Goal: Entertainment & Leisure: Browse casually

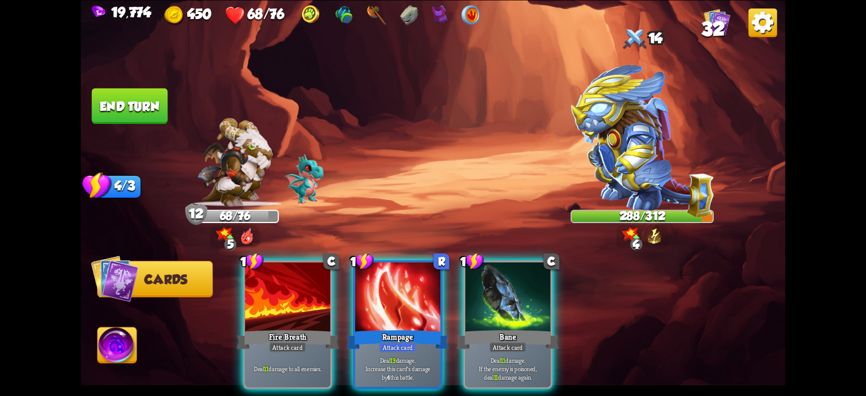
click at [384, 147] on img at bounding box center [433, 198] width 704 height 396
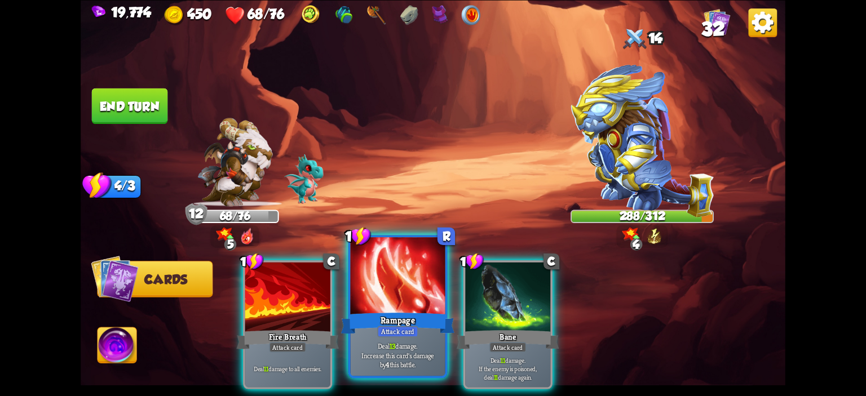
click at [379, 261] on div at bounding box center [398, 277] width 95 height 80
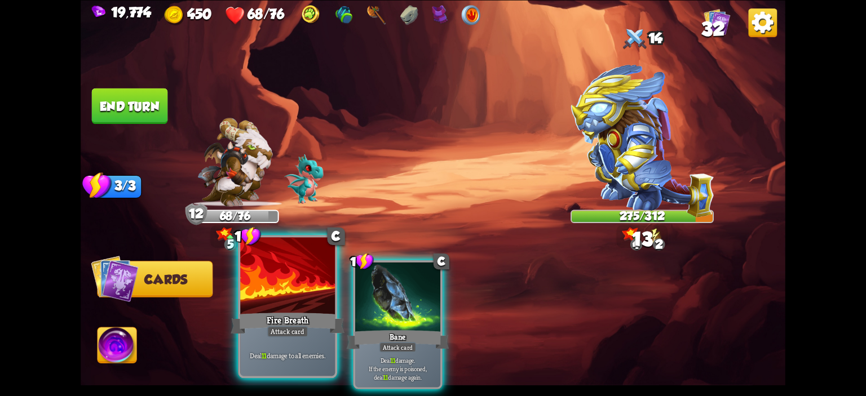
click at [287, 286] on div at bounding box center [287, 277] width 95 height 80
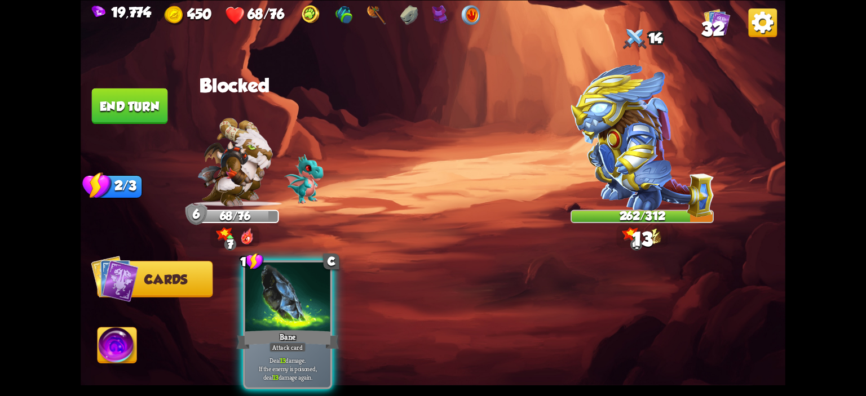
click at [287, 286] on div at bounding box center [287, 298] width 85 height 72
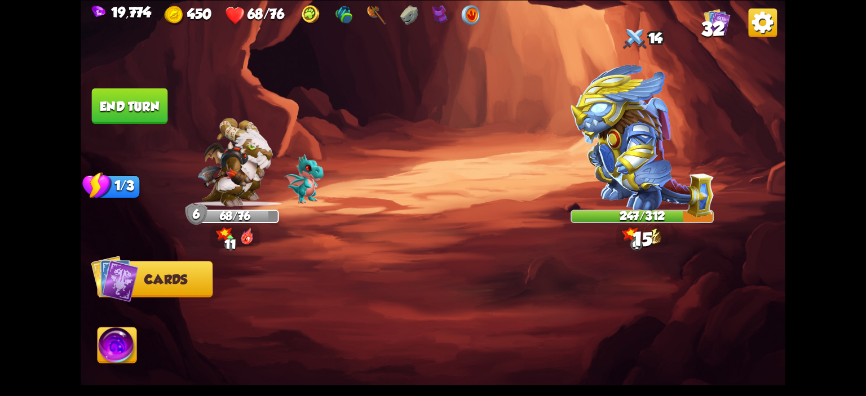
click at [156, 112] on button "End turn" at bounding box center [130, 106] width 76 height 36
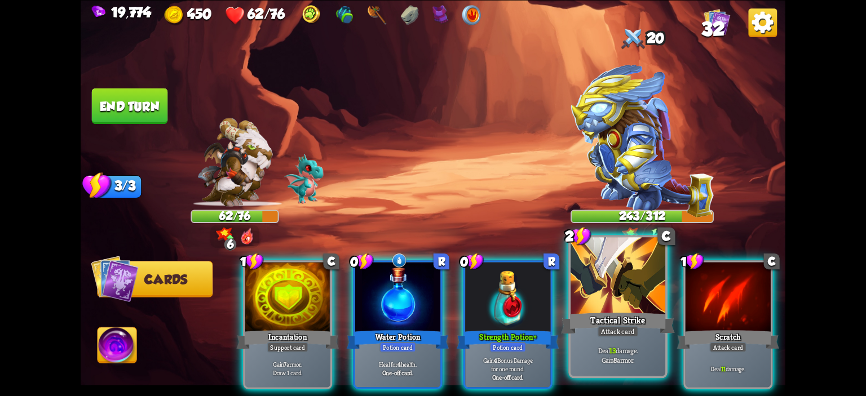
click at [580, 283] on div at bounding box center [617, 277] width 95 height 80
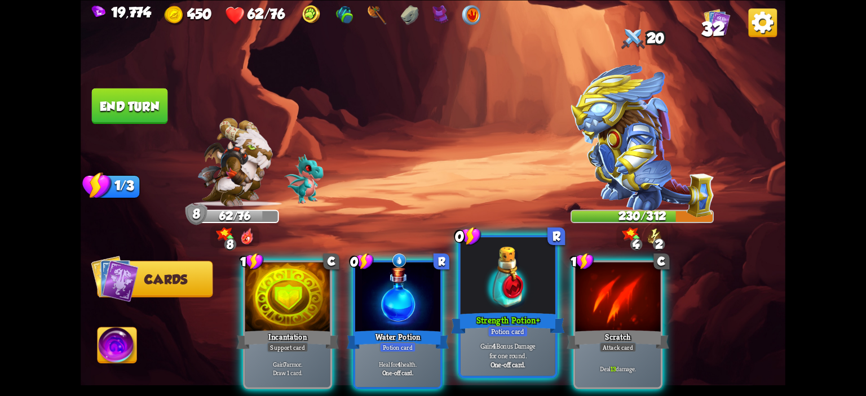
click at [472, 281] on div at bounding box center [507, 277] width 95 height 80
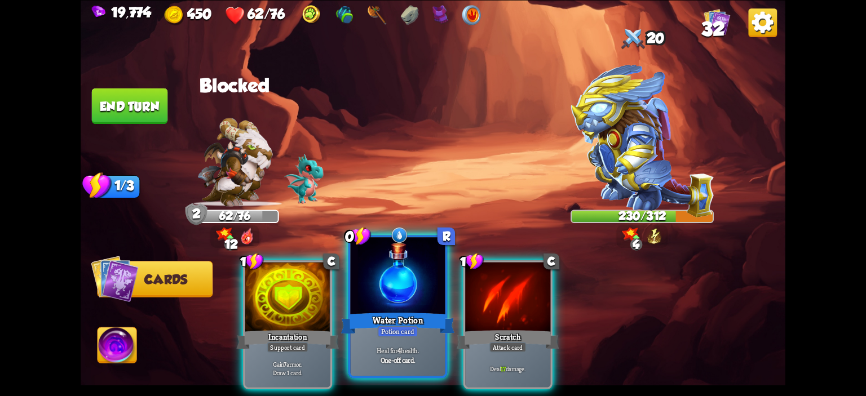
click at [413, 288] on div at bounding box center [398, 277] width 95 height 80
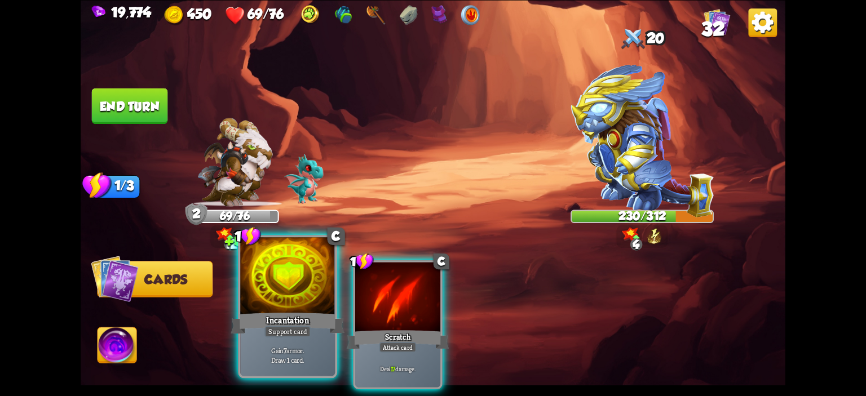
click at [308, 286] on div at bounding box center [287, 277] width 95 height 80
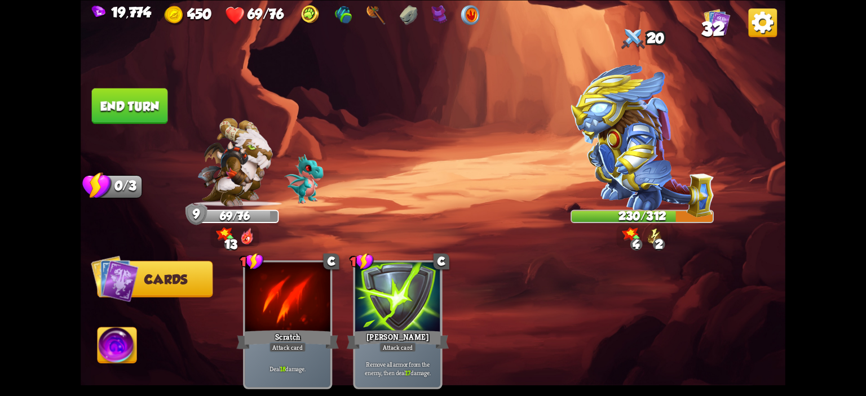
click at [155, 125] on img at bounding box center [433, 198] width 704 height 396
click at [151, 112] on button "End turn" at bounding box center [130, 106] width 76 height 36
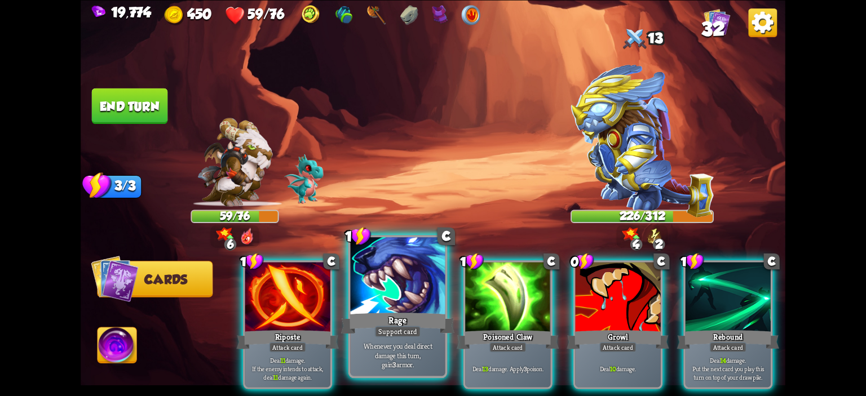
click at [419, 267] on div at bounding box center [398, 277] width 95 height 80
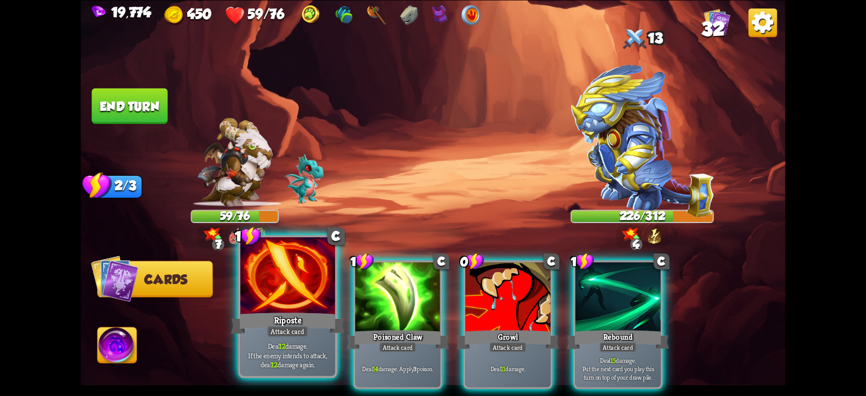
click at [299, 281] on div at bounding box center [287, 277] width 95 height 80
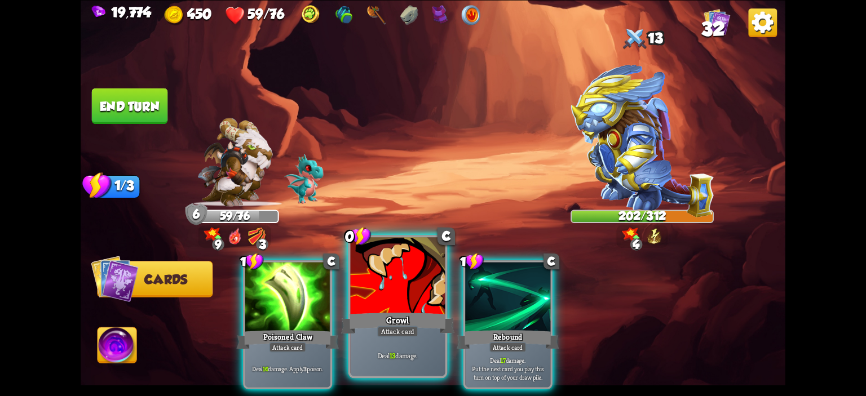
click at [358, 276] on div at bounding box center [398, 277] width 95 height 80
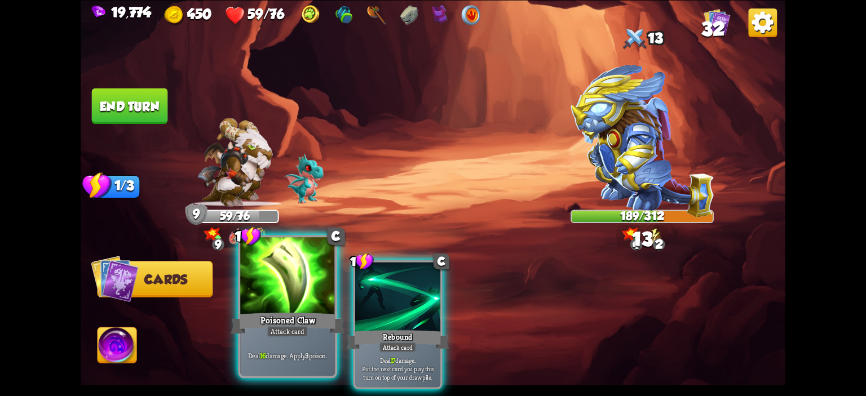
click at [268, 280] on div at bounding box center [287, 277] width 95 height 80
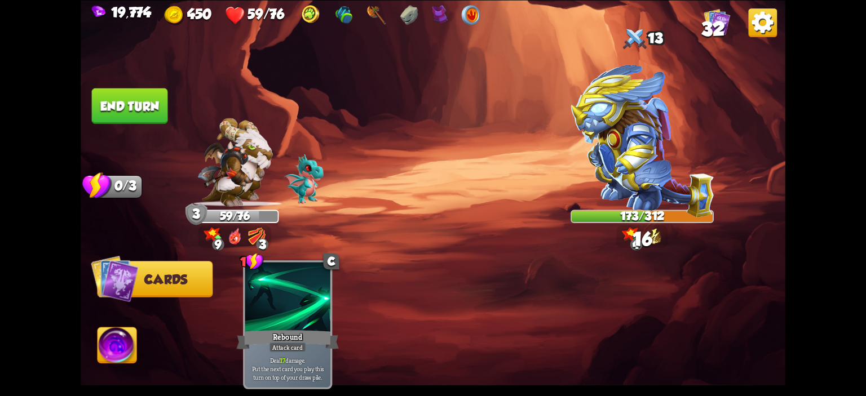
click at [141, 116] on button "End turn" at bounding box center [130, 106] width 76 height 36
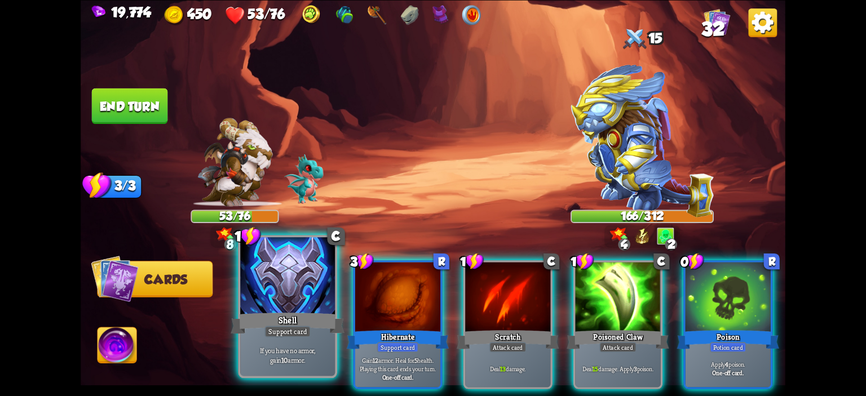
click at [288, 273] on div at bounding box center [287, 277] width 95 height 80
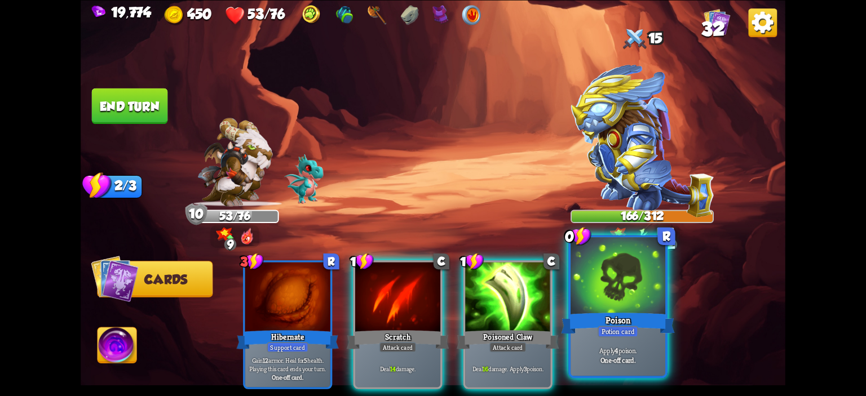
click at [638, 264] on div at bounding box center [617, 277] width 95 height 80
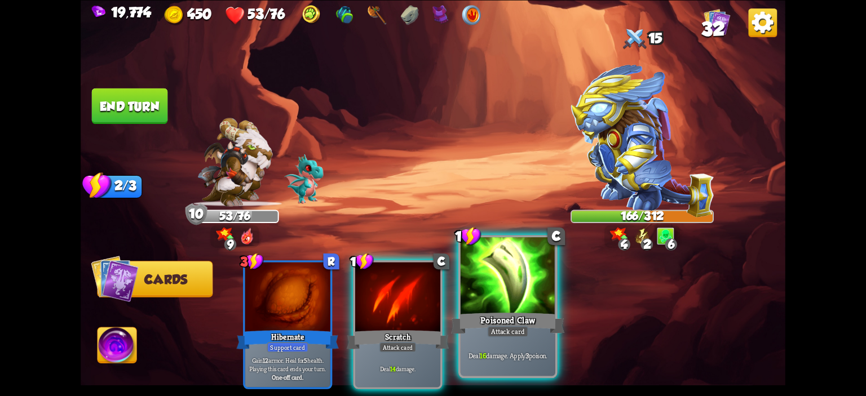
click at [487, 268] on div at bounding box center [507, 277] width 95 height 80
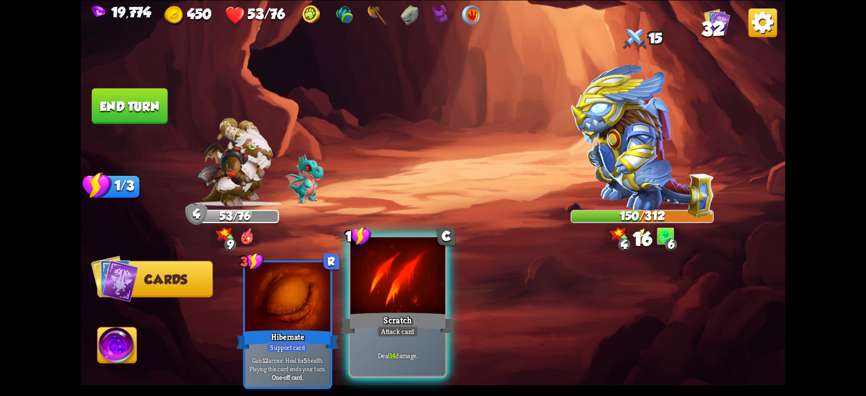
click at [426, 274] on div at bounding box center [398, 277] width 95 height 80
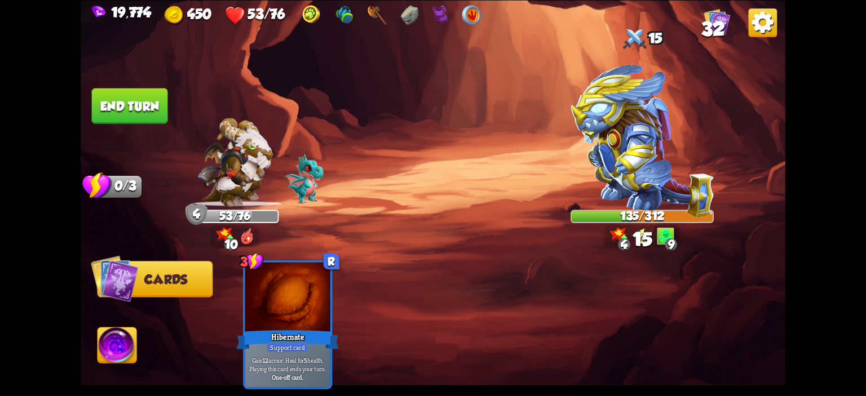
click at [142, 110] on button "End turn" at bounding box center [130, 106] width 76 height 36
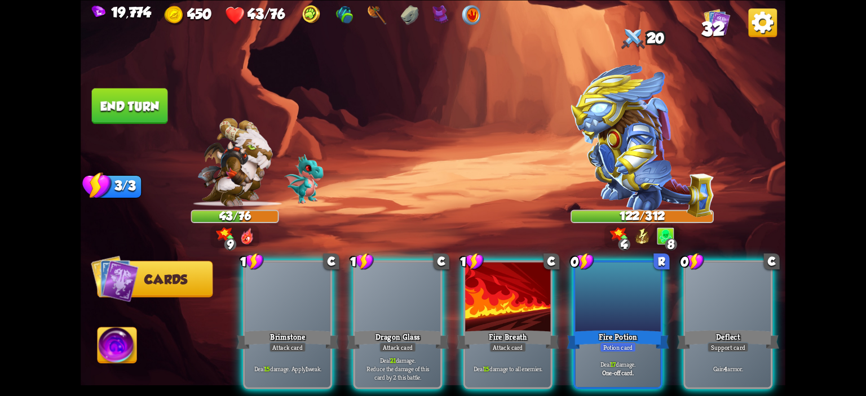
click at [566, 273] on div "1 C Brimstone Attack card Deal 15 damage. Apply 1 weak. 1 C Dragon Glass Attack…" at bounding box center [503, 308] width 564 height 176
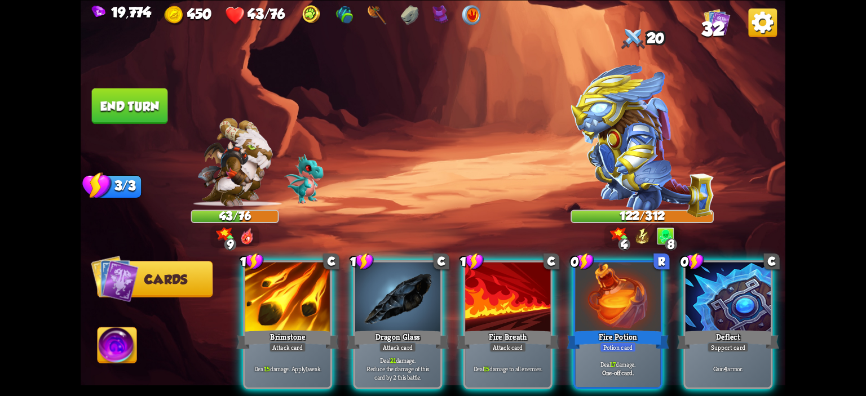
click at [572, 273] on div "1 C Brimstone Attack card Deal 15 damage. Apply 1 weak. 1 C Dragon Glass Attack…" at bounding box center [503, 308] width 564 height 176
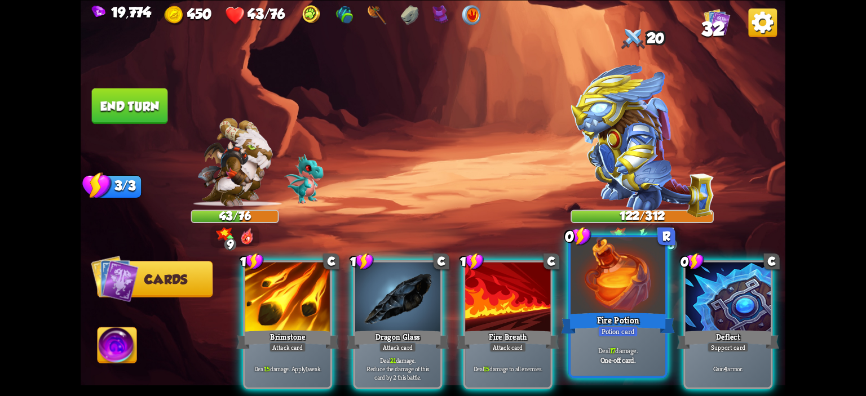
click at [575, 269] on div at bounding box center [617, 277] width 95 height 80
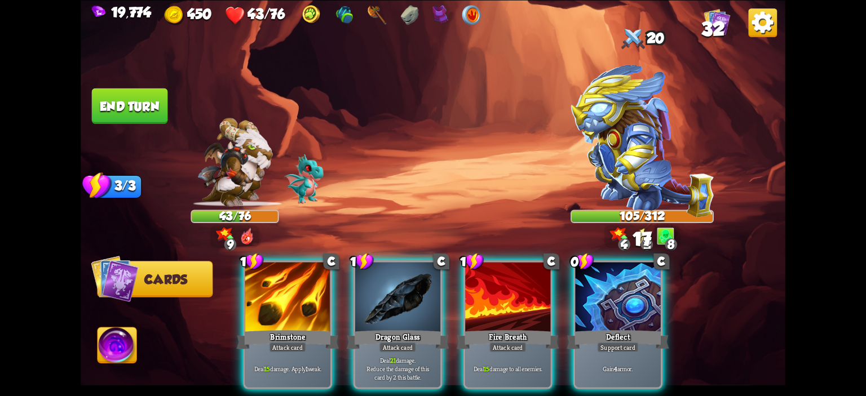
click at [575, 269] on div at bounding box center [617, 298] width 85 height 72
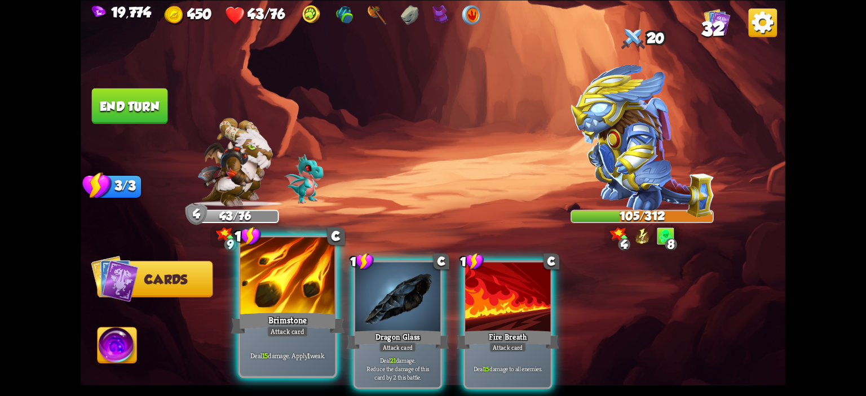
click at [319, 268] on div at bounding box center [287, 277] width 95 height 80
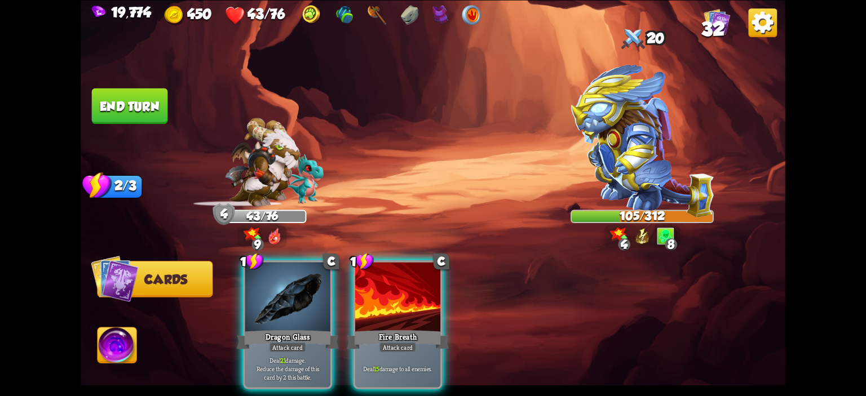
click at [319, 268] on div at bounding box center [287, 298] width 85 height 72
click at [355, 268] on div at bounding box center [397, 298] width 85 height 72
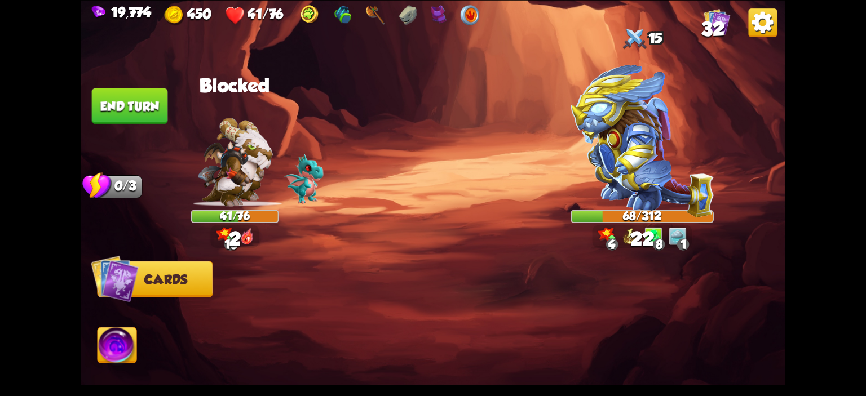
click at [128, 109] on button "End turn" at bounding box center [130, 106] width 76 height 36
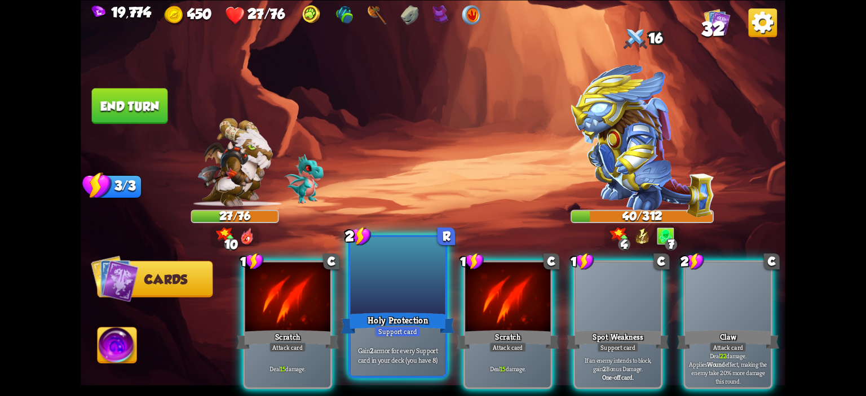
click at [421, 289] on div at bounding box center [398, 277] width 95 height 80
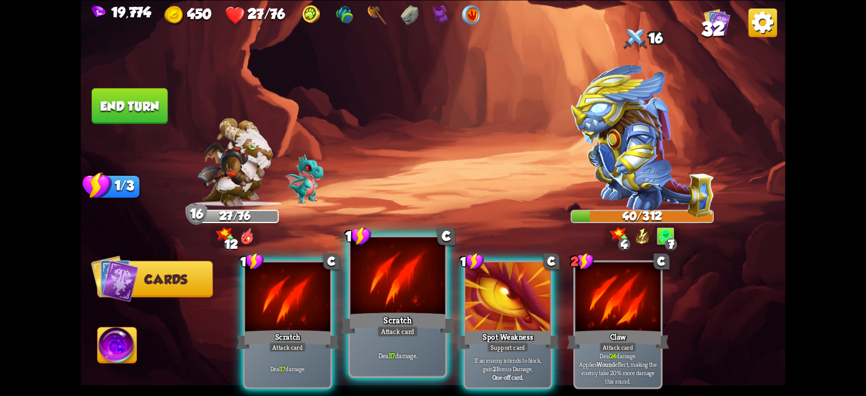
click at [393, 289] on div at bounding box center [398, 277] width 95 height 80
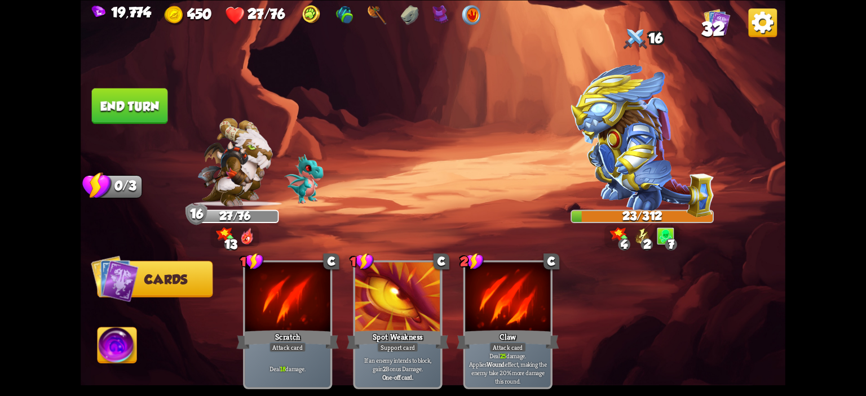
click at [151, 123] on button "End turn" at bounding box center [130, 106] width 76 height 36
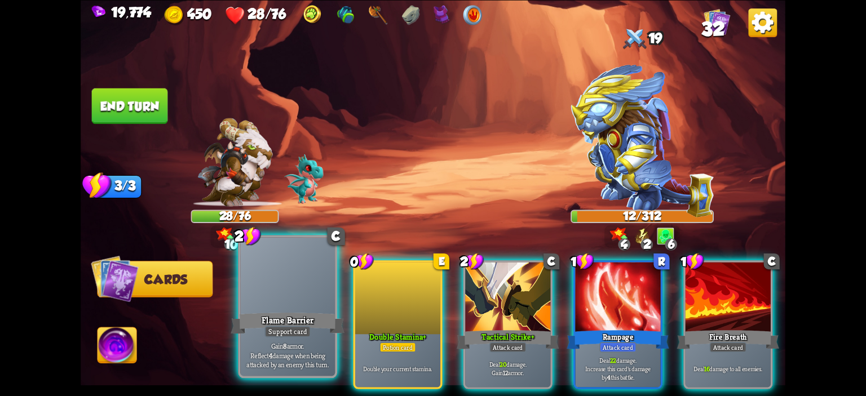
click at [320, 283] on div at bounding box center [287, 277] width 95 height 80
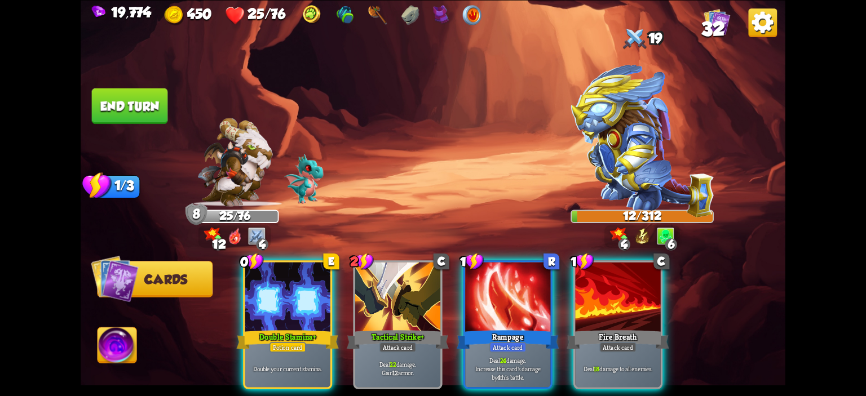
click at [126, 335] on img at bounding box center [116, 346] width 39 height 39
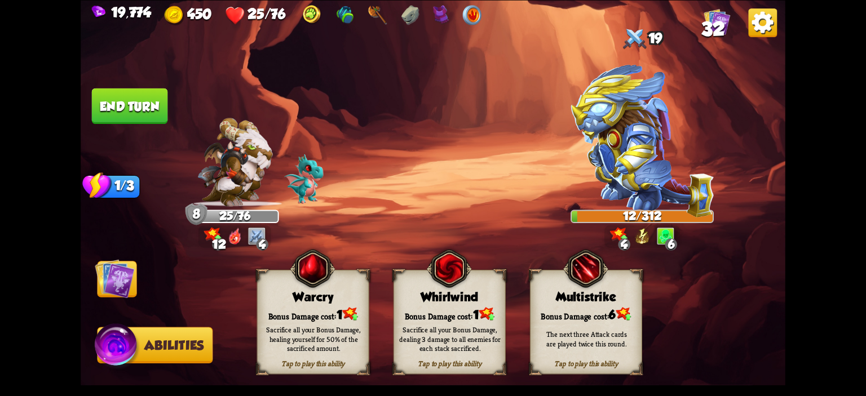
click at [311, 282] on img at bounding box center [312, 268] width 45 height 46
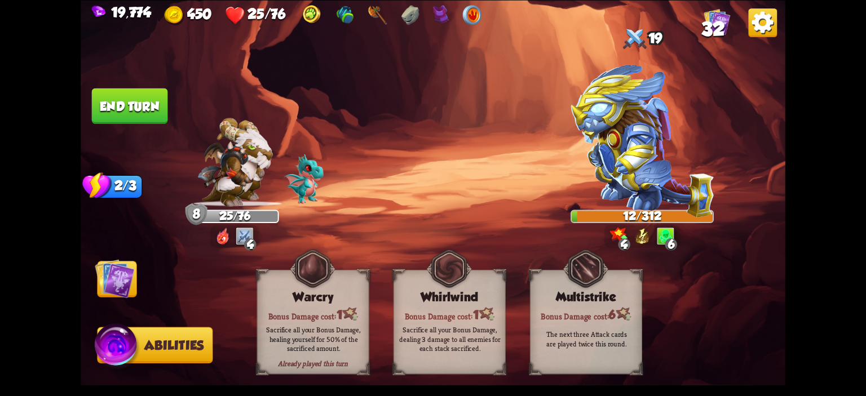
click at [117, 287] on img at bounding box center [114, 278] width 39 height 39
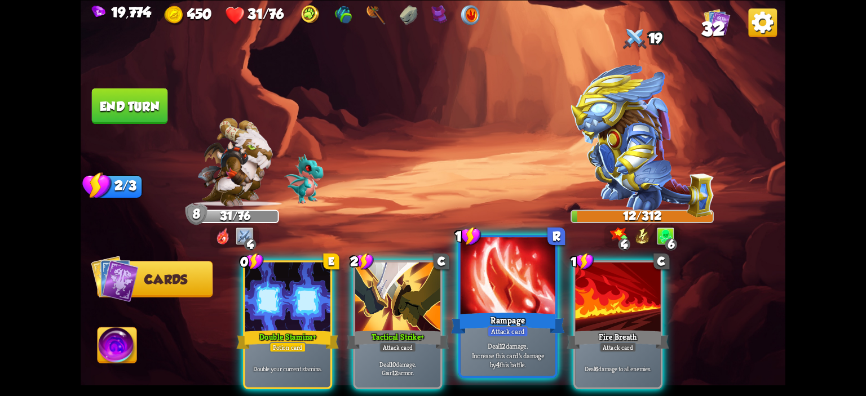
click at [538, 273] on div at bounding box center [507, 277] width 95 height 80
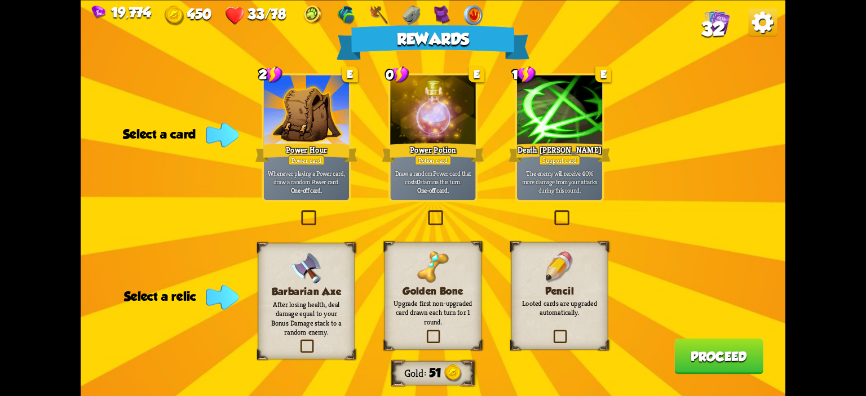
click at [573, 252] on div "Pencil Looted cards are upgraded automatically." at bounding box center [559, 296] width 97 height 108
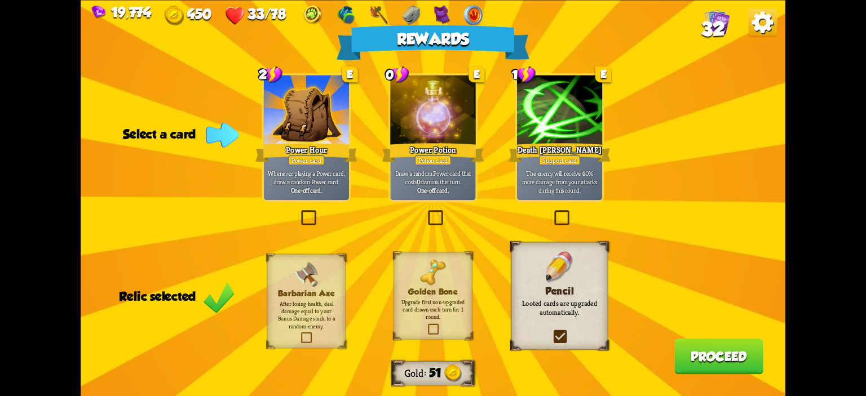
click at [519, 158] on div "Death [PERSON_NAME]" at bounding box center [559, 152] width 102 height 23
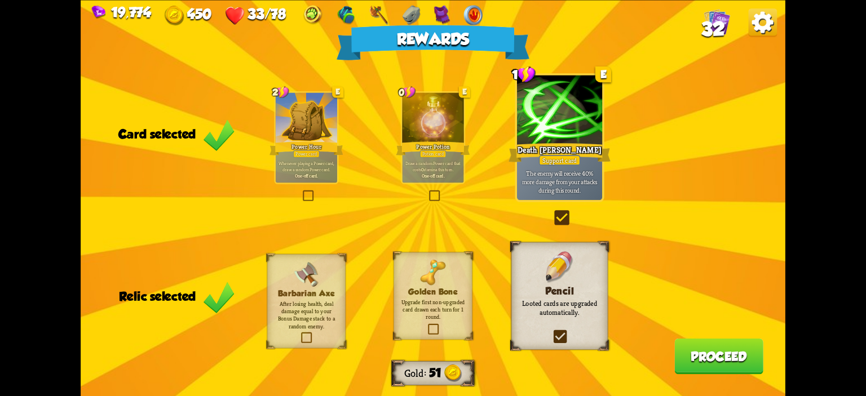
click at [676, 351] on button "Proceed" at bounding box center [718, 356] width 89 height 36
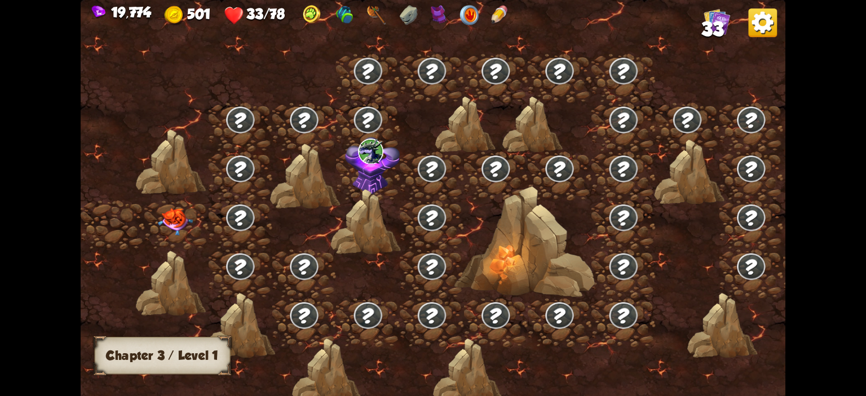
click at [184, 221] on img at bounding box center [175, 222] width 35 height 28
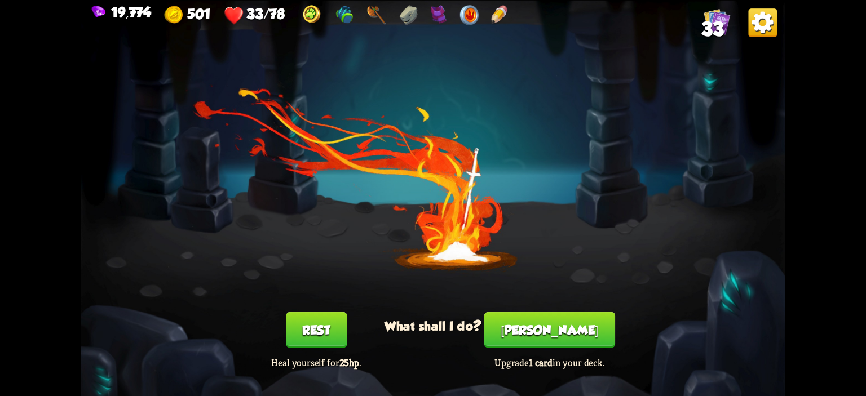
click at [333, 318] on button "Rest" at bounding box center [316, 330] width 61 height 36
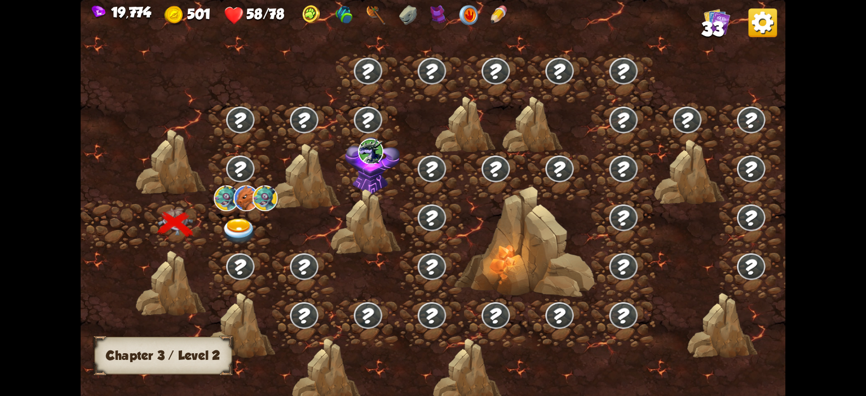
click at [223, 214] on div at bounding box center [241, 225] width 64 height 49
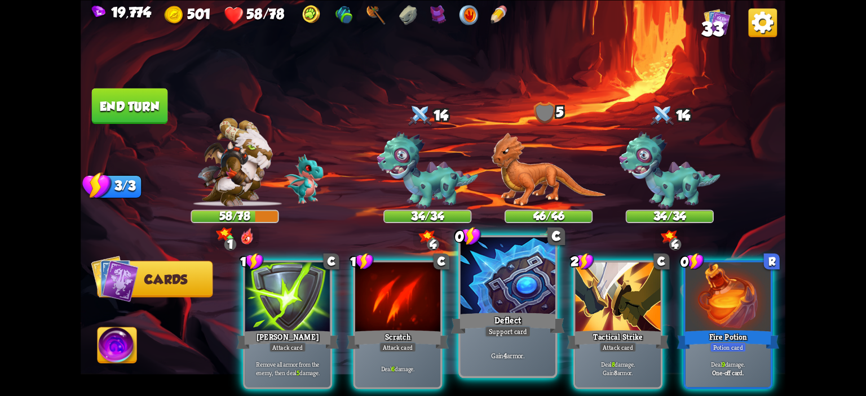
click at [485, 279] on div at bounding box center [507, 277] width 95 height 80
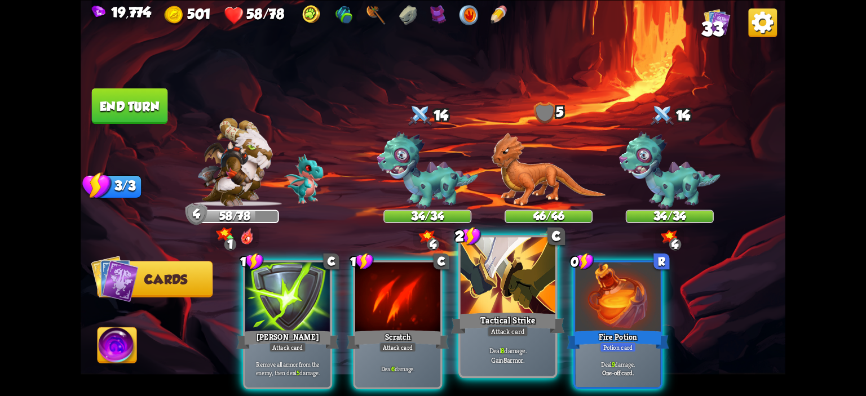
click at [484, 275] on div at bounding box center [507, 277] width 95 height 80
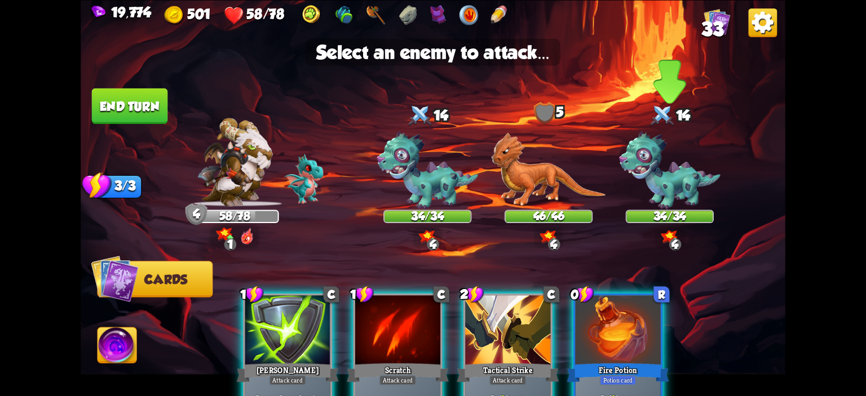
click at [636, 189] on img at bounding box center [669, 170] width 101 height 78
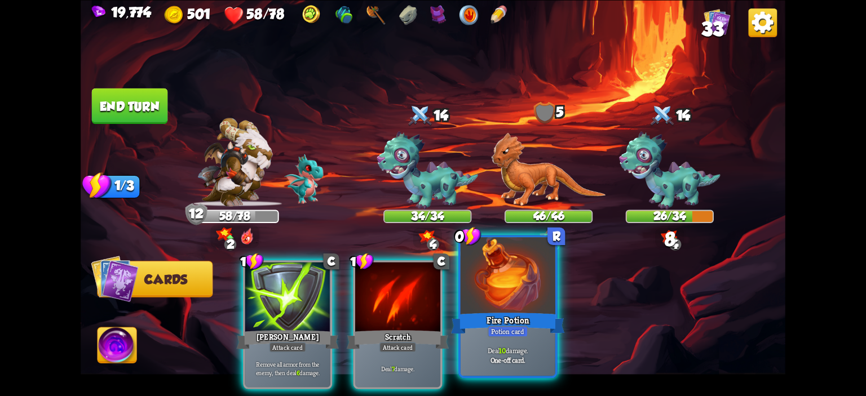
click at [530, 280] on div at bounding box center [507, 277] width 95 height 80
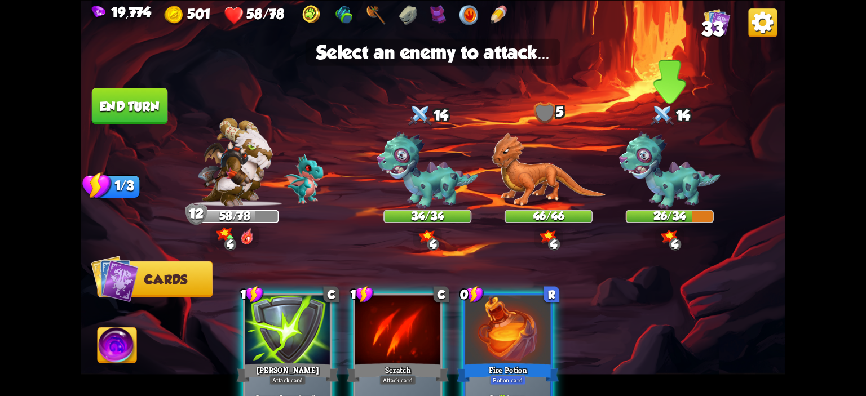
click at [671, 190] on img at bounding box center [669, 170] width 101 height 78
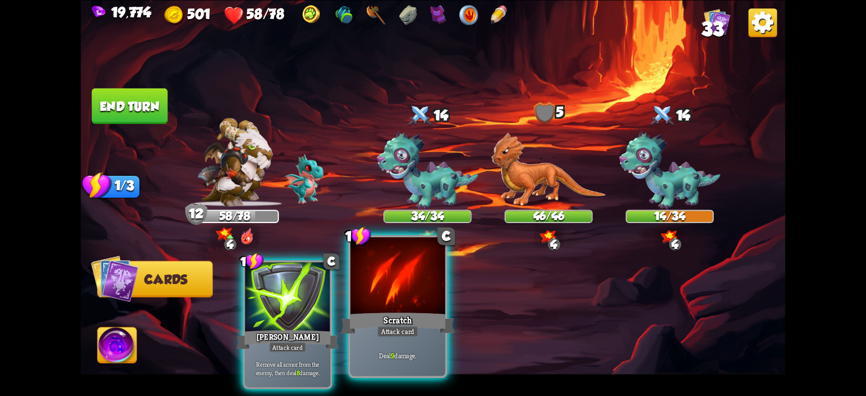
click at [379, 285] on div at bounding box center [398, 277] width 95 height 80
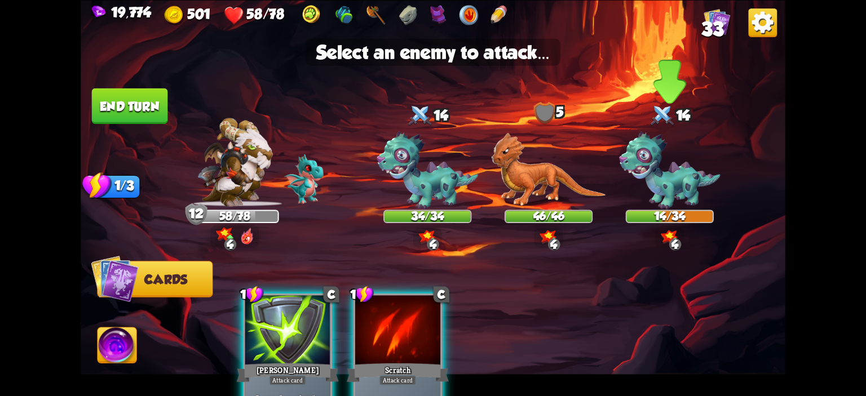
click at [624, 191] on img at bounding box center [669, 170] width 101 height 78
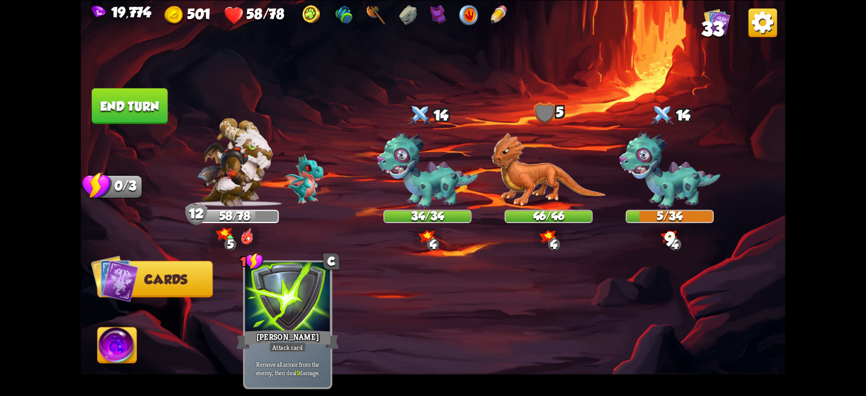
click at [136, 350] on button "Abilities" at bounding box center [116, 345] width 39 height 36
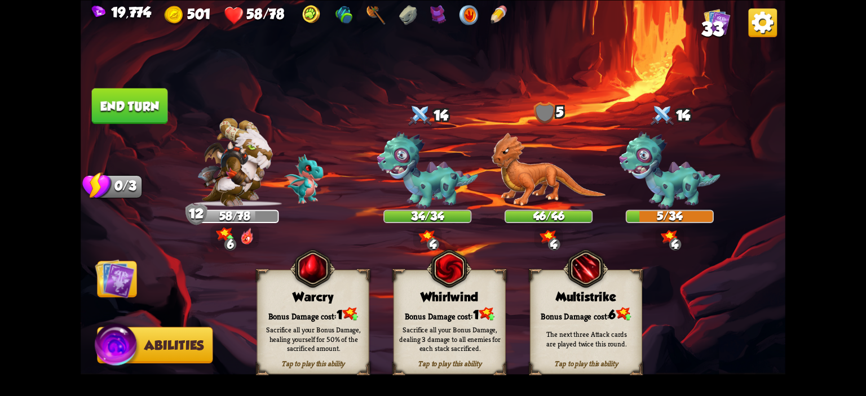
click at [471, 286] on div "Tap to play this ability Whirlwind Bonus Damage cost: 1 Sacrifice all your Bonu…" at bounding box center [449, 321] width 112 height 105
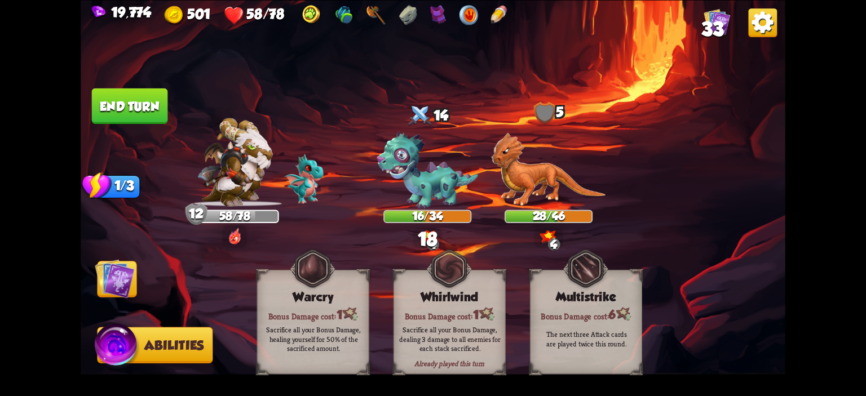
click at [171, 123] on img at bounding box center [433, 198] width 704 height 396
click at [126, 270] on img at bounding box center [114, 278] width 39 height 39
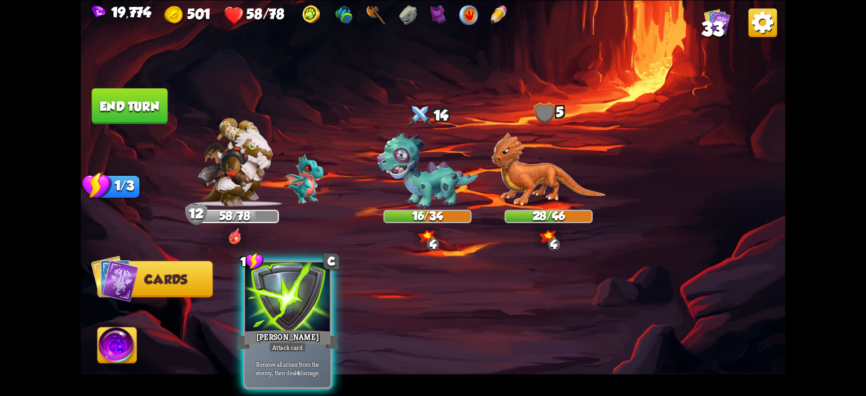
click at [349, 312] on div "1 C [PERSON_NAME] Attack card Remove all armor from the enemy, then deal 4 dama…" at bounding box center [503, 308] width 564 height 176
click at [338, 297] on div "1 C [PERSON_NAME] Attack card Remove all armor from the enemy, then deal 4 dama…" at bounding box center [503, 308] width 564 height 176
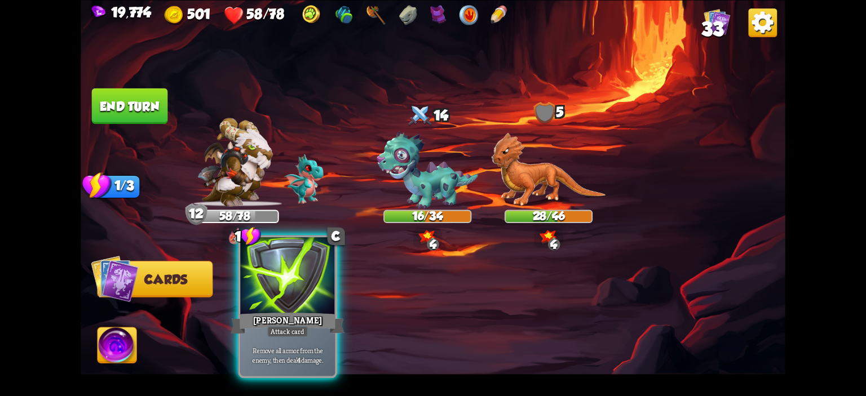
click at [325, 272] on div at bounding box center [287, 277] width 95 height 80
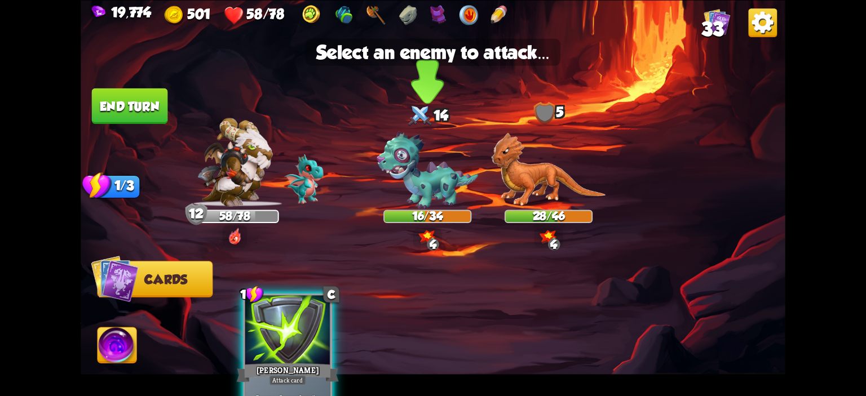
click at [425, 160] on img at bounding box center [426, 170] width 101 height 78
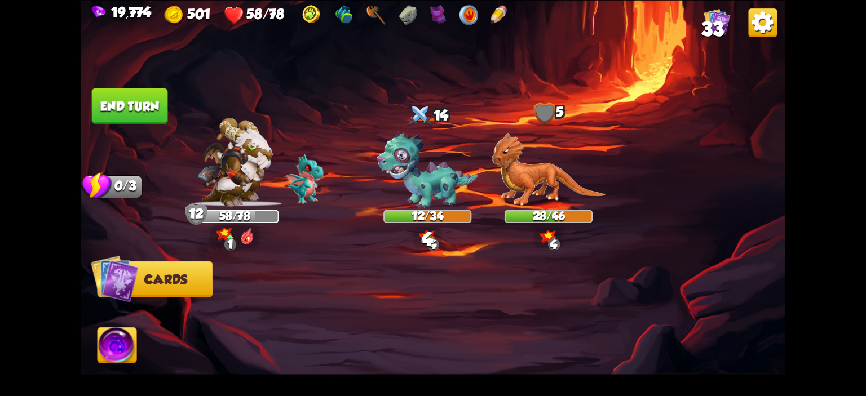
click at [133, 119] on button "End turn" at bounding box center [130, 106] width 76 height 36
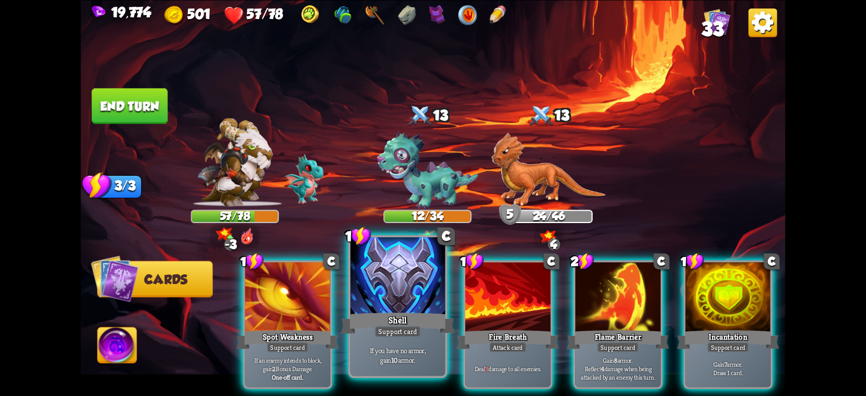
click at [422, 294] on div at bounding box center [398, 277] width 95 height 80
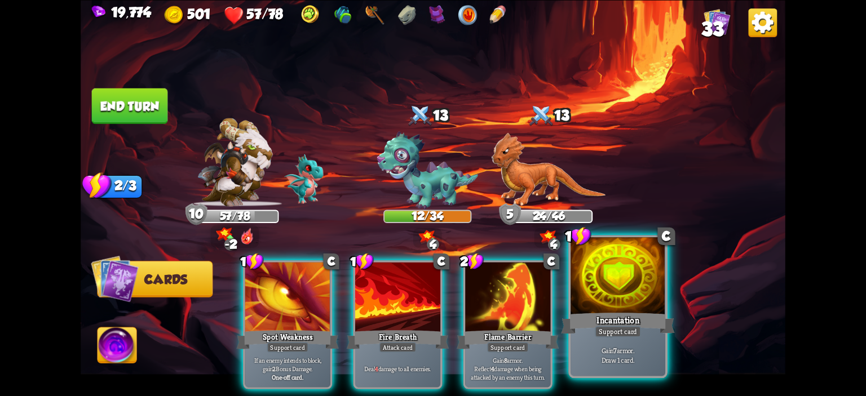
click at [615, 292] on div at bounding box center [617, 277] width 95 height 80
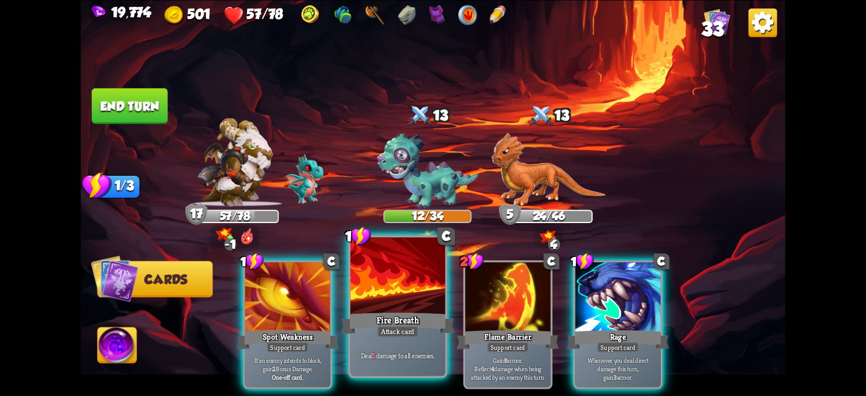
click at [411, 278] on div at bounding box center [398, 277] width 95 height 80
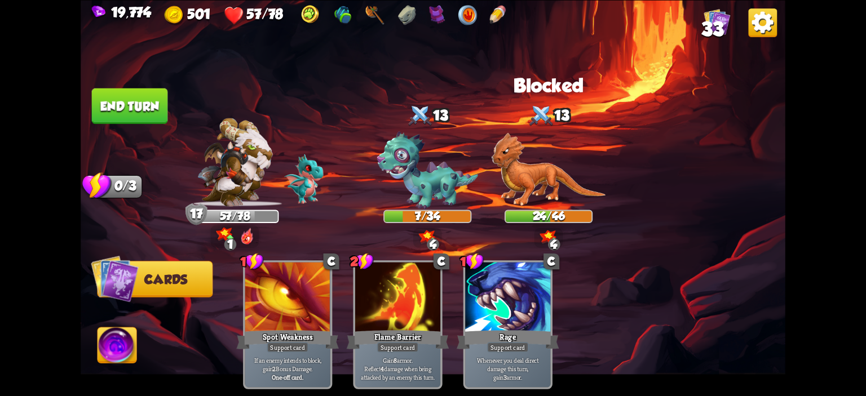
click at [138, 128] on img at bounding box center [433, 198] width 704 height 396
click at [135, 108] on button "End turn" at bounding box center [130, 106] width 76 height 36
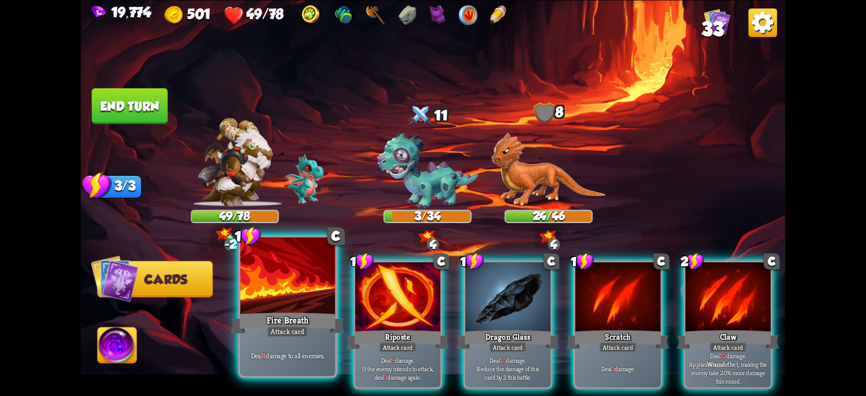
click at [334, 266] on div at bounding box center [287, 277] width 95 height 80
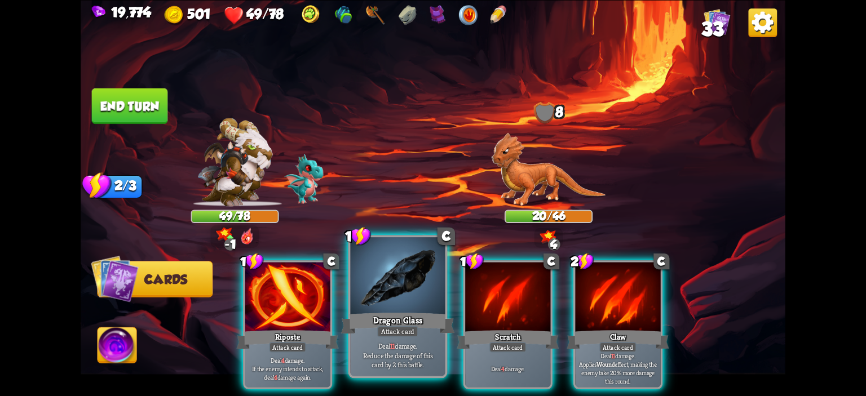
click at [372, 268] on div at bounding box center [398, 277] width 95 height 80
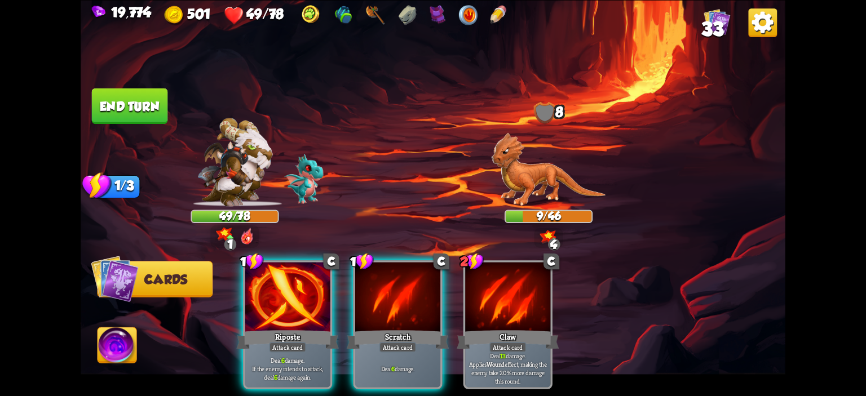
click at [112, 108] on button "End turn" at bounding box center [130, 106] width 76 height 36
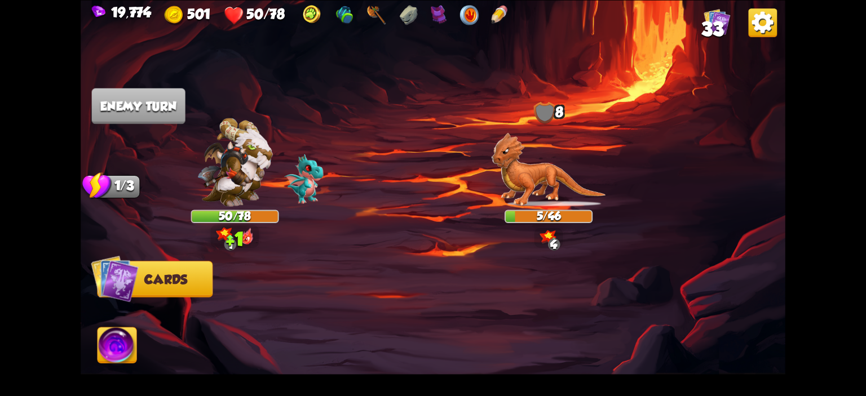
click at [721, 19] on span "33" at bounding box center [712, 28] width 22 height 21
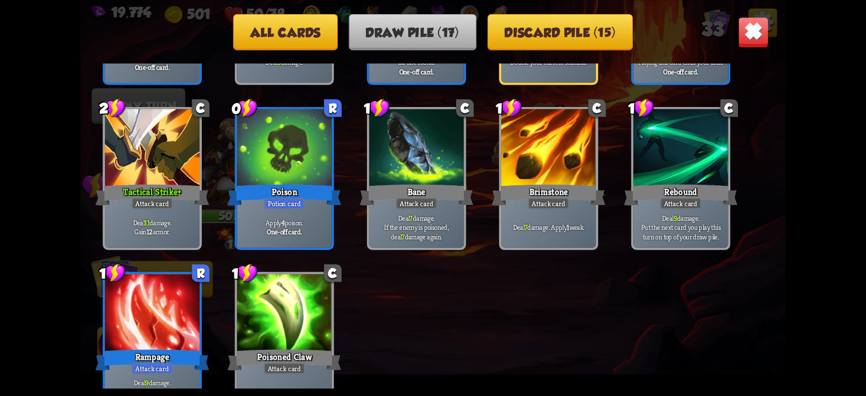
scroll to position [338, 0]
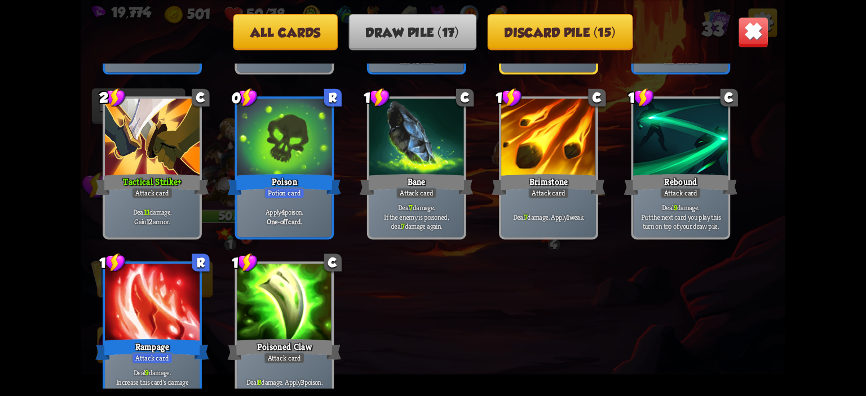
click at [760, 28] on img at bounding box center [753, 31] width 31 height 31
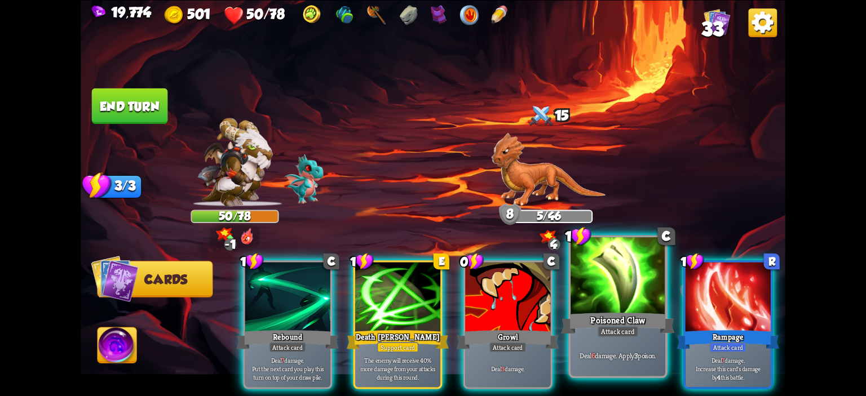
click at [583, 281] on div at bounding box center [617, 277] width 95 height 80
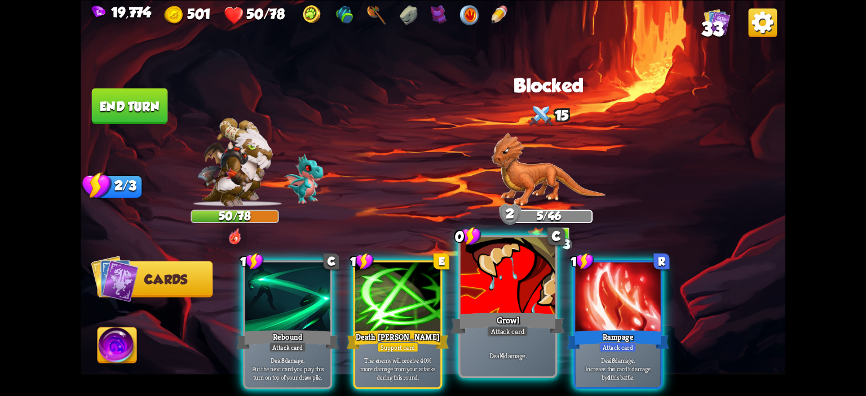
click at [527, 279] on div at bounding box center [507, 277] width 95 height 80
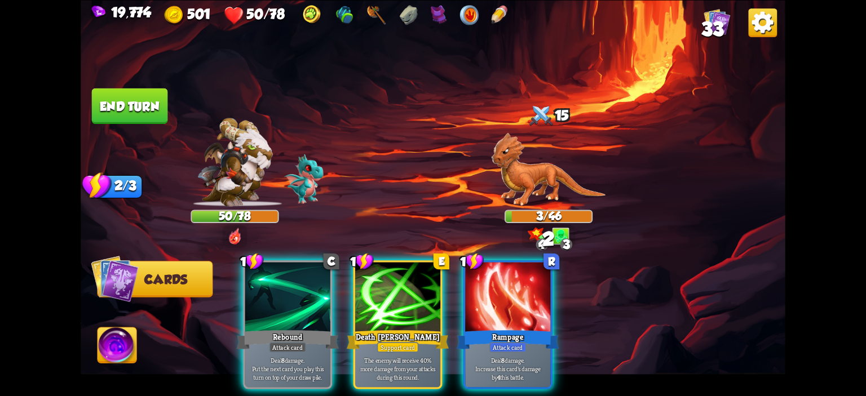
click at [123, 338] on img at bounding box center [116, 346] width 39 height 39
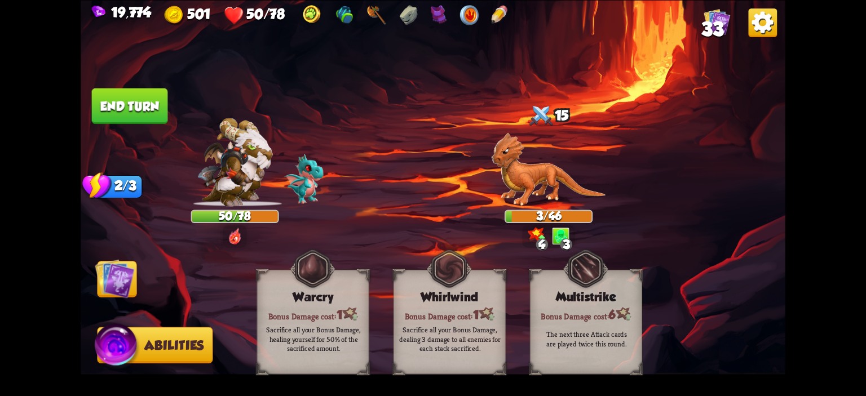
click at [152, 119] on button "End turn" at bounding box center [130, 106] width 76 height 36
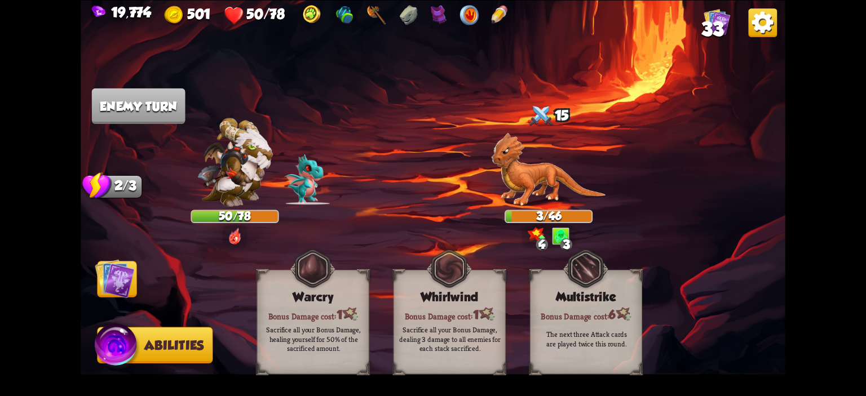
click at [119, 288] on img at bounding box center [114, 278] width 39 height 39
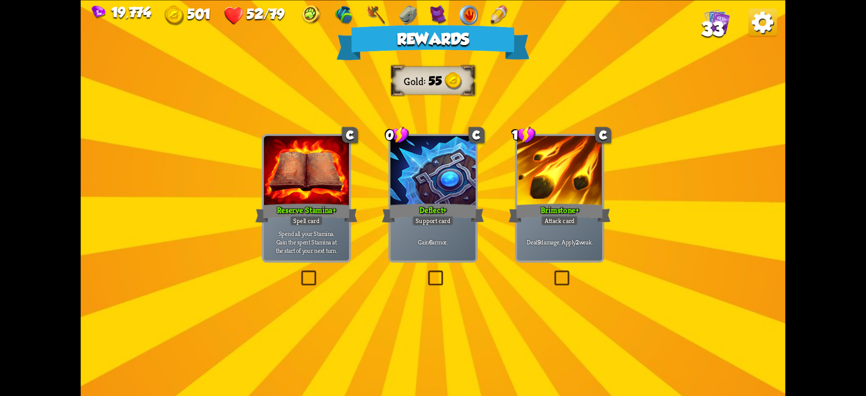
click at [410, 194] on div at bounding box center [432, 172] width 85 height 72
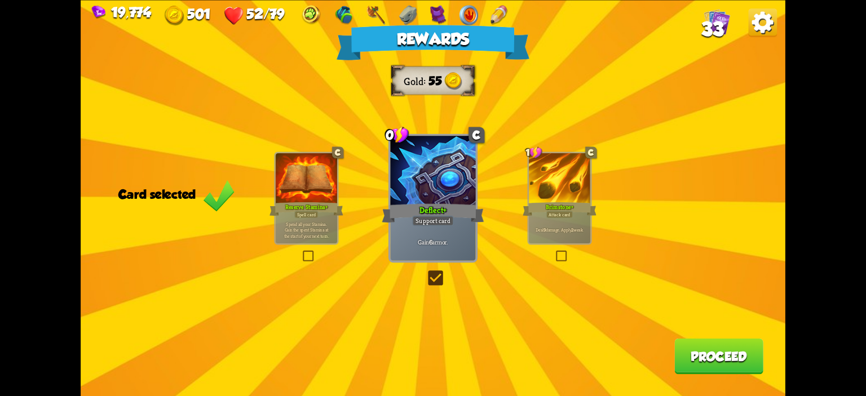
click at [566, 187] on div at bounding box center [559, 179] width 61 height 52
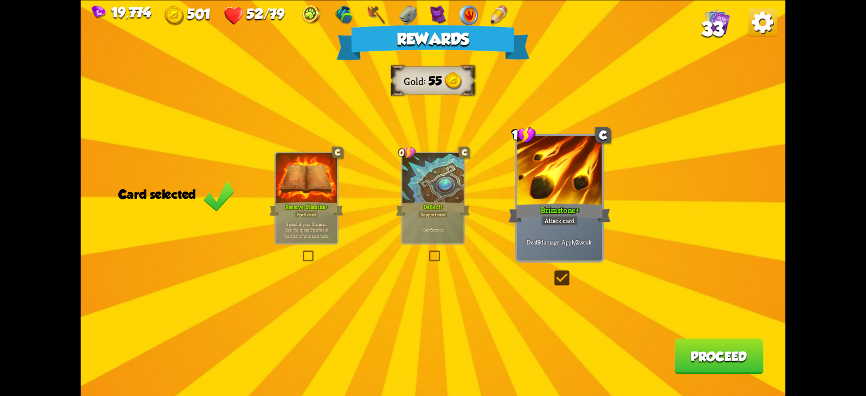
click at [453, 233] on p "Gain 6 armor." at bounding box center [433, 230] width 59 height 6
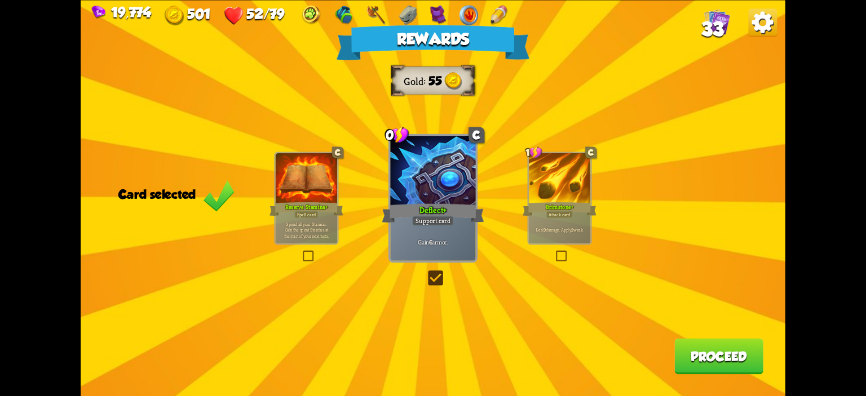
click at [684, 345] on button "Proceed" at bounding box center [718, 356] width 89 height 36
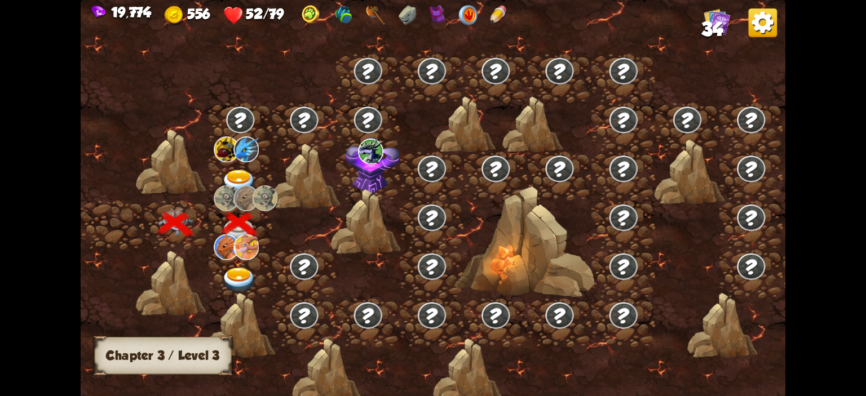
click at [250, 245] on img at bounding box center [246, 247] width 25 height 26
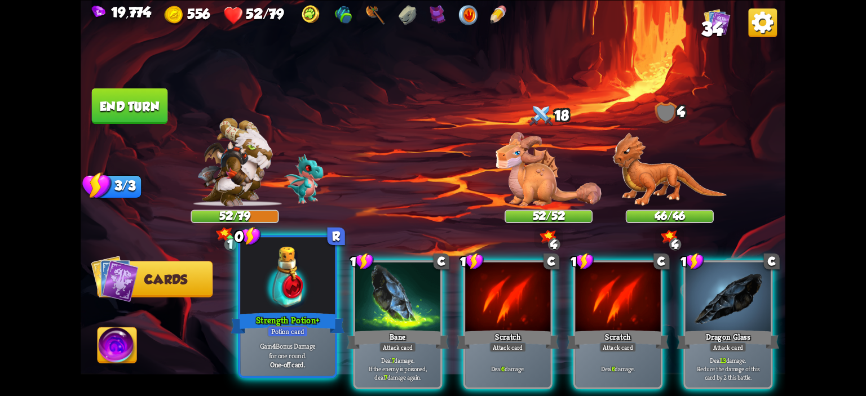
click at [311, 276] on div at bounding box center [287, 277] width 95 height 80
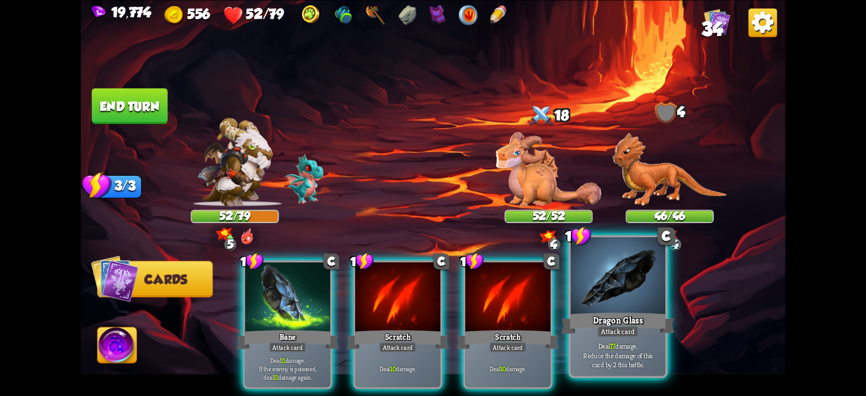
click at [602, 285] on div at bounding box center [617, 277] width 95 height 80
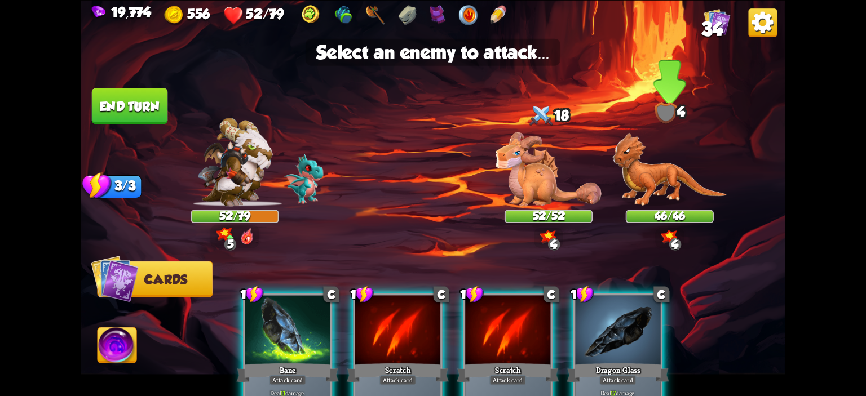
click at [663, 166] on img at bounding box center [669, 169] width 114 height 74
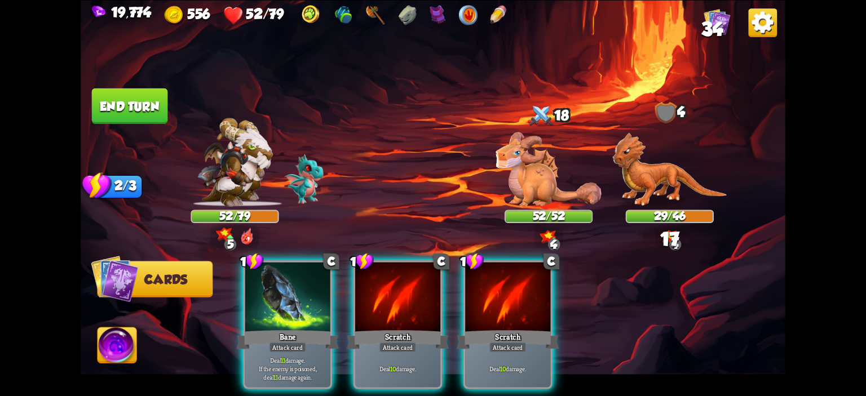
click at [512, 258] on div "1 C Bane Attack card Deal 11 damage. If the enemy is poisoned, deal 11 damage a…" at bounding box center [503, 308] width 564 height 176
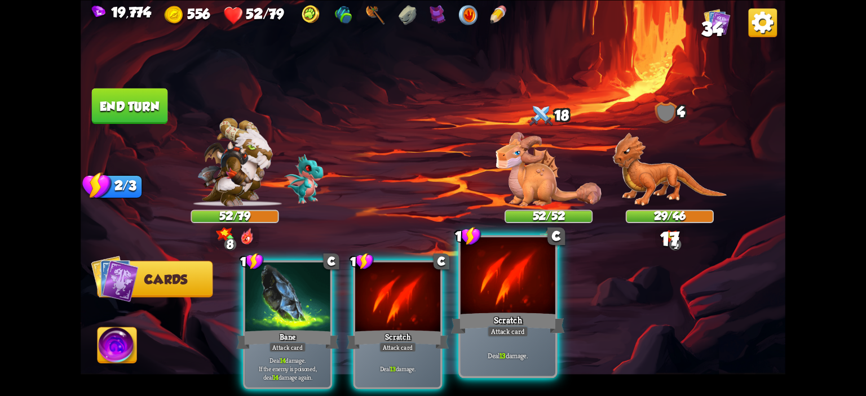
click at [514, 270] on div at bounding box center [507, 277] width 95 height 80
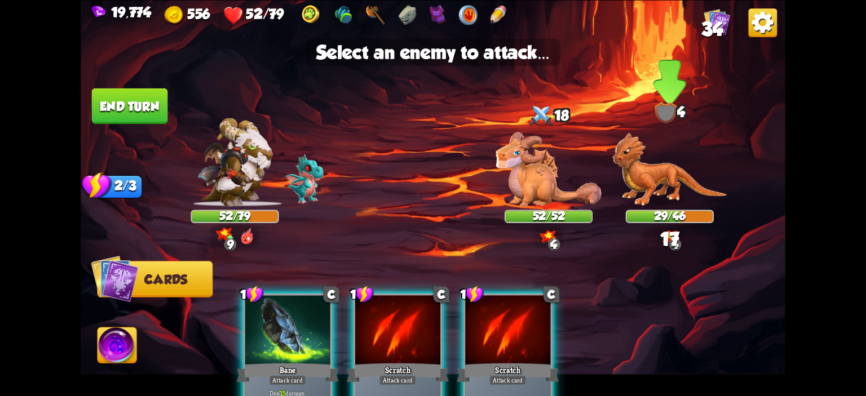
click at [649, 172] on img at bounding box center [669, 169] width 114 height 74
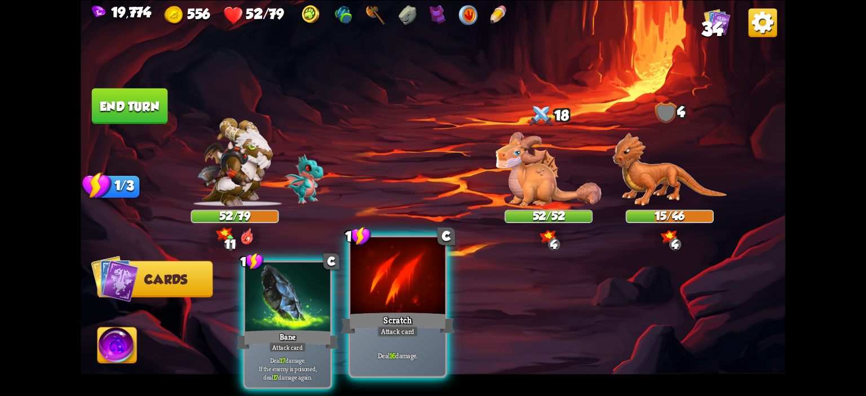
click at [373, 263] on div at bounding box center [398, 277] width 95 height 80
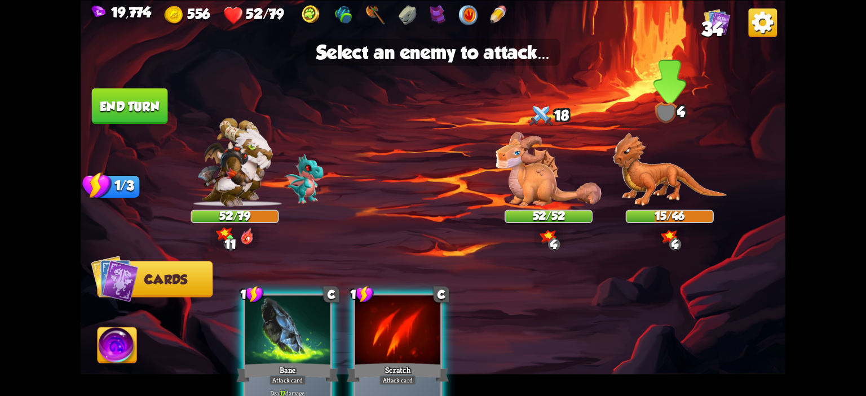
click at [636, 171] on img at bounding box center [669, 169] width 114 height 74
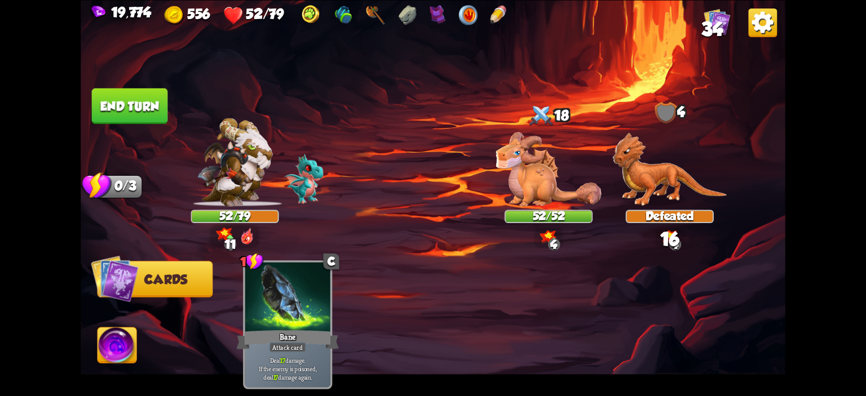
click at [149, 115] on button "End turn" at bounding box center [130, 106] width 76 height 36
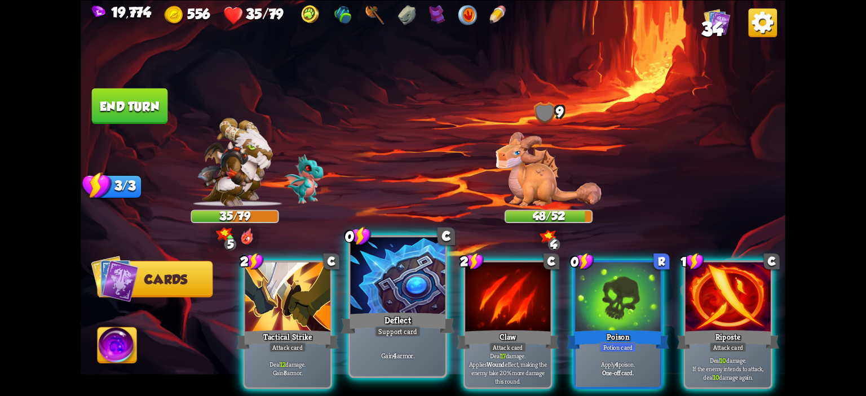
click at [379, 259] on div at bounding box center [398, 277] width 95 height 80
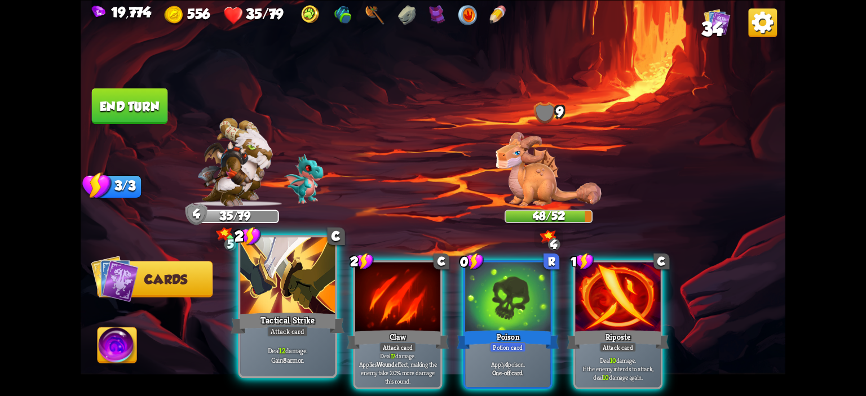
click at [300, 280] on div at bounding box center [287, 277] width 95 height 80
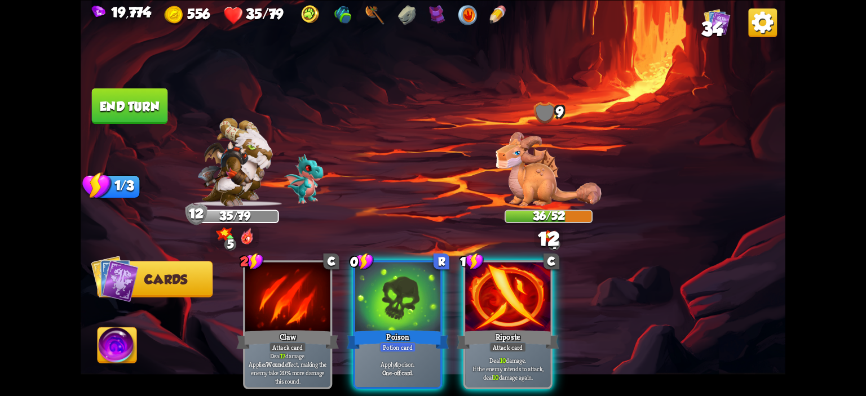
click at [343, 287] on div "2 C Claw Attack card Deal 17 damage. Applies Wound effect, making the enemy tak…" at bounding box center [503, 308] width 564 height 176
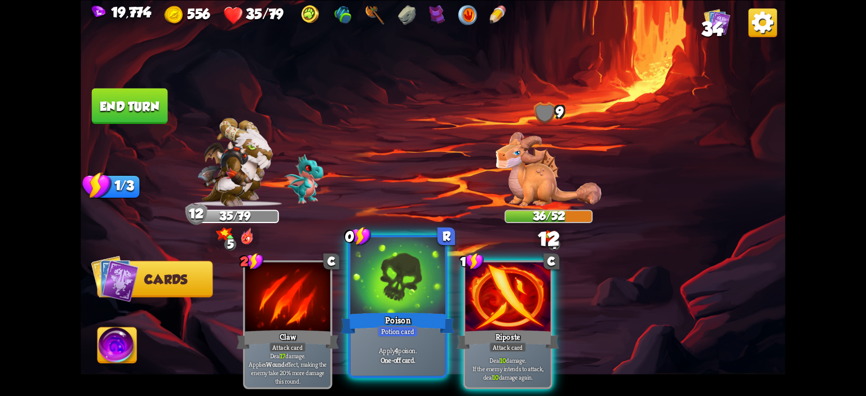
click at [370, 282] on div at bounding box center [398, 277] width 95 height 80
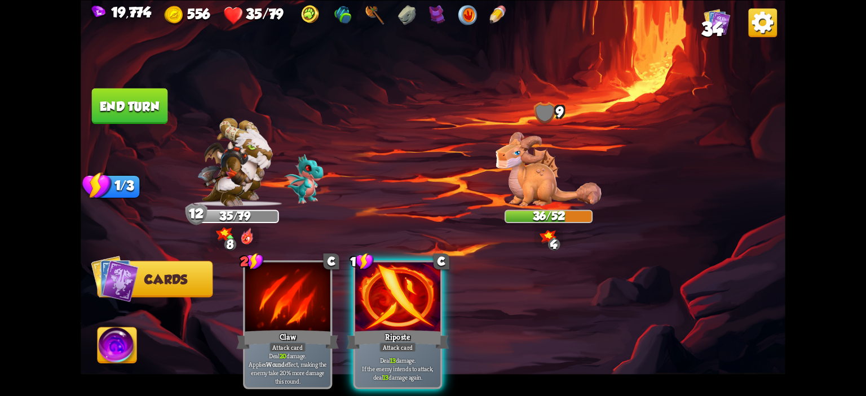
click at [370, 282] on div at bounding box center [397, 298] width 85 height 72
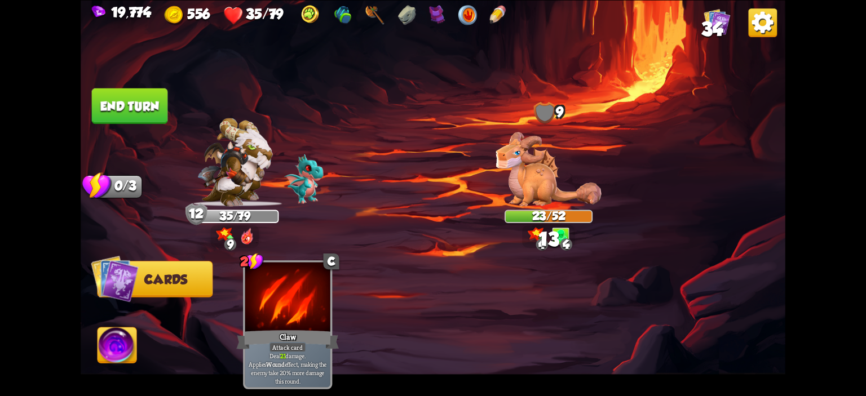
click at [125, 122] on button "End turn" at bounding box center [130, 106] width 76 height 36
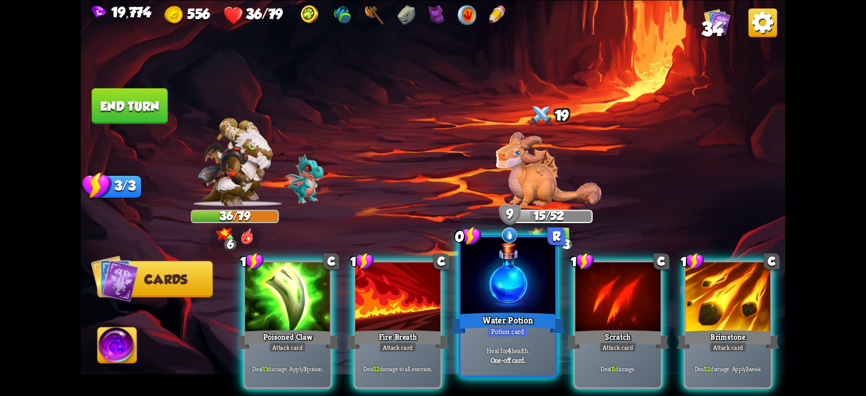
click at [488, 278] on div at bounding box center [507, 277] width 95 height 80
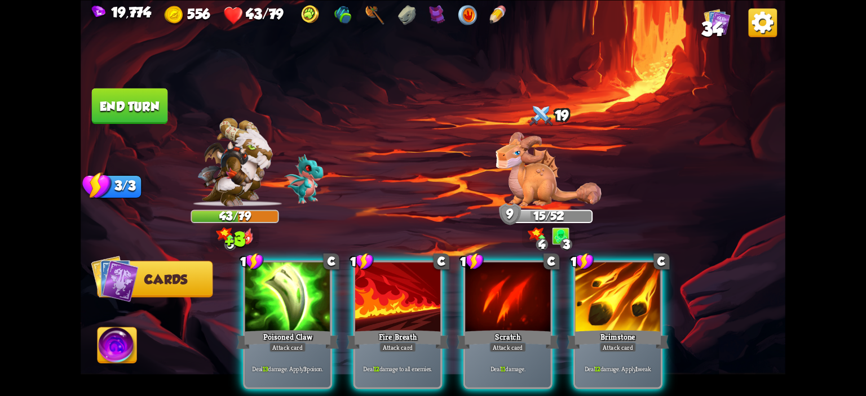
click at [128, 340] on img at bounding box center [116, 346] width 39 height 39
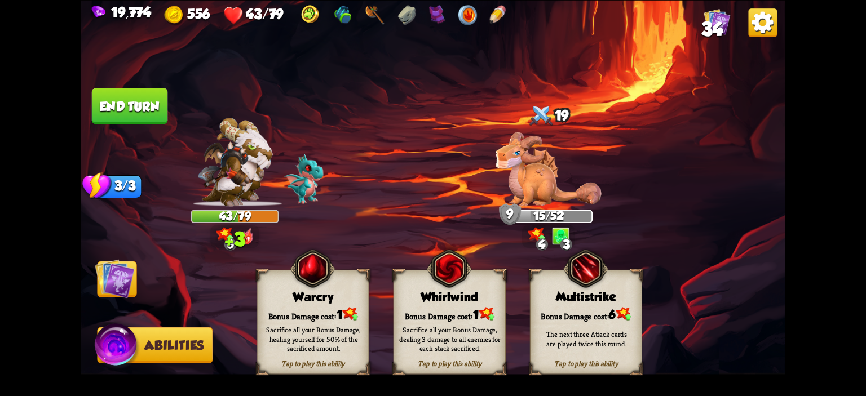
click at [149, 283] on img at bounding box center [433, 198] width 704 height 396
click at [127, 275] on img at bounding box center [114, 278] width 39 height 39
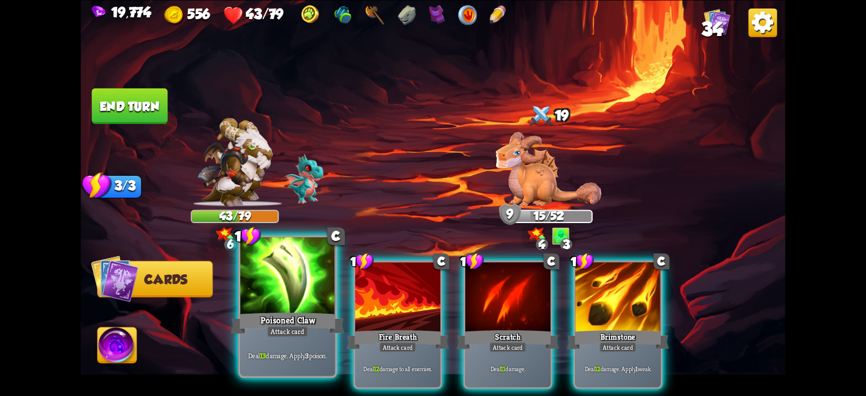
click at [289, 286] on div at bounding box center [287, 277] width 95 height 80
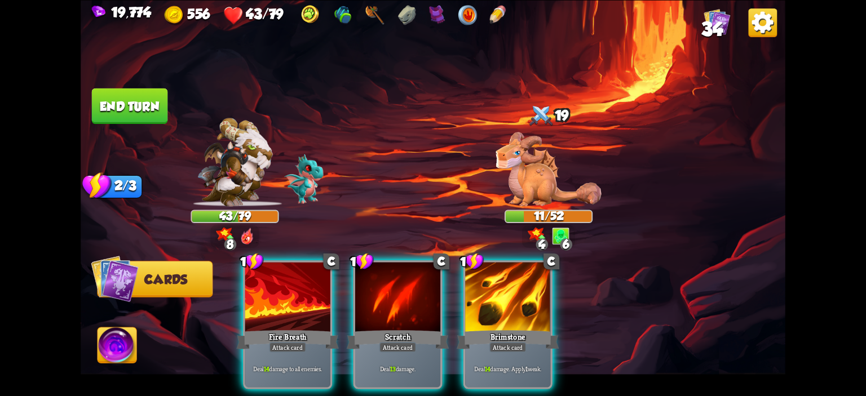
click at [114, 334] on img at bounding box center [116, 346] width 39 height 39
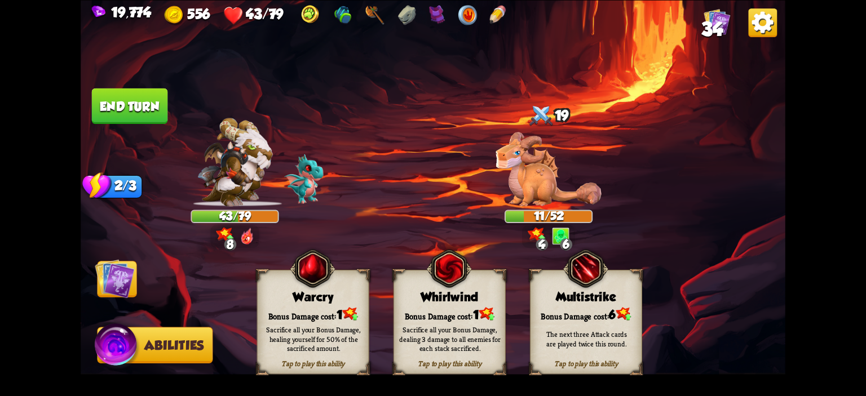
click at [264, 292] on div "Warcry" at bounding box center [313, 297] width 111 height 14
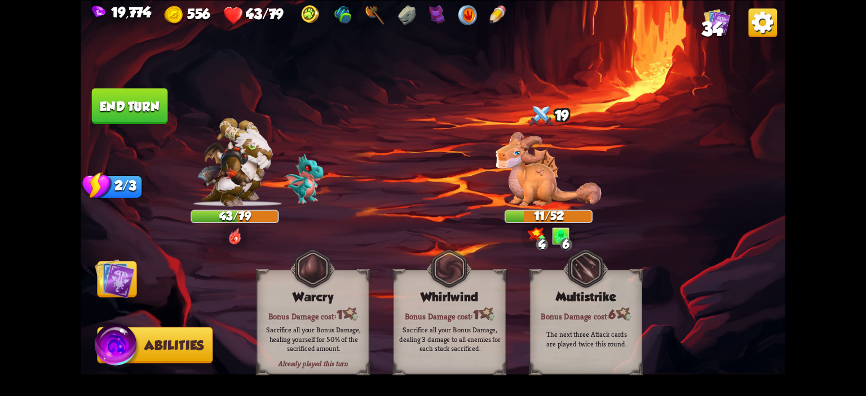
click at [140, 274] on span "Cards" at bounding box center [118, 279] width 43 height 14
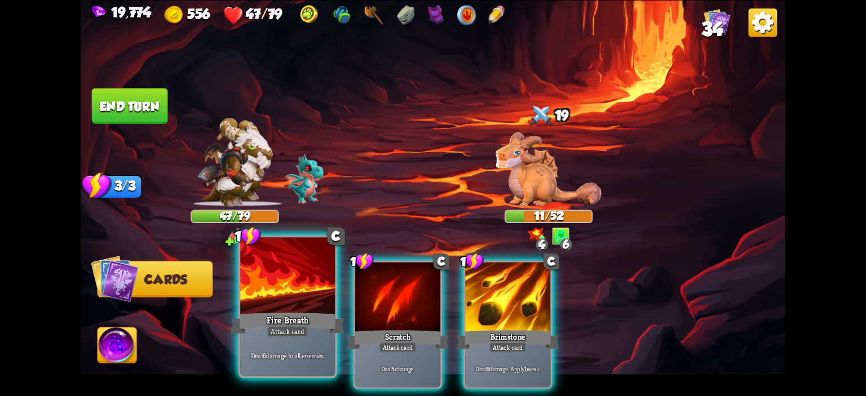
click at [294, 279] on div at bounding box center [287, 277] width 95 height 80
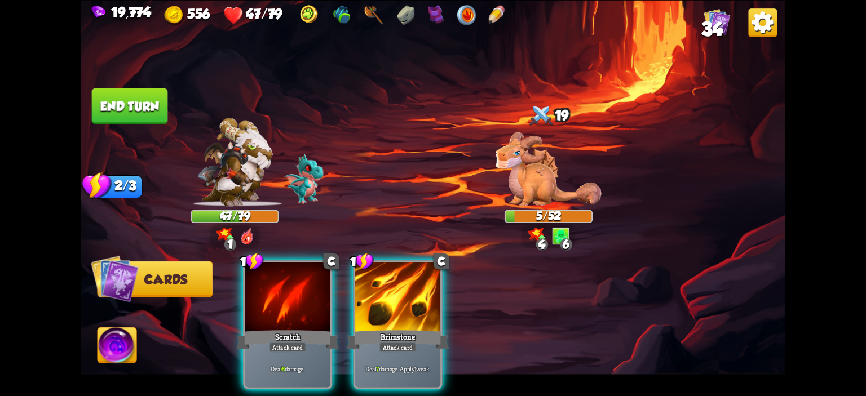
click at [130, 119] on button "End turn" at bounding box center [130, 106] width 76 height 36
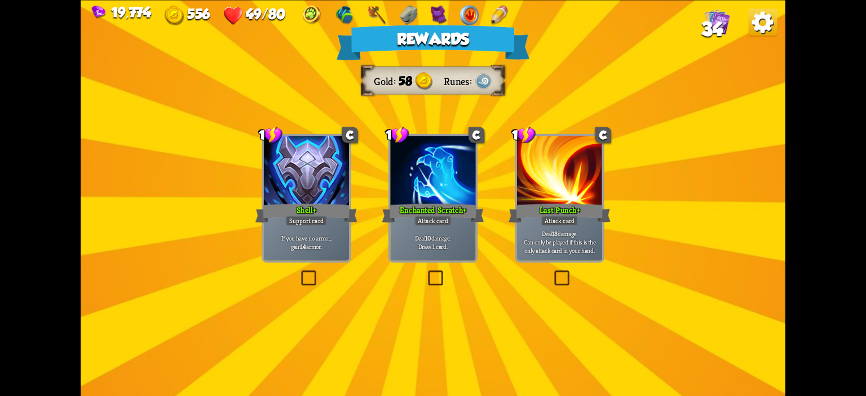
click at [285, 136] on div at bounding box center [306, 172] width 85 height 72
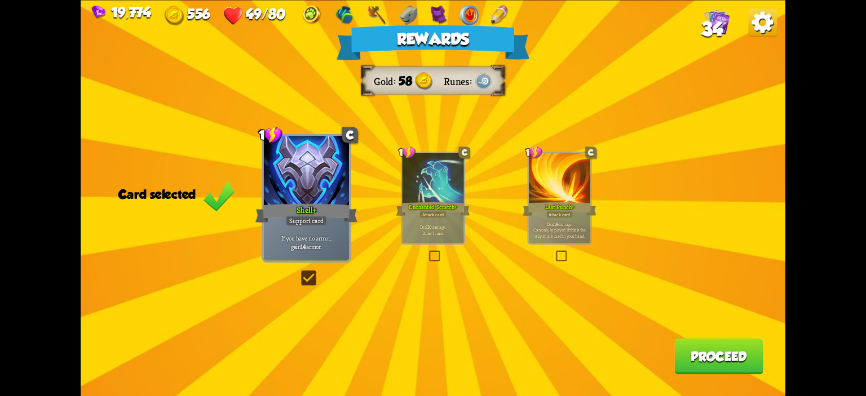
click at [674, 348] on button "Proceed" at bounding box center [718, 356] width 89 height 36
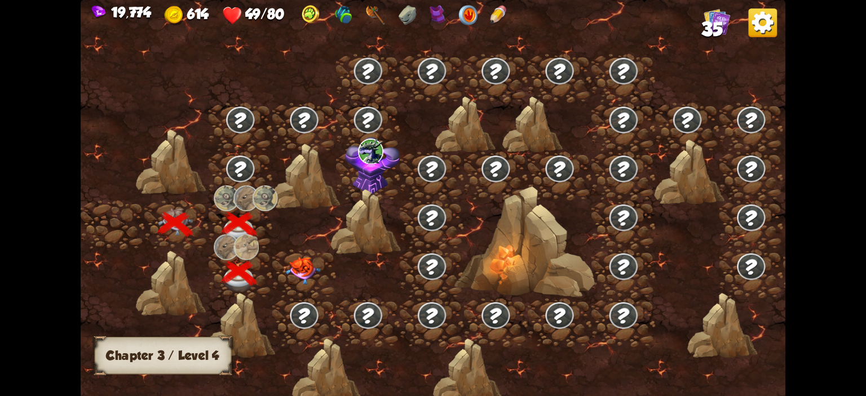
click at [310, 268] on img at bounding box center [302, 271] width 35 height 28
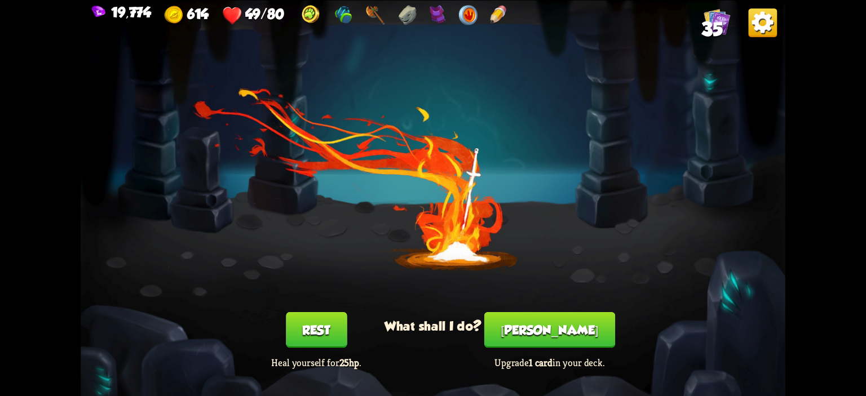
click at [299, 323] on button "Rest" at bounding box center [316, 330] width 61 height 36
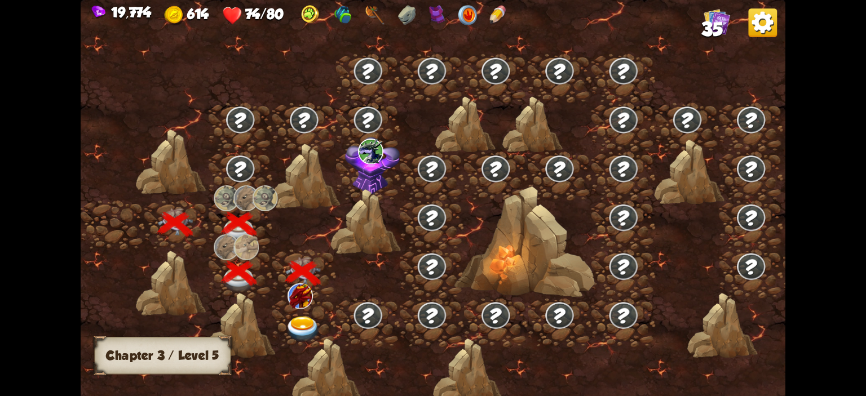
click at [299, 333] on img at bounding box center [302, 329] width 35 height 26
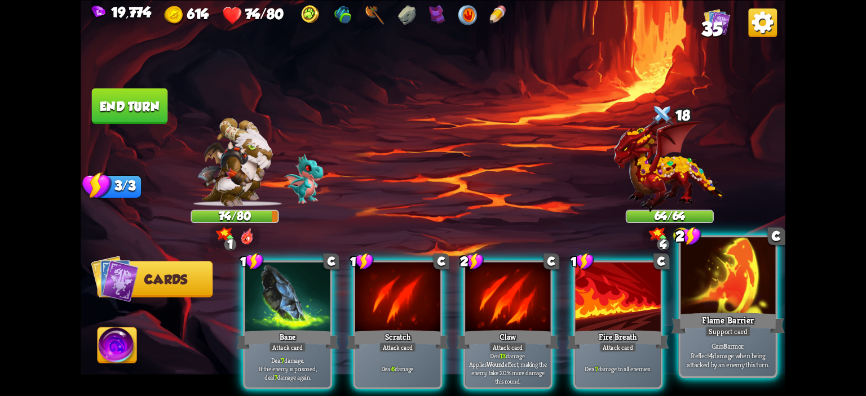
click at [683, 264] on div at bounding box center [727, 277] width 95 height 80
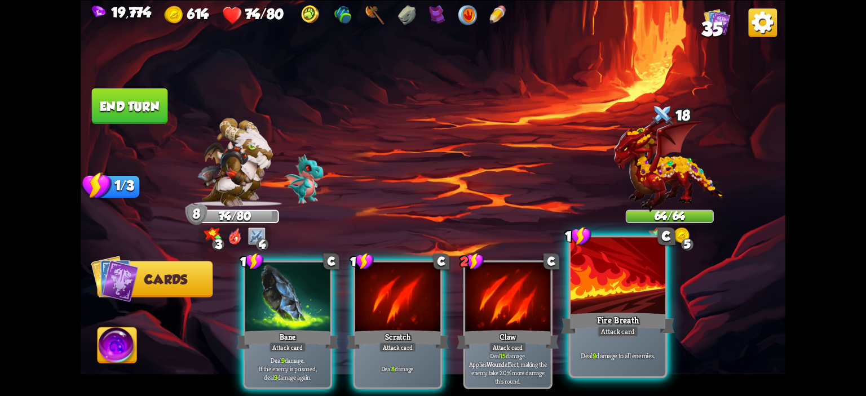
click at [591, 272] on div at bounding box center [617, 277] width 95 height 80
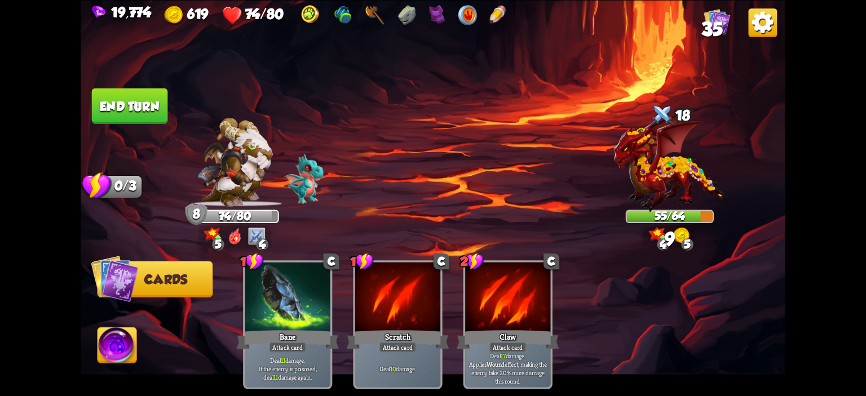
click at [125, 103] on button "End turn" at bounding box center [130, 106] width 76 height 36
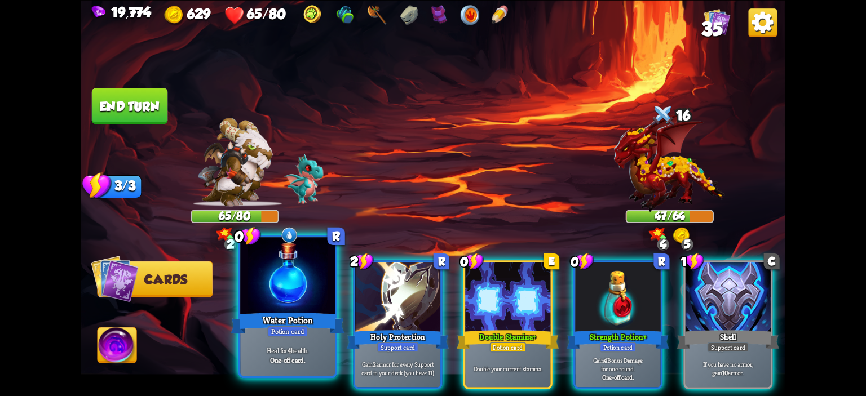
click at [258, 261] on div at bounding box center [287, 277] width 95 height 80
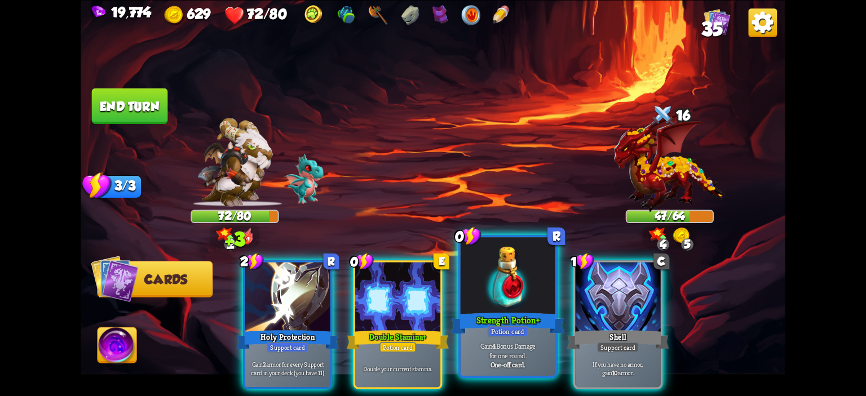
click at [484, 286] on div at bounding box center [507, 277] width 95 height 80
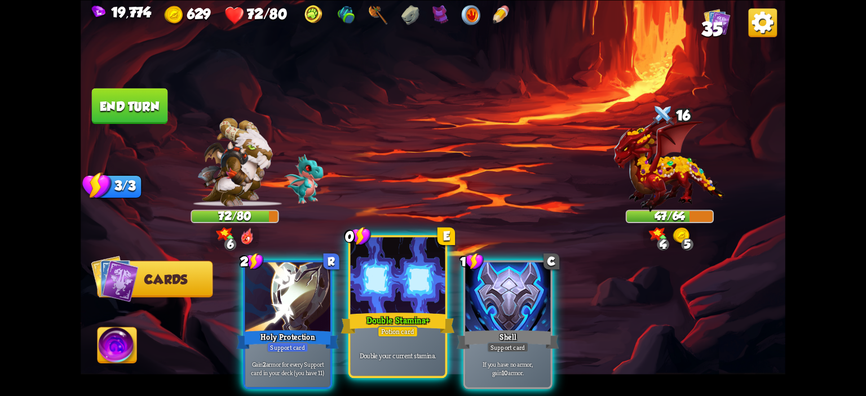
click at [414, 290] on div at bounding box center [398, 277] width 95 height 80
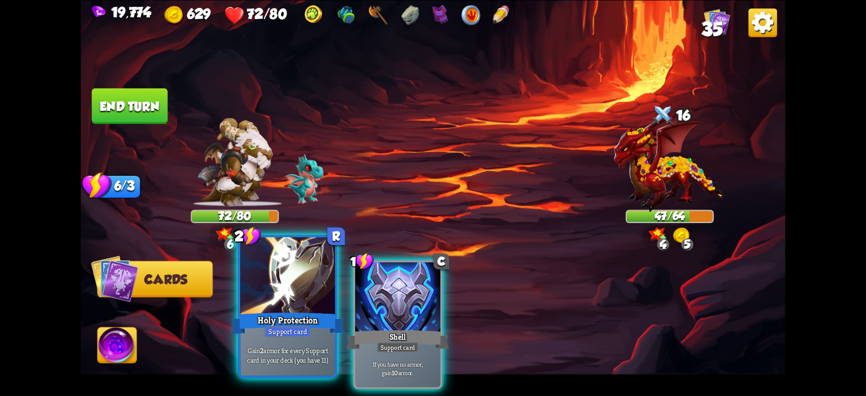
click at [258, 293] on div at bounding box center [287, 277] width 95 height 80
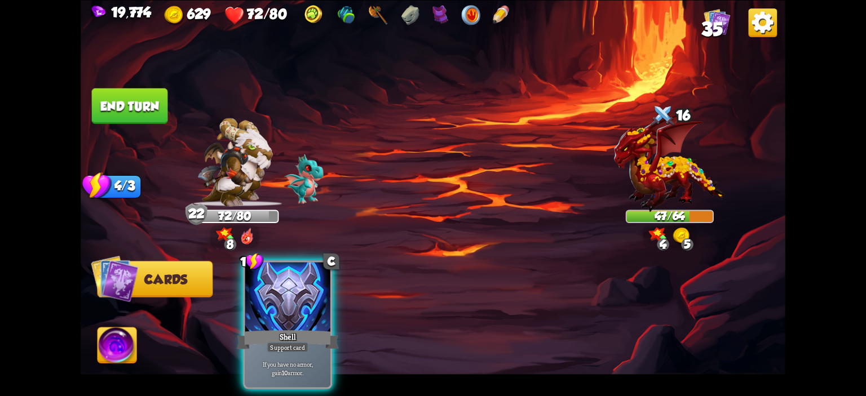
click at [129, 105] on button "End turn" at bounding box center [130, 106] width 76 height 36
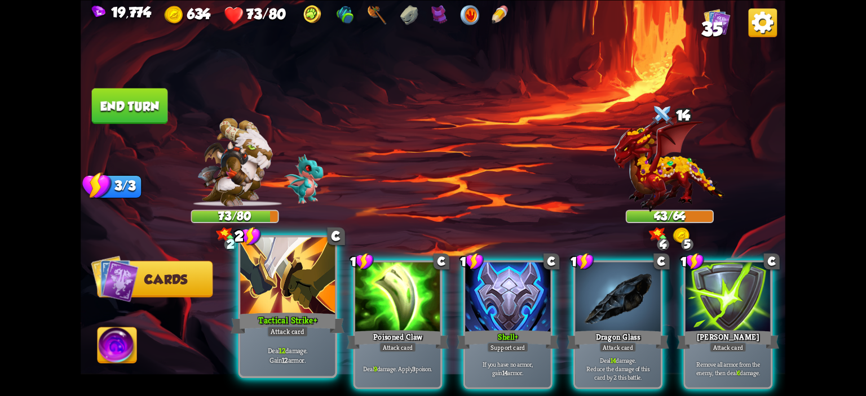
click at [297, 270] on div at bounding box center [287, 277] width 95 height 80
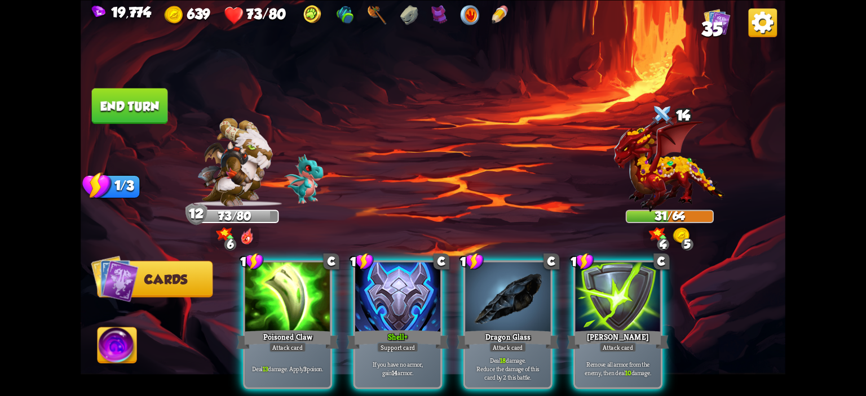
click at [297, 270] on div at bounding box center [287, 298] width 85 height 72
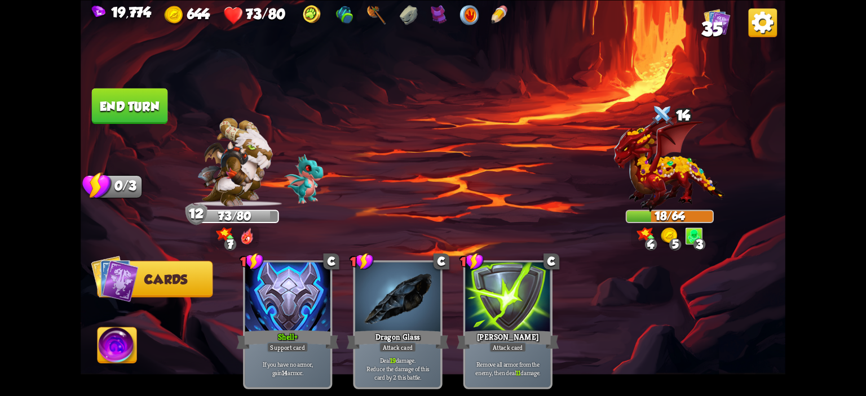
click at [135, 97] on button "End turn" at bounding box center [130, 106] width 76 height 36
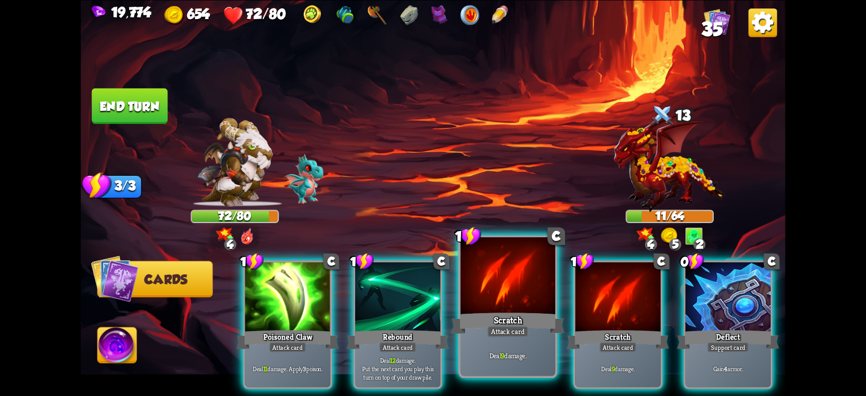
click at [537, 294] on div at bounding box center [507, 277] width 95 height 80
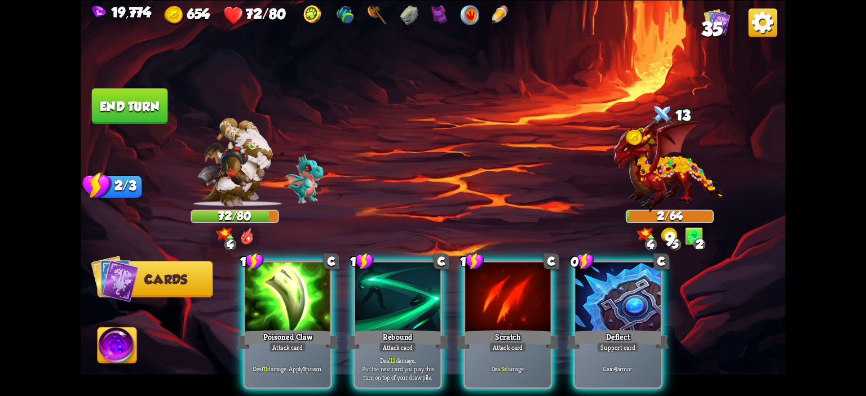
click at [135, 352] on img at bounding box center [116, 346] width 39 height 39
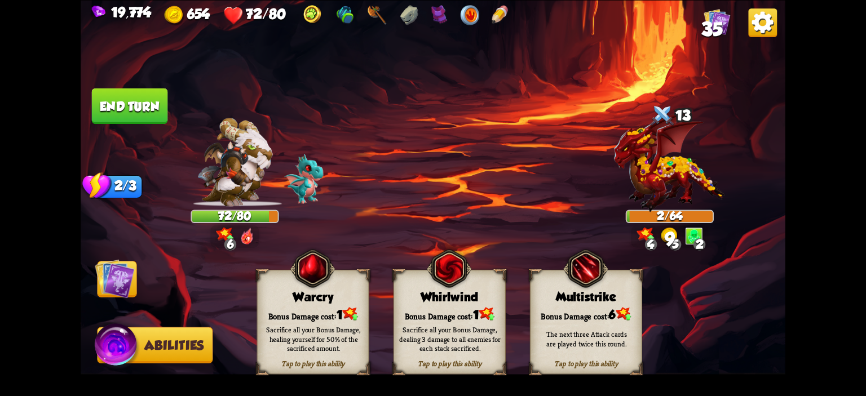
click at [280, 298] on div "Warcry" at bounding box center [313, 297] width 111 height 14
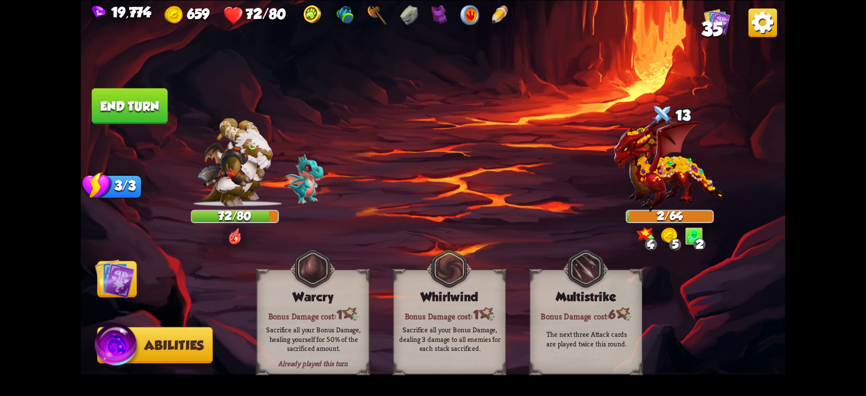
click at [145, 110] on button "End turn" at bounding box center [130, 106] width 76 height 36
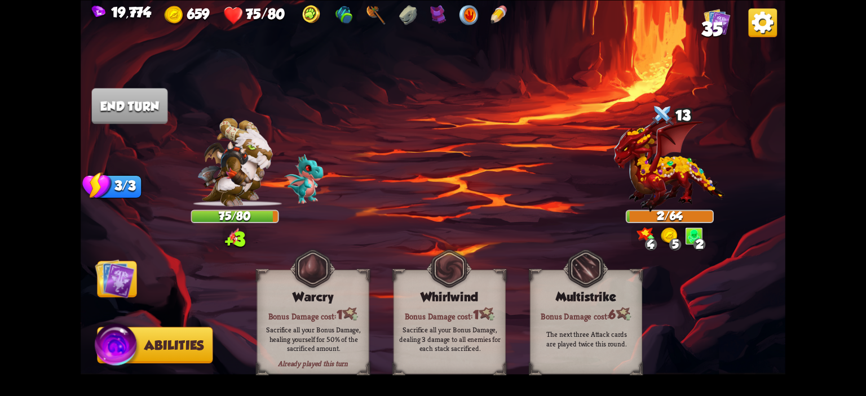
click at [113, 269] on img at bounding box center [114, 278] width 39 height 39
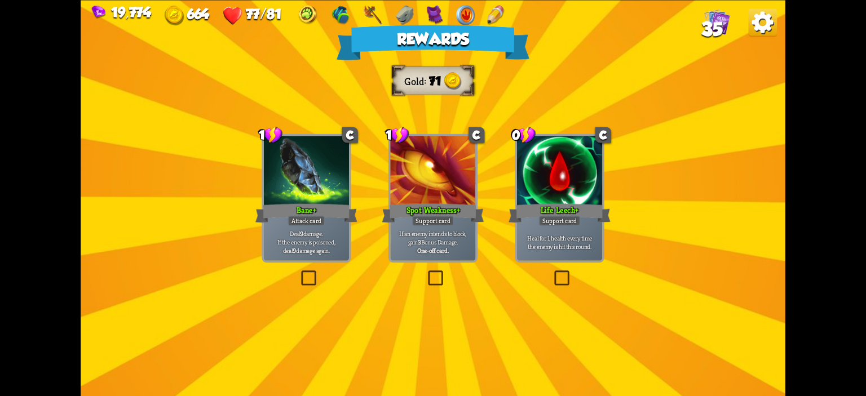
click at [418, 177] on div at bounding box center [432, 172] width 85 height 72
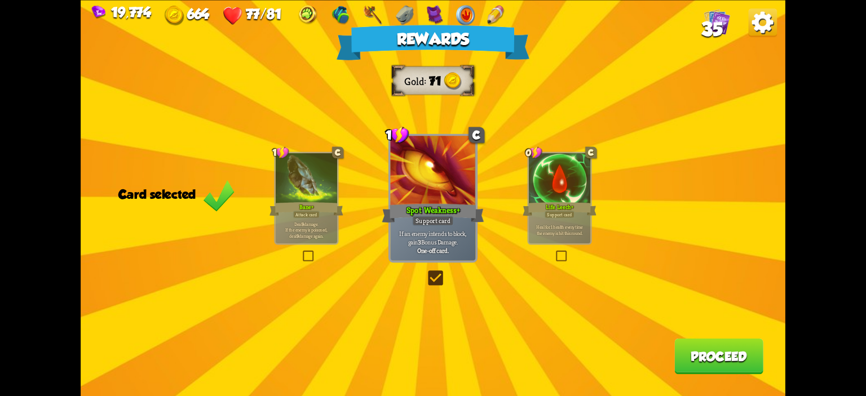
click at [682, 342] on button "Proceed" at bounding box center [718, 356] width 89 height 36
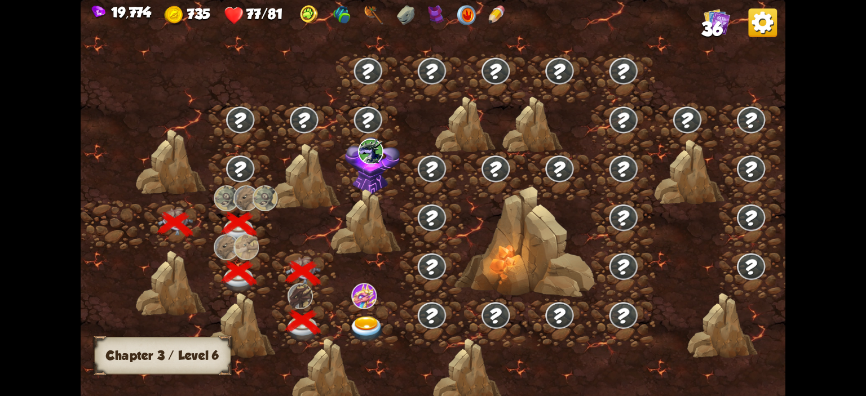
click at [374, 308] on div at bounding box center [368, 323] width 64 height 49
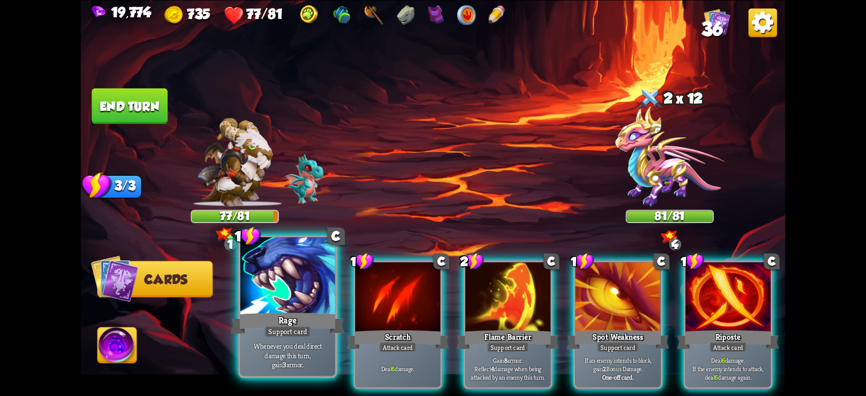
click at [286, 290] on div at bounding box center [287, 277] width 95 height 80
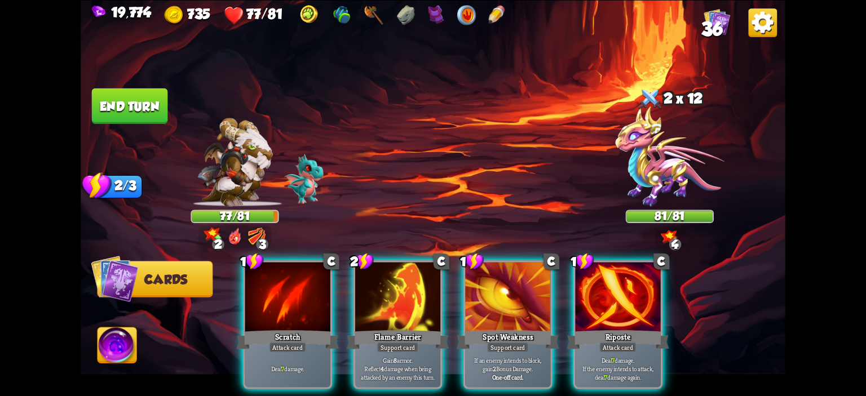
click at [286, 290] on div at bounding box center [287, 298] width 85 height 72
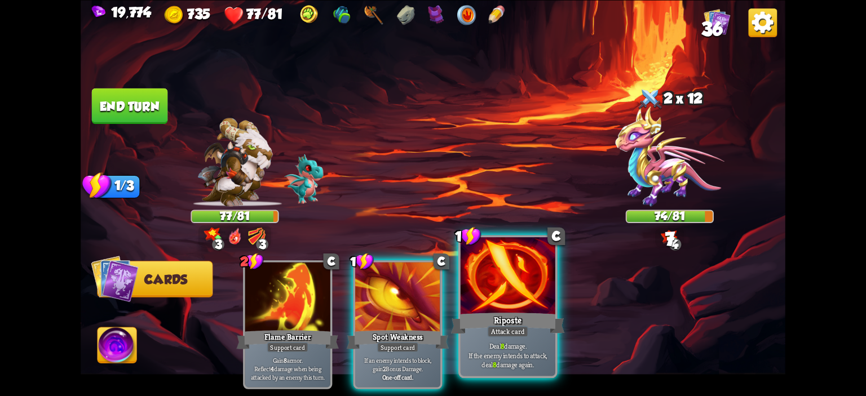
click at [477, 268] on div at bounding box center [507, 277] width 95 height 80
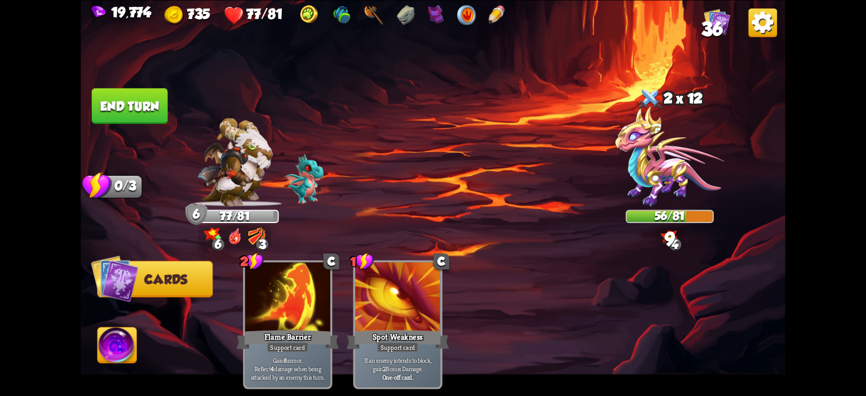
click at [136, 112] on button "End turn" at bounding box center [130, 106] width 76 height 36
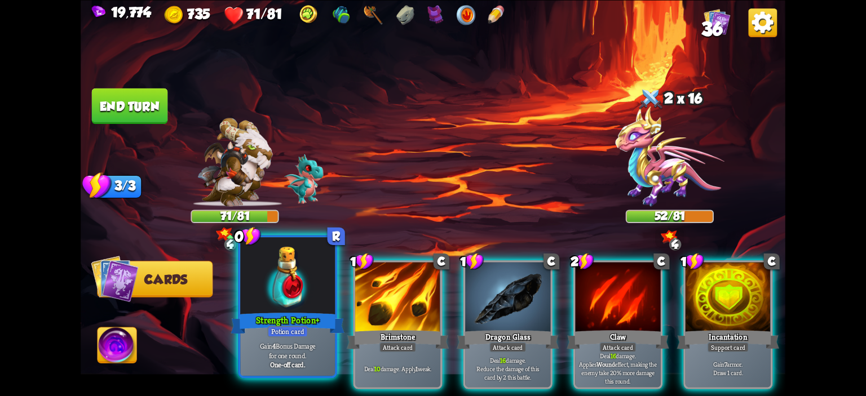
click at [284, 265] on div at bounding box center [287, 277] width 95 height 80
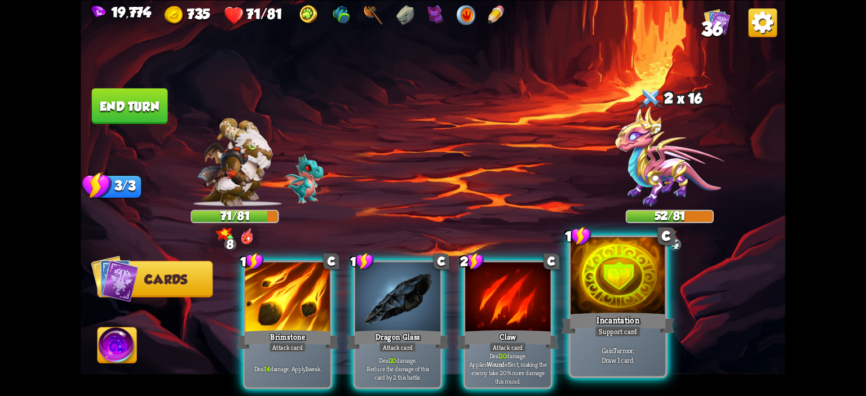
click at [583, 282] on div at bounding box center [617, 277] width 95 height 80
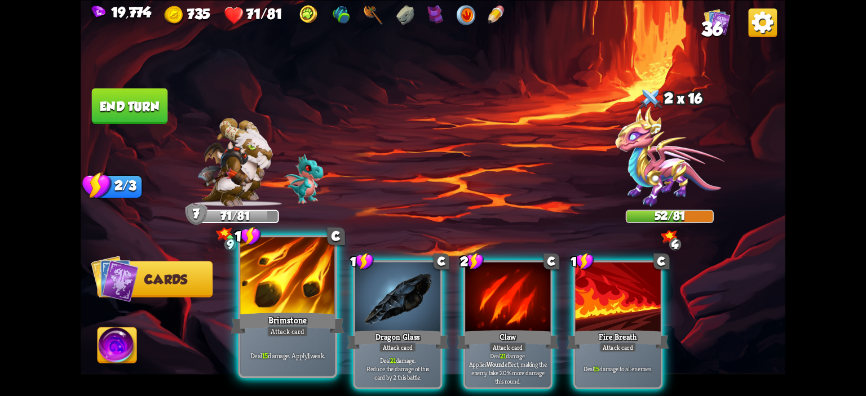
click at [312, 302] on div at bounding box center [287, 277] width 95 height 80
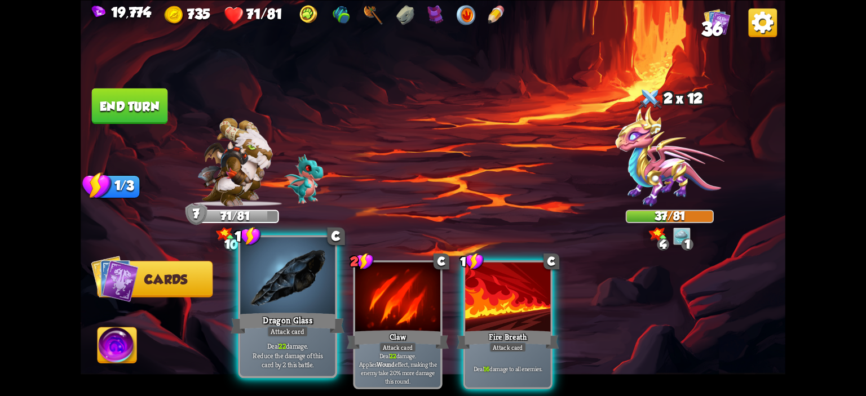
click at [287, 302] on div at bounding box center [287, 277] width 95 height 80
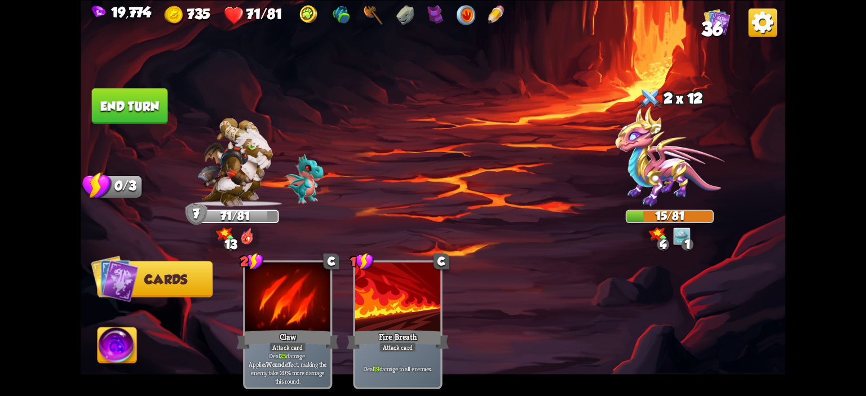
click at [138, 321] on img at bounding box center [433, 198] width 704 height 396
click at [136, 333] on div "Select an enemy to attack... You don't have enough stamina to play that card...…" at bounding box center [433, 198] width 704 height 396
click at [109, 343] on img at bounding box center [116, 346] width 39 height 39
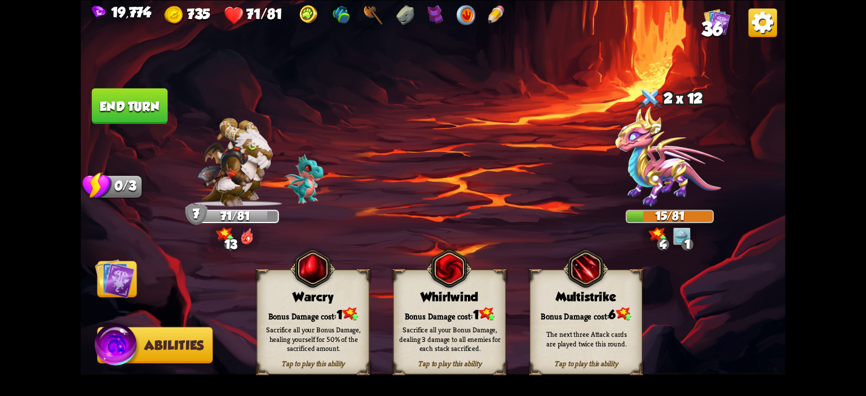
click at [449, 286] on img at bounding box center [448, 268] width 45 height 46
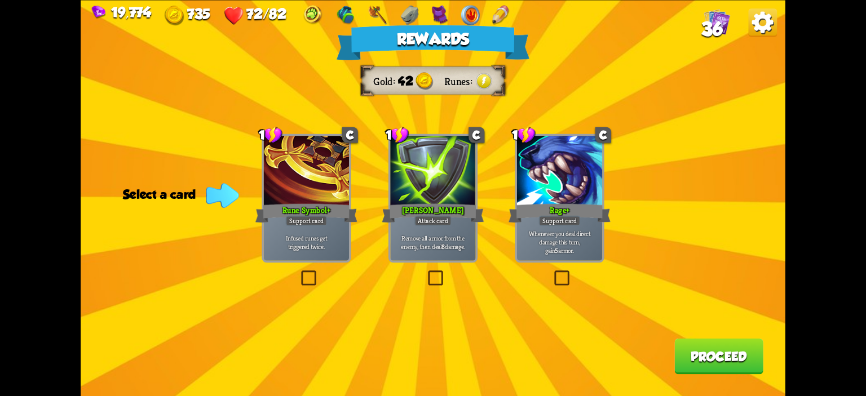
click at [428, 249] on p "Remove all armor from the enemy, then deal 8 damage." at bounding box center [432, 241] width 81 height 17
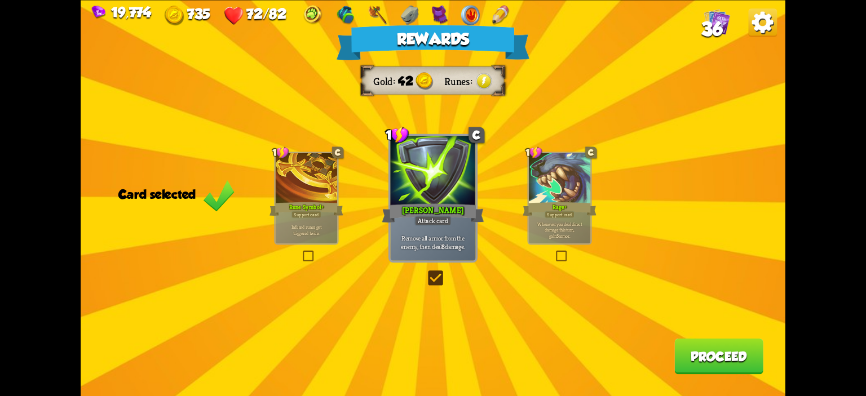
click at [681, 348] on button "Proceed" at bounding box center [718, 356] width 89 height 36
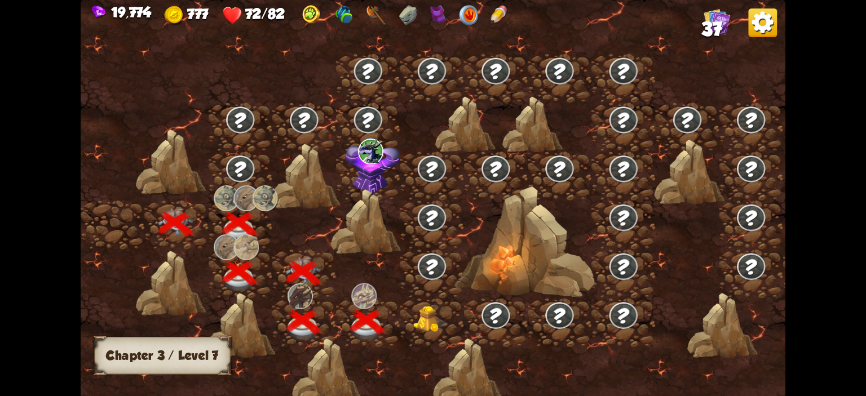
click at [413, 328] on img at bounding box center [430, 319] width 35 height 27
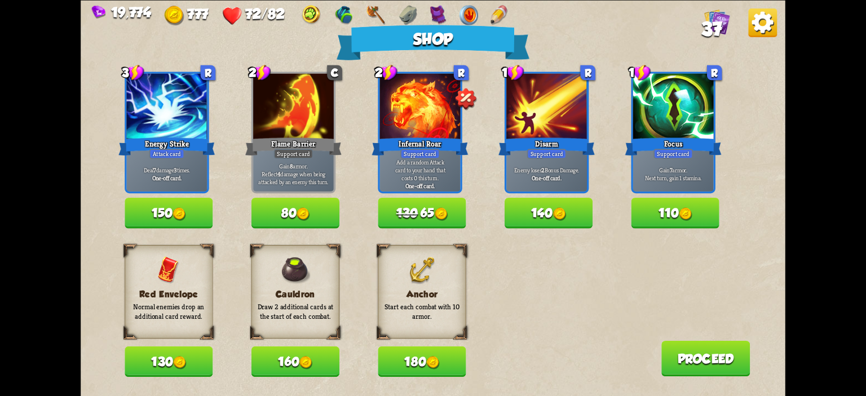
click at [665, 200] on button "110" at bounding box center [675, 213] width 88 height 30
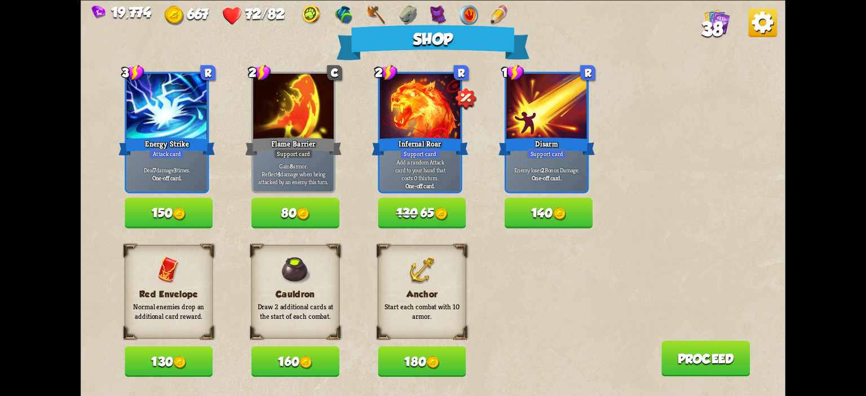
click at [299, 351] on button "160" at bounding box center [295, 362] width 88 height 30
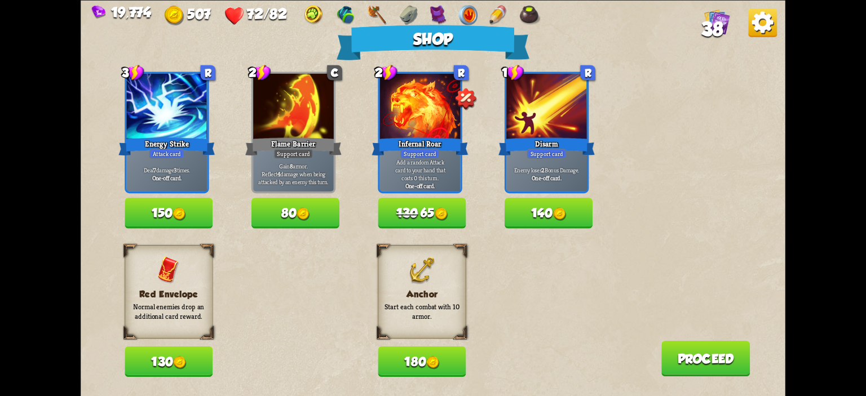
click at [414, 358] on button "180" at bounding box center [422, 362] width 88 height 30
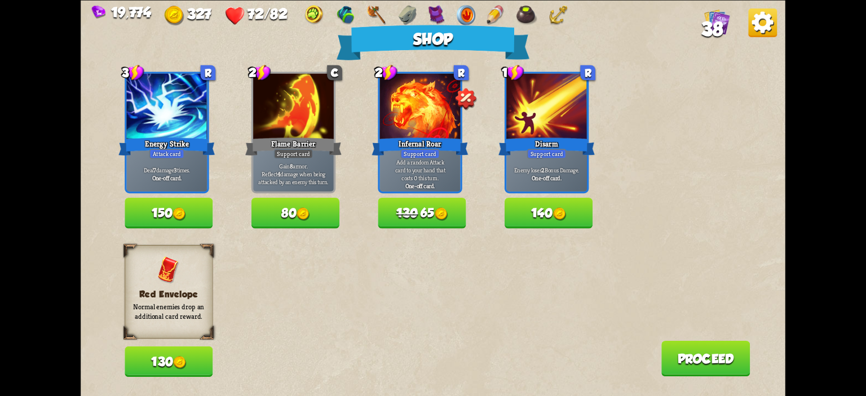
click at [171, 211] on button "150" at bounding box center [169, 213] width 88 height 30
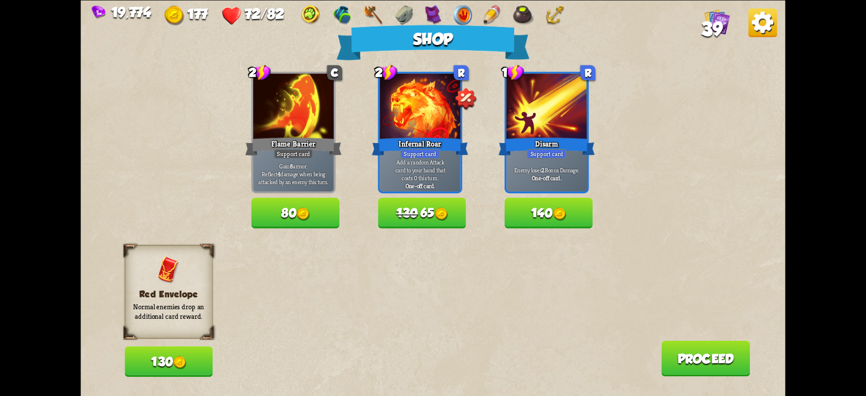
click at [570, 212] on button "140" at bounding box center [548, 213] width 88 height 30
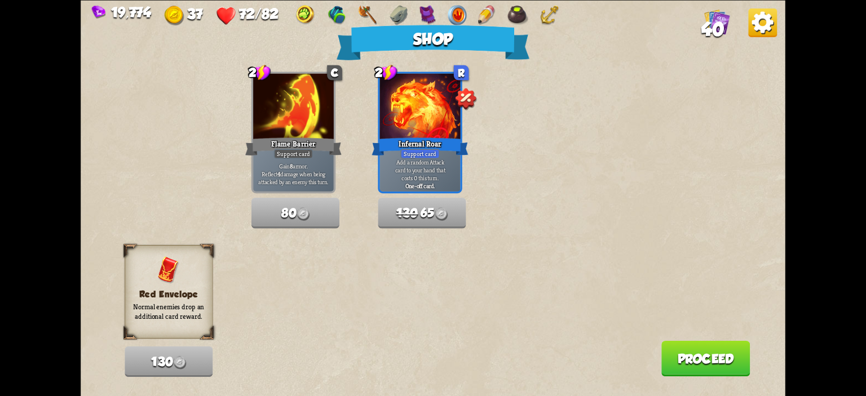
click at [663, 347] on button "Proceed" at bounding box center [705, 358] width 89 height 36
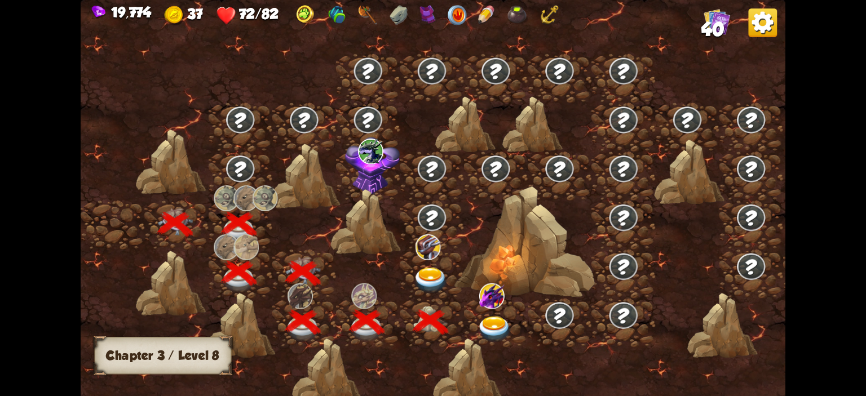
click at [442, 281] on img at bounding box center [430, 281] width 35 height 26
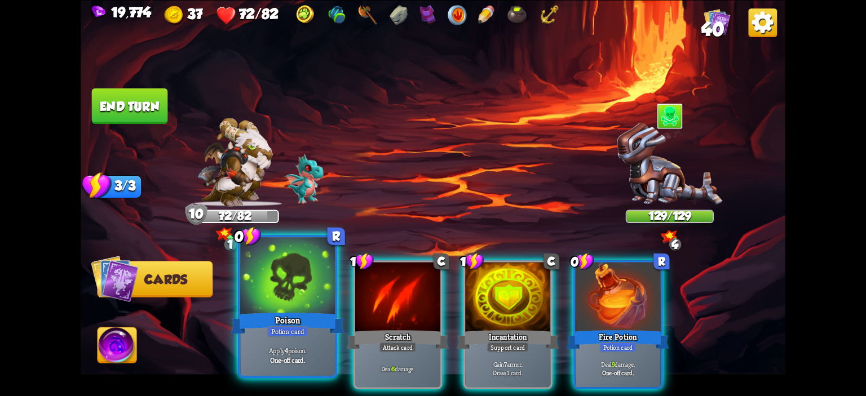
click at [266, 294] on div at bounding box center [287, 277] width 95 height 80
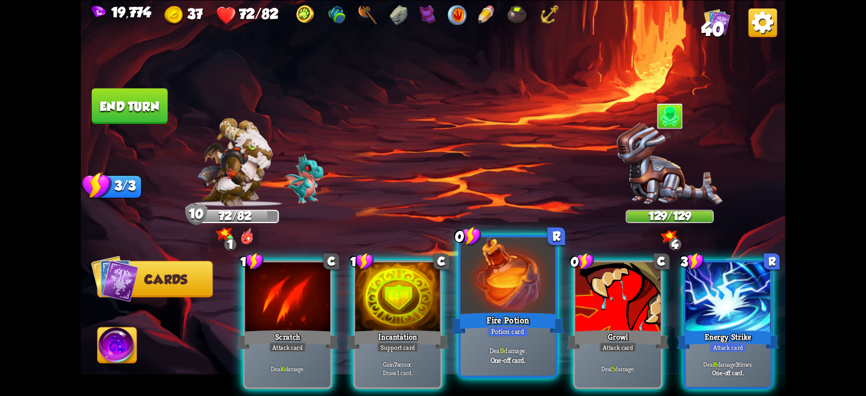
click at [471, 286] on div at bounding box center [507, 277] width 95 height 80
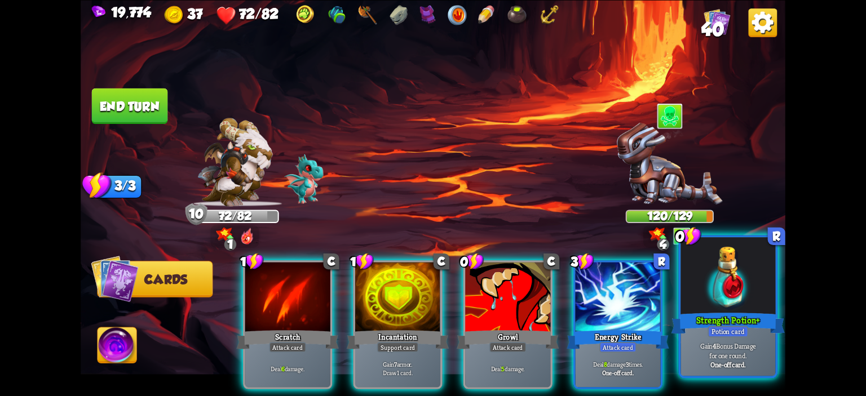
click at [685, 276] on div at bounding box center [727, 277] width 95 height 80
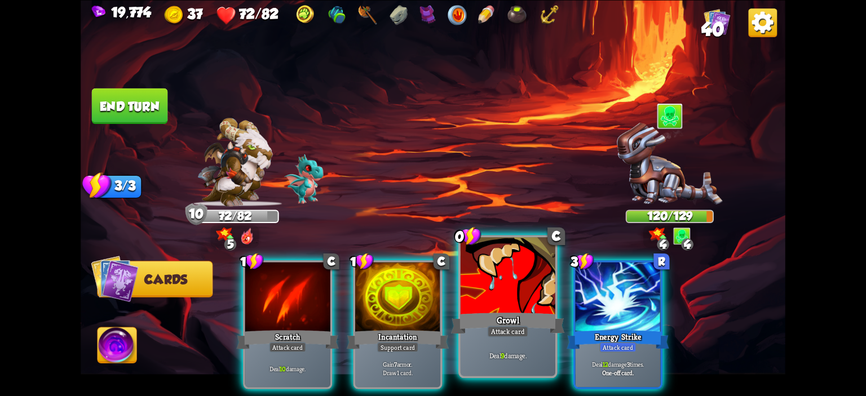
click at [525, 286] on div at bounding box center [507, 277] width 95 height 80
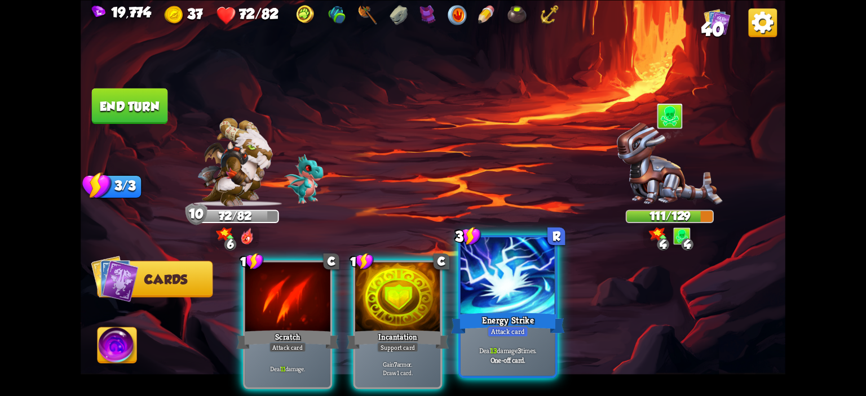
click at [513, 286] on div at bounding box center [507, 277] width 95 height 80
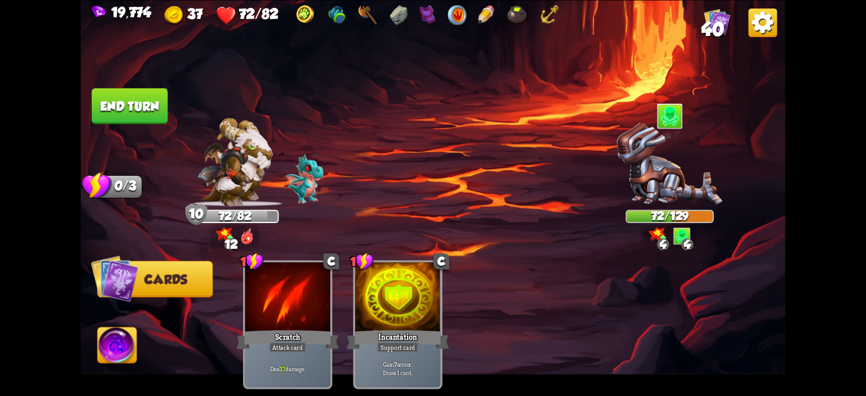
click at [121, 109] on button "End turn" at bounding box center [130, 106] width 76 height 36
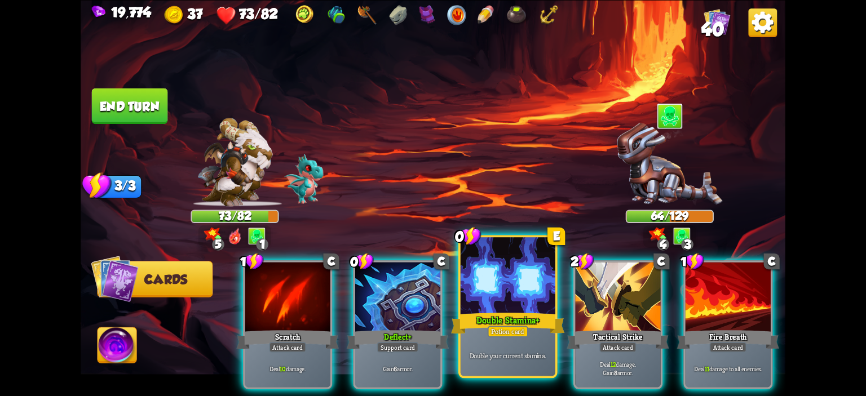
click at [485, 278] on div at bounding box center [507, 277] width 95 height 80
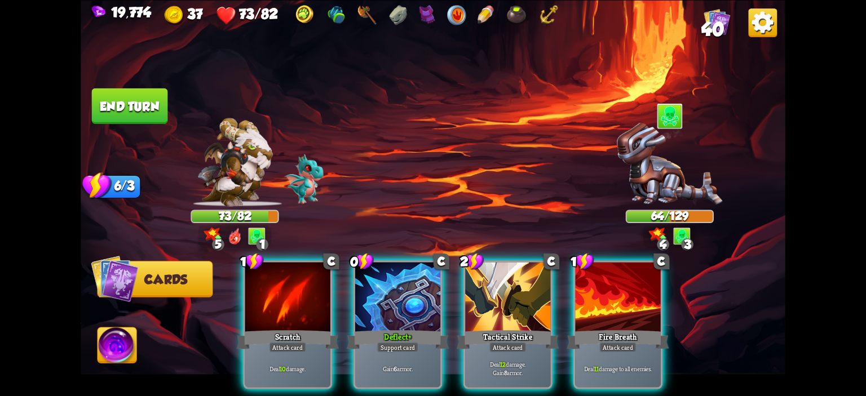
click at [485, 278] on div at bounding box center [507, 298] width 85 height 72
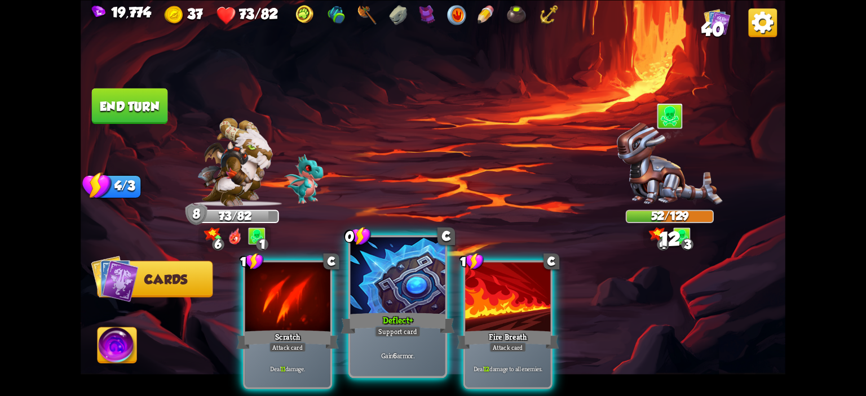
click at [393, 283] on div at bounding box center [398, 277] width 95 height 80
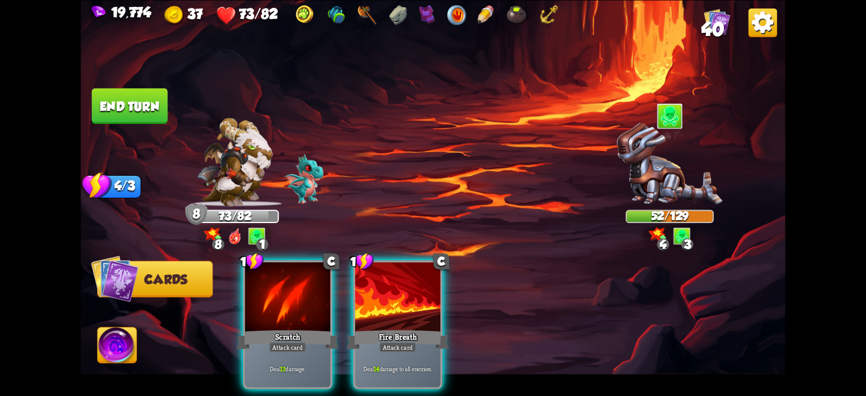
click at [393, 283] on div at bounding box center [397, 298] width 85 height 72
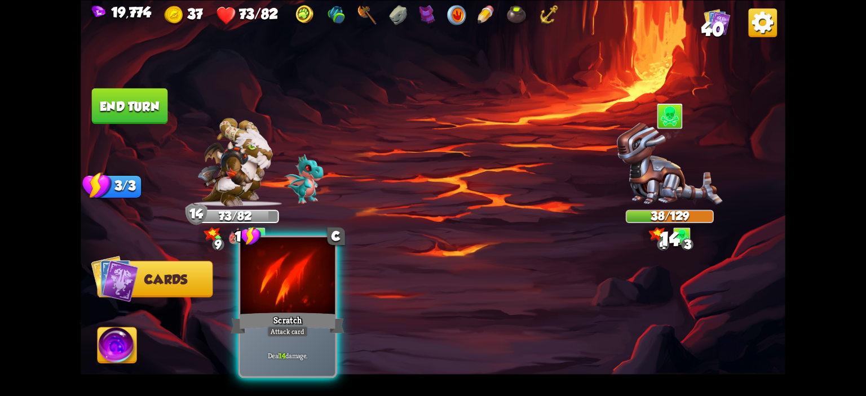
click at [310, 284] on div at bounding box center [287, 277] width 95 height 80
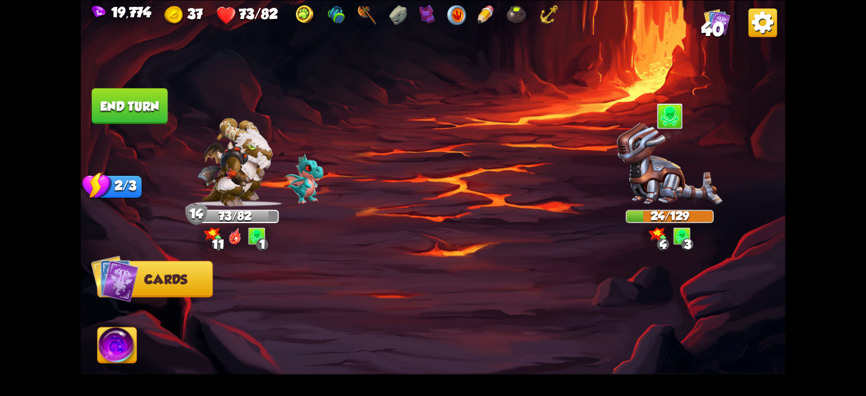
click at [148, 104] on button "End turn" at bounding box center [130, 106] width 76 height 36
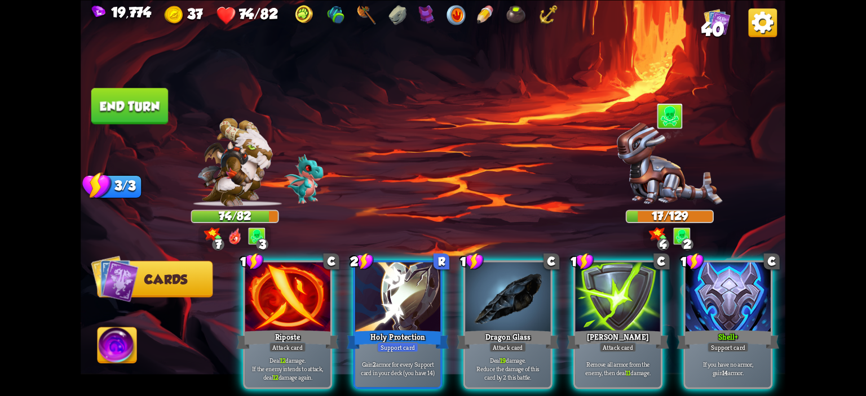
click at [564, 283] on div "1 C Riposte Attack card Deal 12 damage. If the enemy intends to attack, deal 12…" at bounding box center [503, 308] width 564 height 176
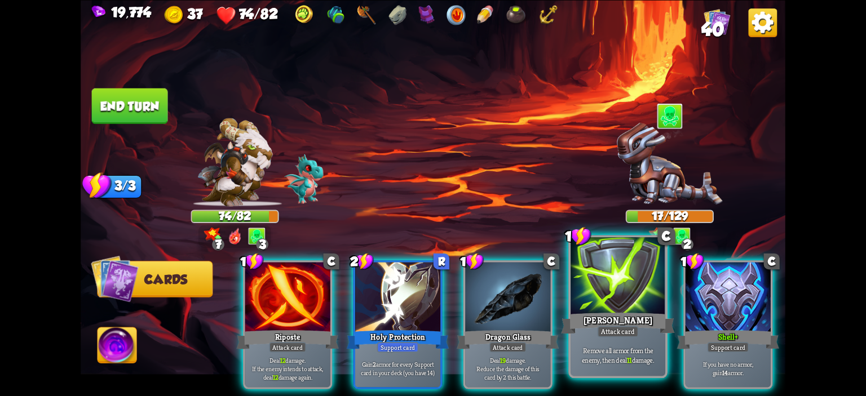
click at [575, 277] on div at bounding box center [617, 277] width 95 height 80
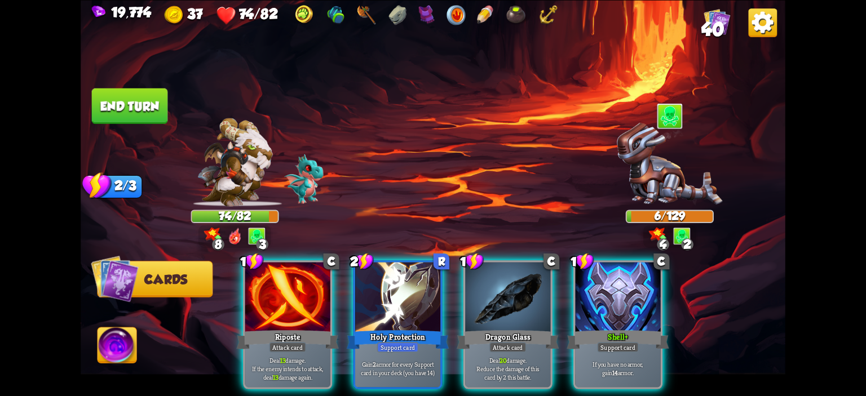
click at [118, 347] on img at bounding box center [116, 346] width 39 height 39
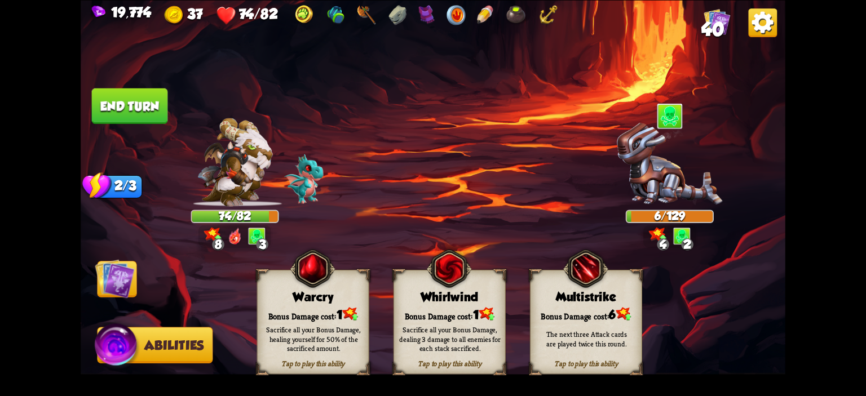
click at [286, 303] on div "Warcry" at bounding box center [313, 297] width 111 height 14
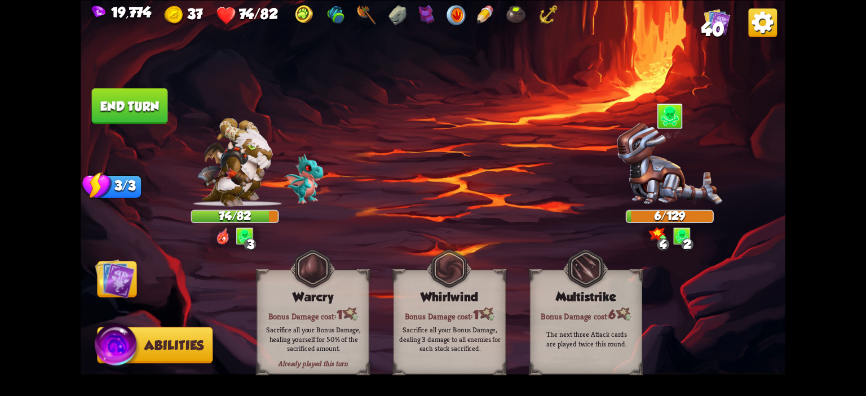
click at [104, 278] on img at bounding box center [114, 278] width 39 height 39
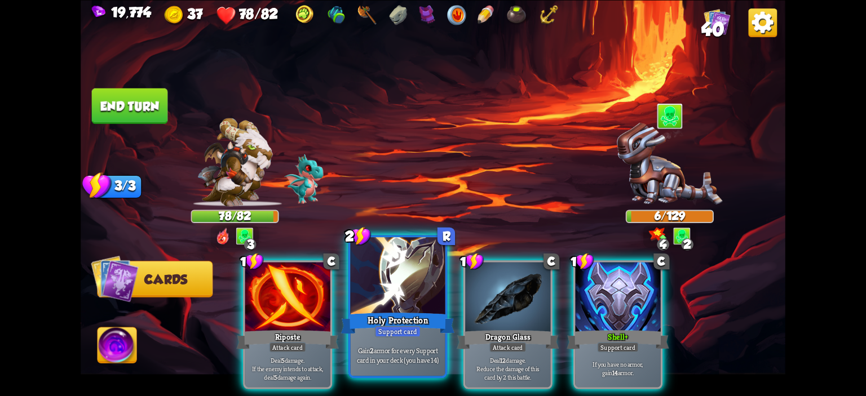
click at [393, 275] on div at bounding box center [398, 277] width 95 height 80
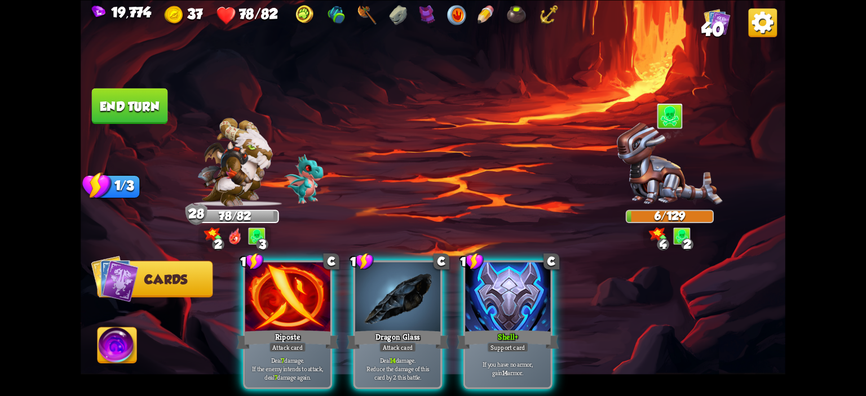
click at [156, 112] on button "End turn" at bounding box center [130, 106] width 76 height 36
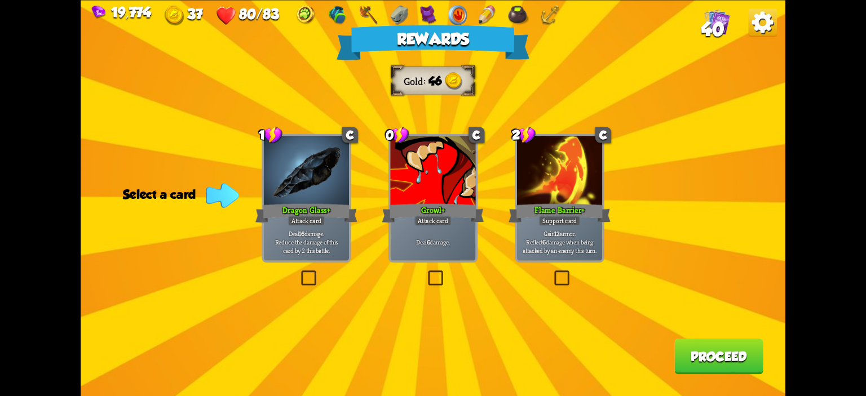
click at [311, 214] on div "Dragon Glass+" at bounding box center [306, 213] width 102 height 23
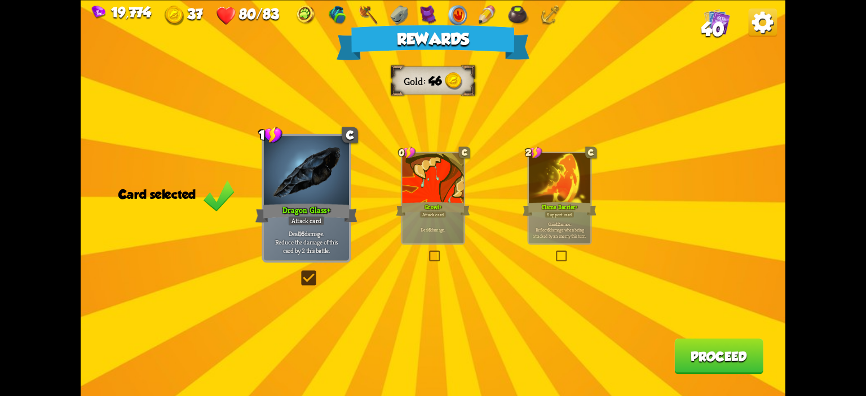
click at [685, 347] on button "Proceed" at bounding box center [718, 356] width 89 height 36
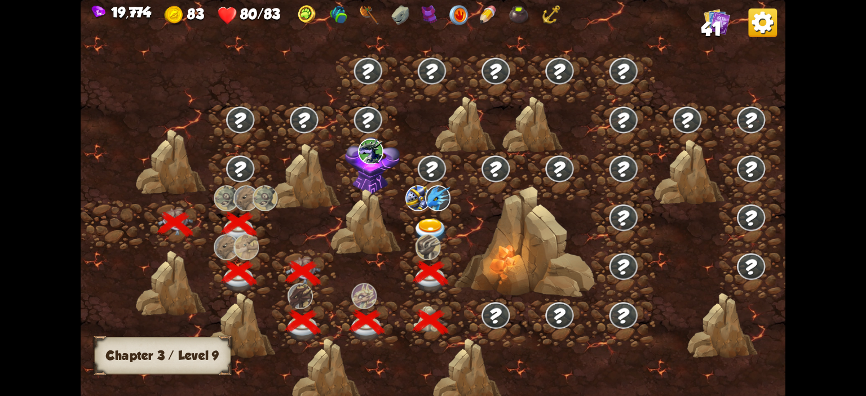
click at [425, 232] on img at bounding box center [430, 232] width 35 height 26
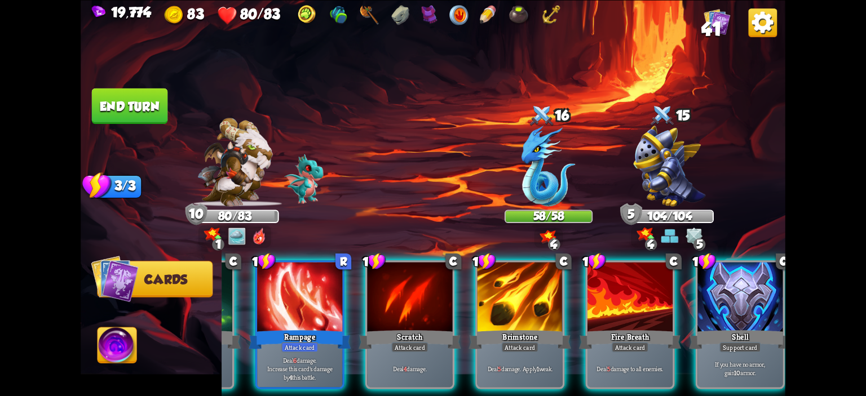
scroll to position [0, 219]
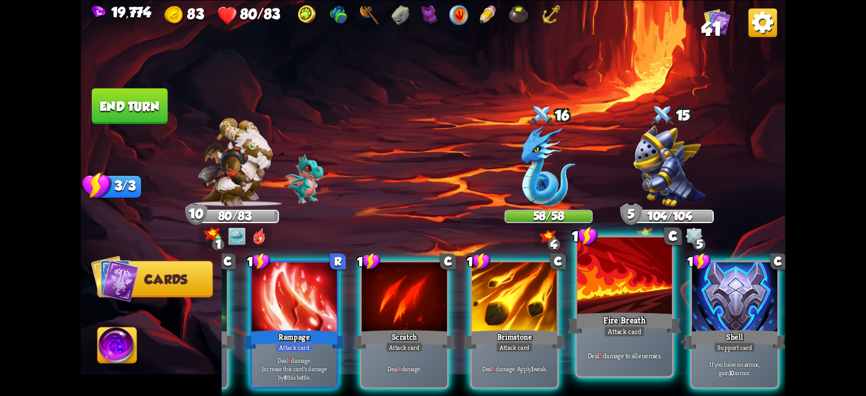
click at [629, 307] on div at bounding box center [624, 277] width 95 height 80
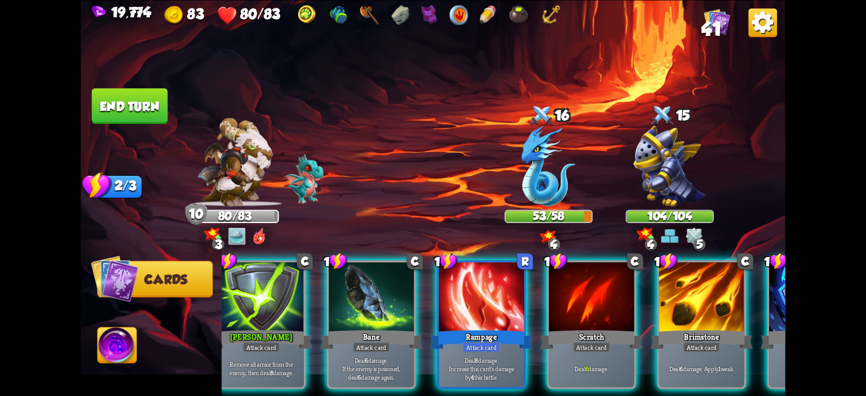
scroll to position [0, 11]
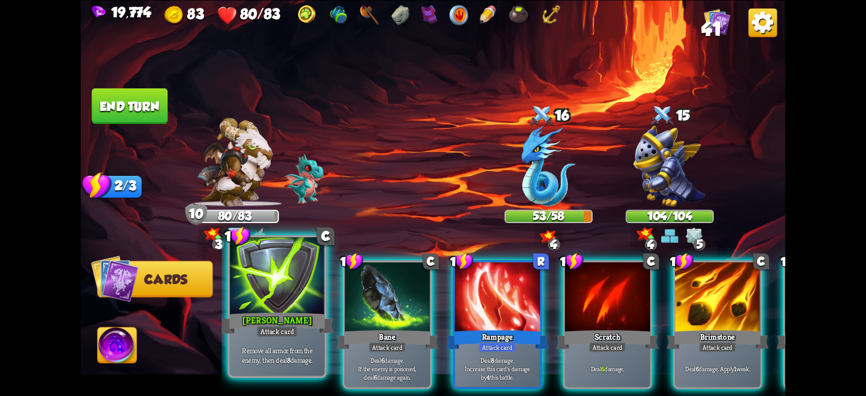
click at [299, 288] on div at bounding box center [277, 277] width 95 height 80
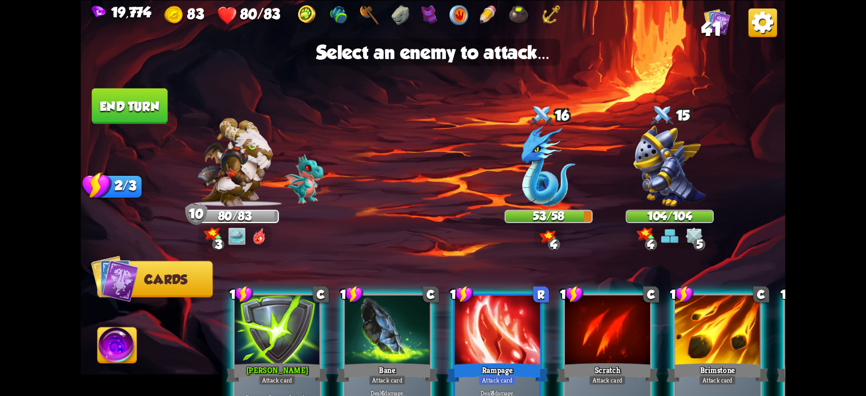
click at [295, 297] on div at bounding box center [276, 331] width 85 height 72
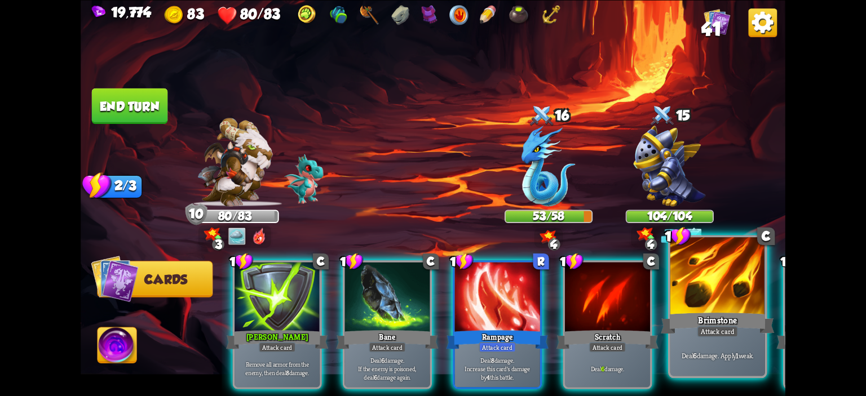
click at [676, 261] on div at bounding box center [717, 277] width 95 height 80
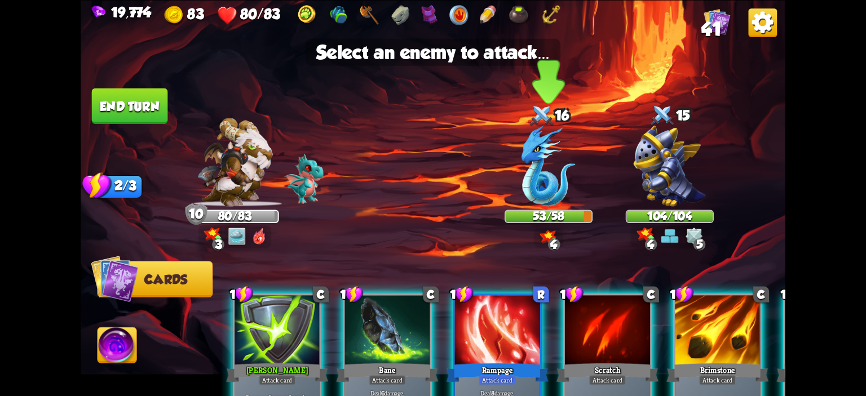
click at [581, 200] on div at bounding box center [548, 167] width 88 height 77
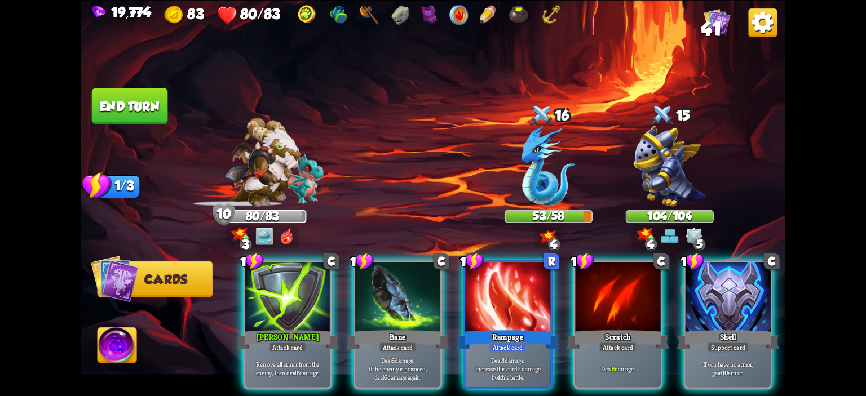
scroll to position [0, 0]
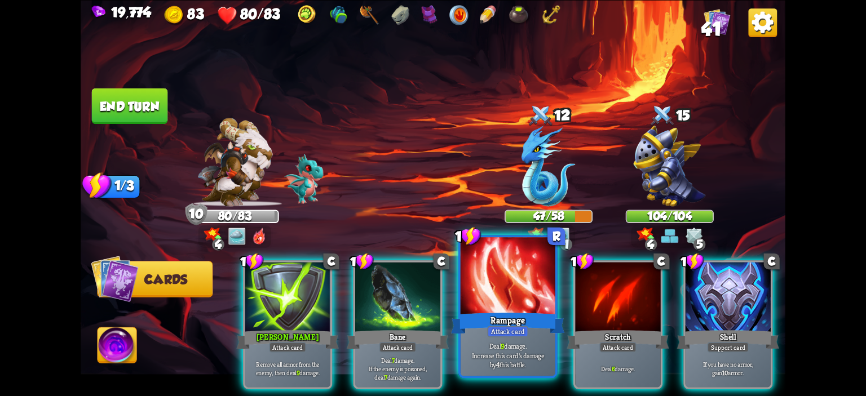
click at [516, 267] on div at bounding box center [507, 277] width 95 height 80
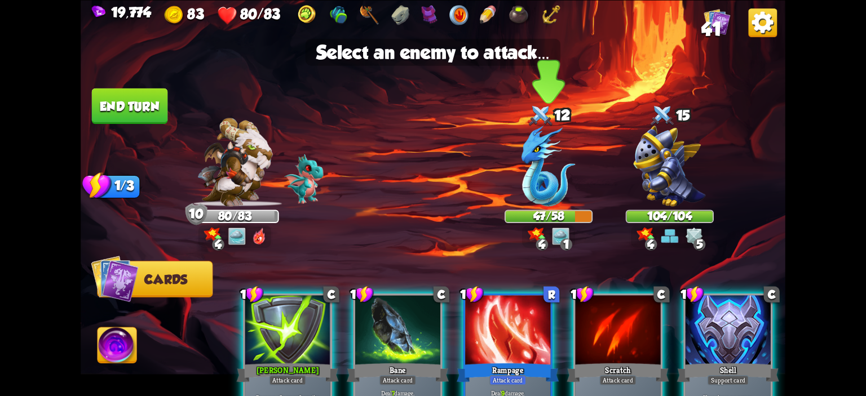
click at [546, 180] on img at bounding box center [548, 166] width 54 height 81
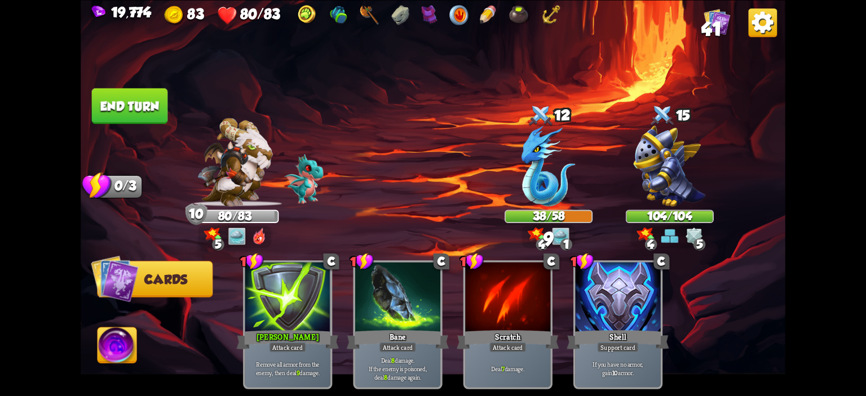
click at [147, 107] on button "End turn" at bounding box center [130, 106] width 76 height 36
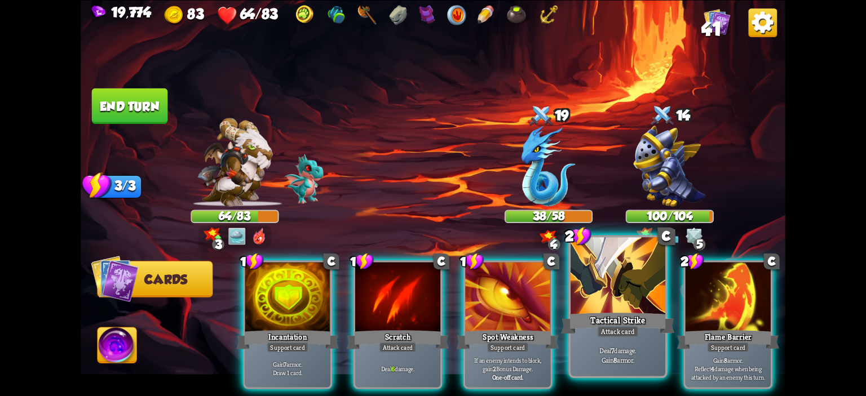
click at [594, 291] on div at bounding box center [617, 277] width 95 height 80
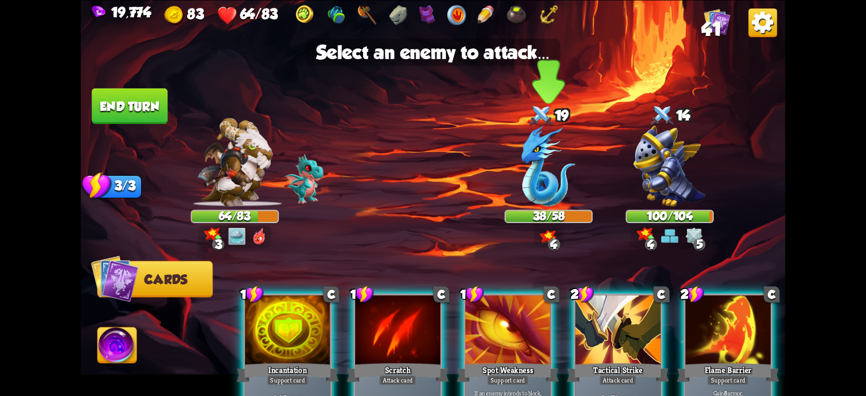
click at [557, 214] on div "38/58" at bounding box center [549, 216] width 86 height 11
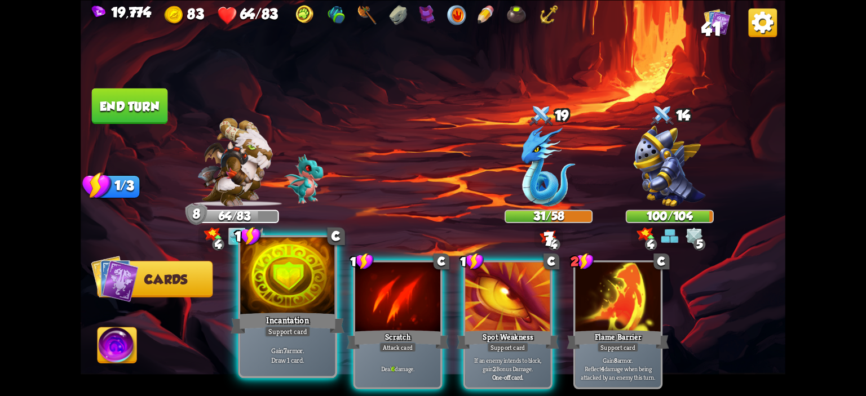
click at [293, 272] on div at bounding box center [287, 277] width 95 height 80
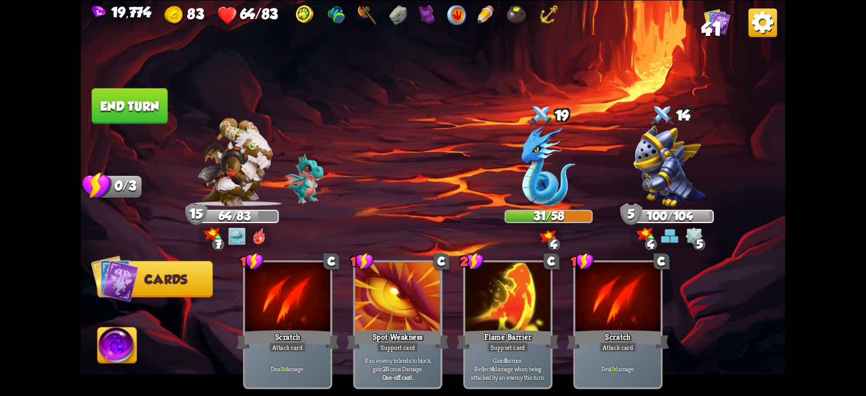
click at [145, 122] on button "End turn" at bounding box center [130, 106] width 76 height 36
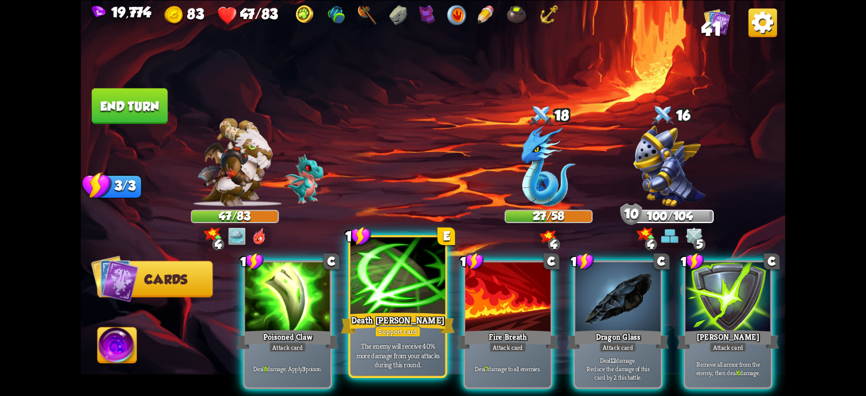
click at [406, 267] on div at bounding box center [398, 277] width 95 height 80
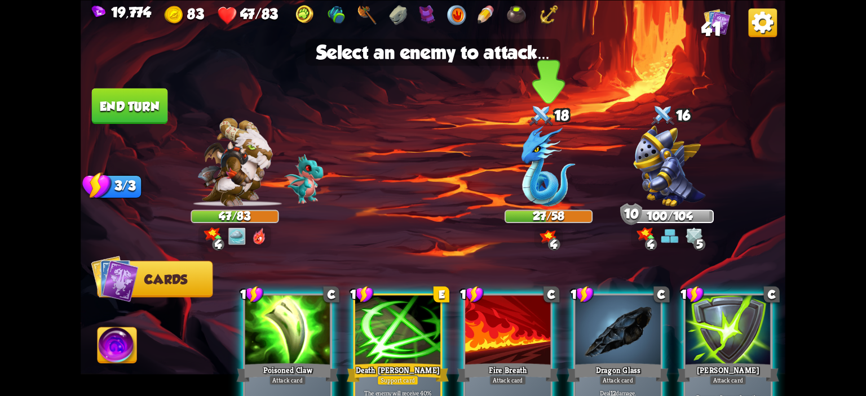
click at [521, 174] on img at bounding box center [548, 166] width 54 height 81
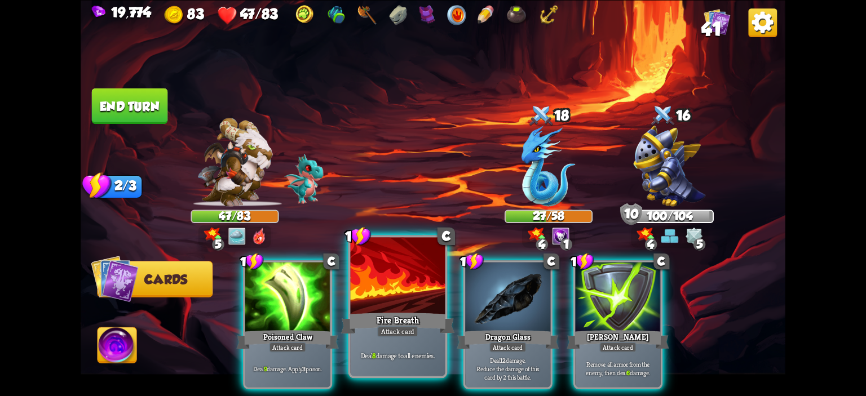
click at [397, 268] on div at bounding box center [398, 277] width 95 height 80
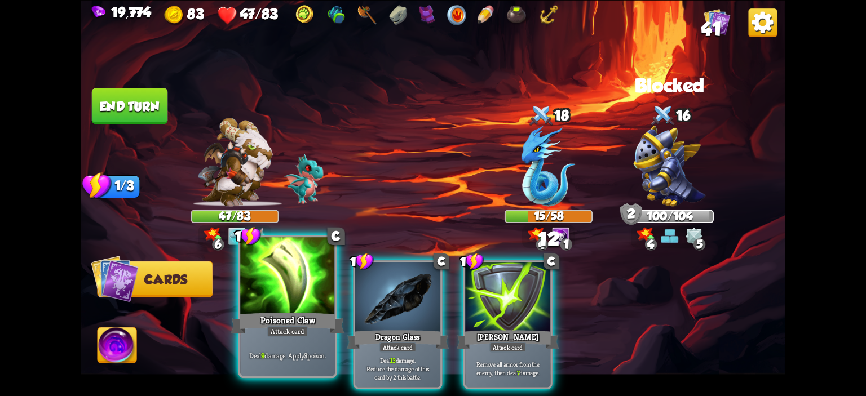
click at [308, 301] on div at bounding box center [287, 277] width 95 height 80
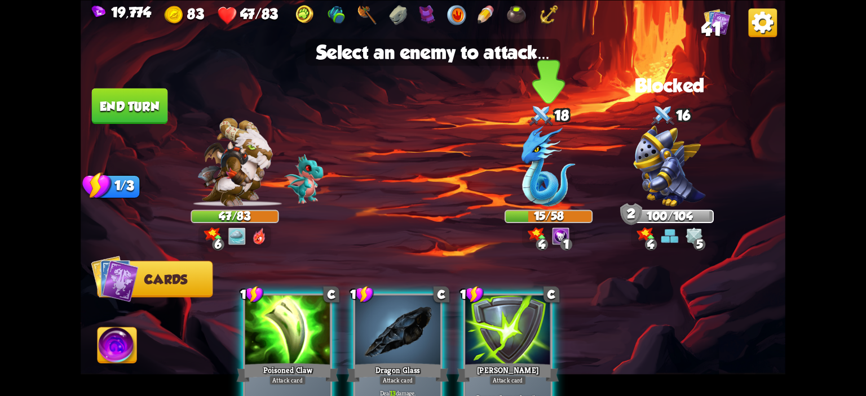
click at [528, 168] on img at bounding box center [548, 166] width 54 height 81
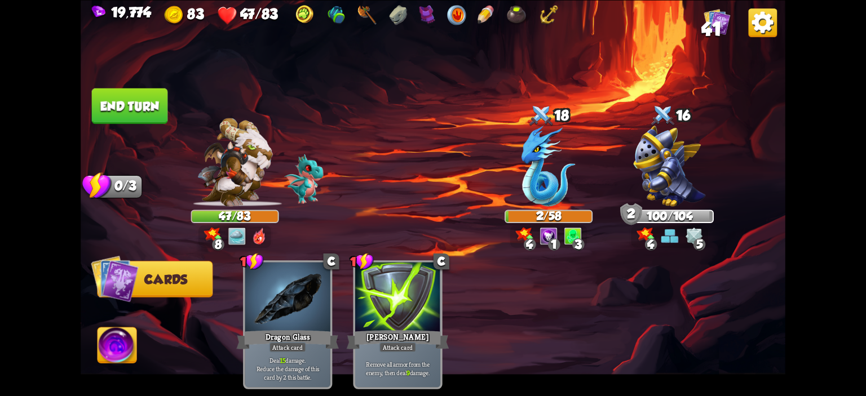
click at [143, 100] on button "End turn" at bounding box center [130, 106] width 76 height 36
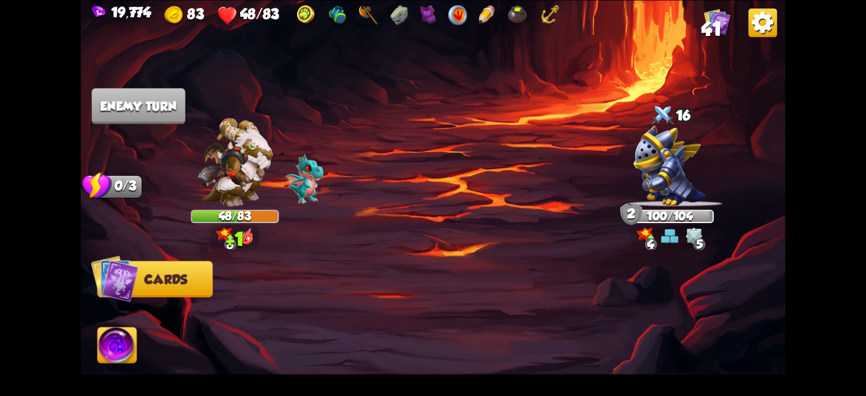
click at [726, 14] on img at bounding box center [716, 21] width 26 height 26
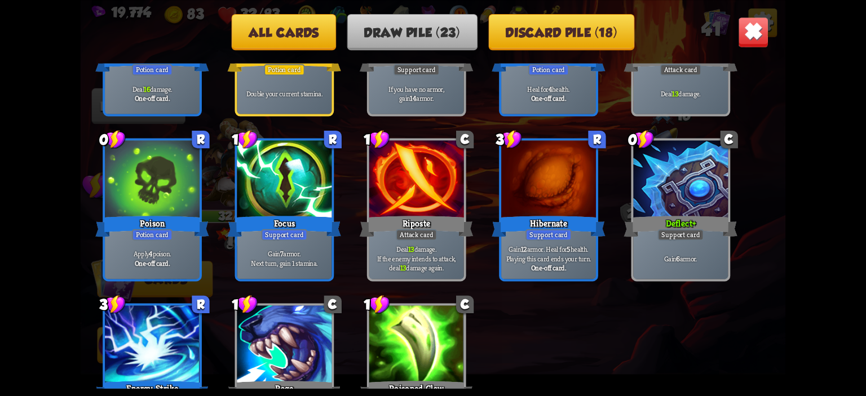
scroll to position [524, 0]
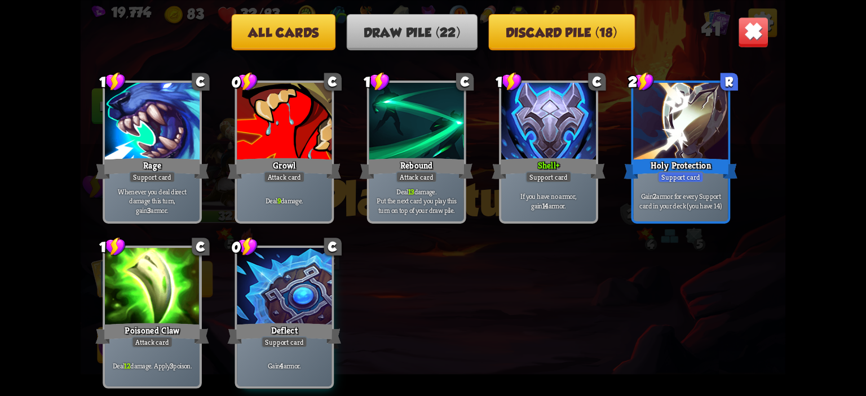
click at [746, 39] on img at bounding box center [753, 31] width 31 height 31
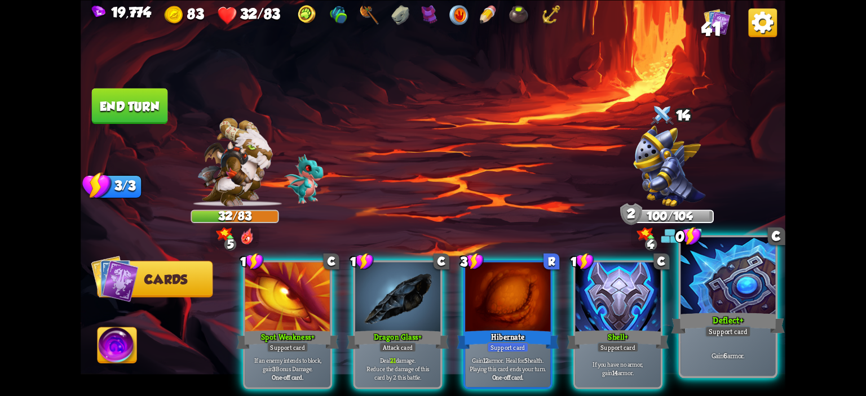
click at [683, 278] on div at bounding box center [727, 277] width 95 height 80
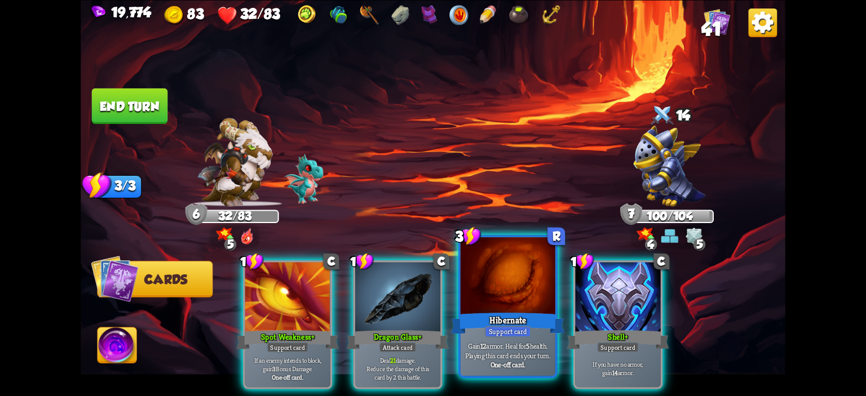
click at [476, 269] on div at bounding box center [507, 277] width 95 height 80
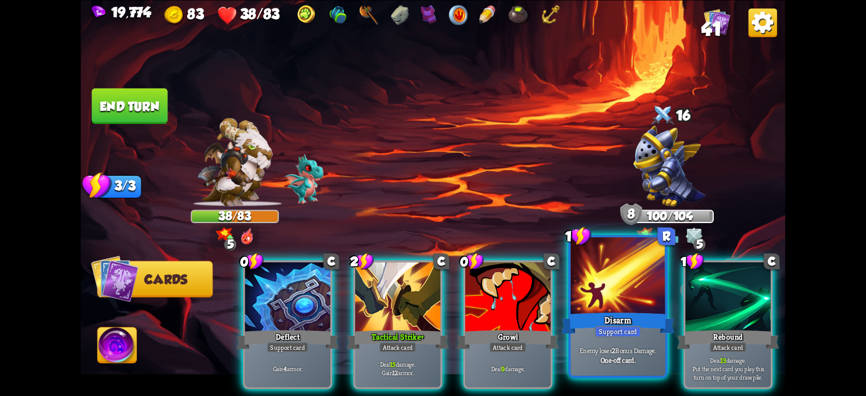
click at [602, 270] on div at bounding box center [617, 277] width 95 height 80
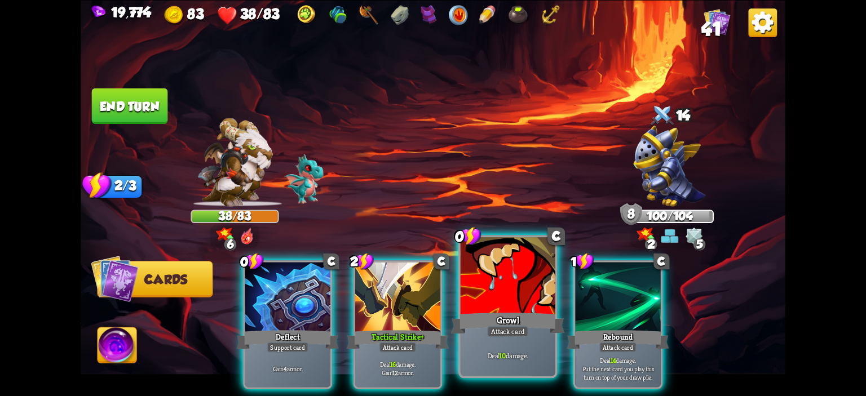
click at [494, 271] on div at bounding box center [507, 277] width 95 height 80
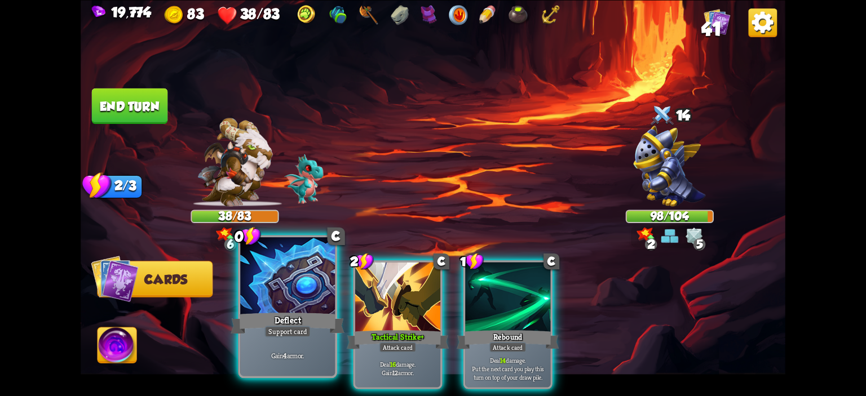
click at [298, 276] on div at bounding box center [287, 277] width 95 height 80
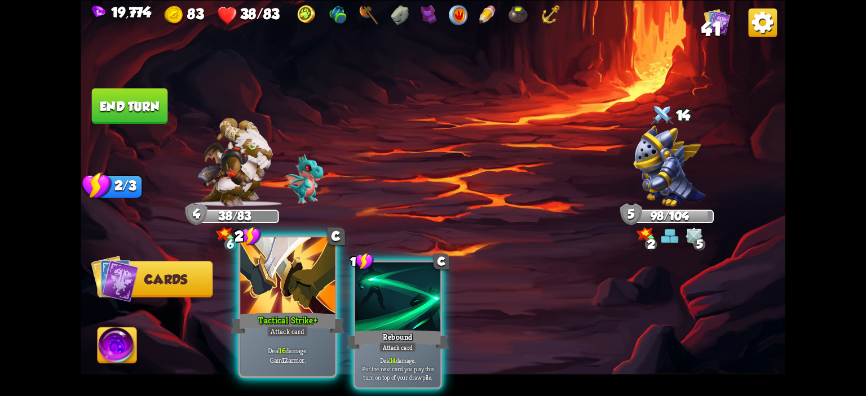
click at [277, 283] on div at bounding box center [287, 277] width 95 height 80
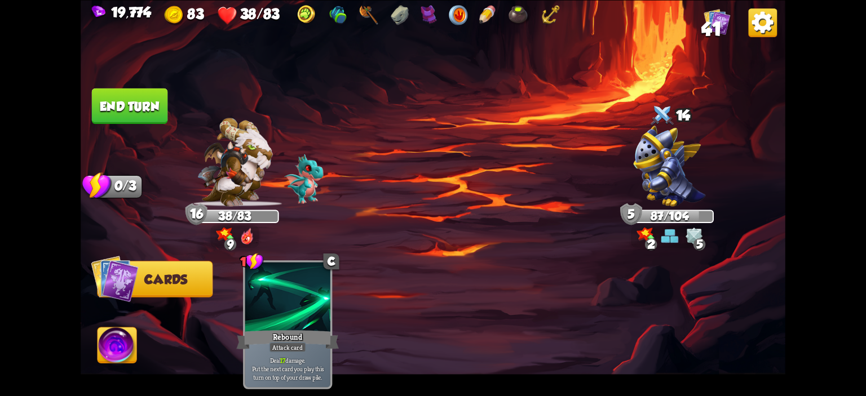
click at [124, 108] on button "End turn" at bounding box center [130, 106] width 76 height 36
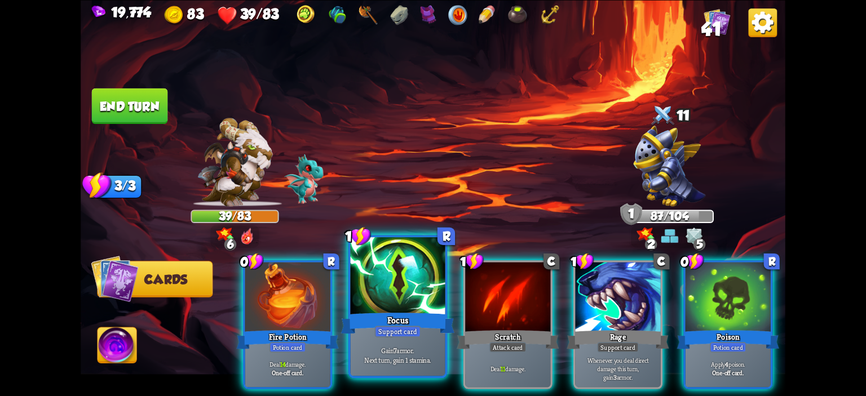
click at [380, 281] on div at bounding box center [398, 277] width 95 height 80
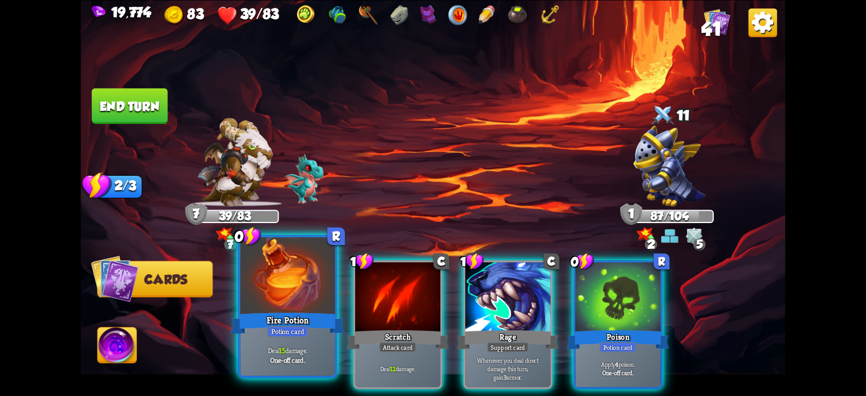
click at [298, 289] on div at bounding box center [287, 277] width 95 height 80
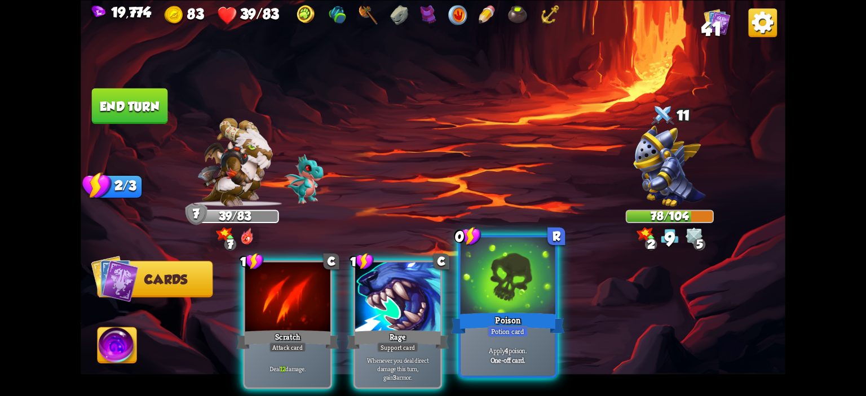
click at [486, 276] on div at bounding box center [507, 277] width 95 height 80
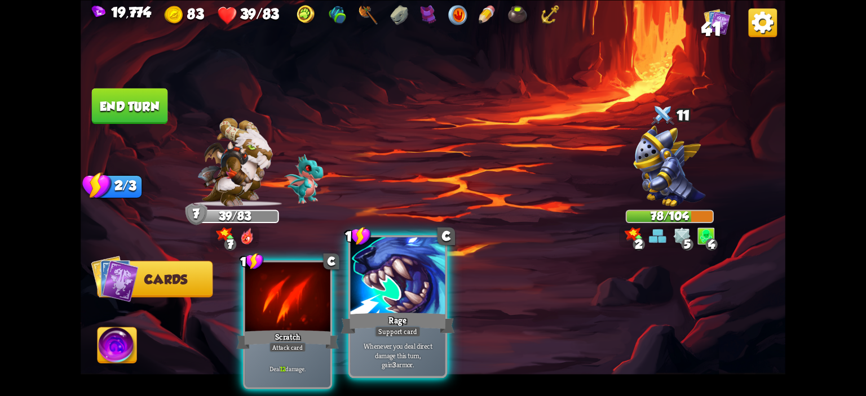
click at [413, 278] on div at bounding box center [398, 277] width 95 height 80
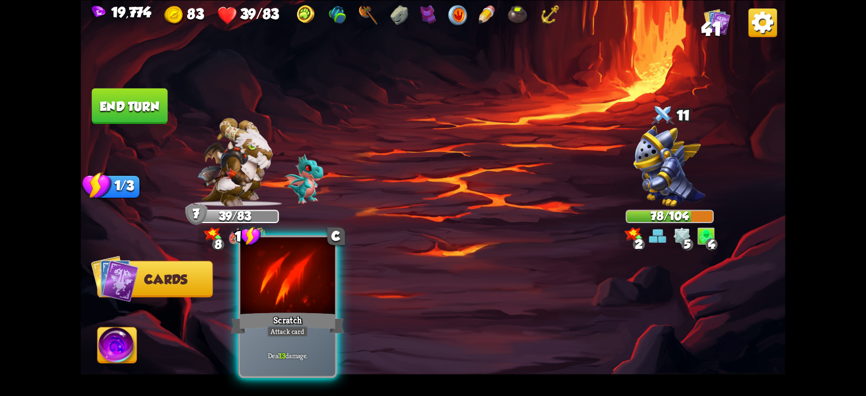
click at [327, 272] on div at bounding box center [287, 277] width 95 height 80
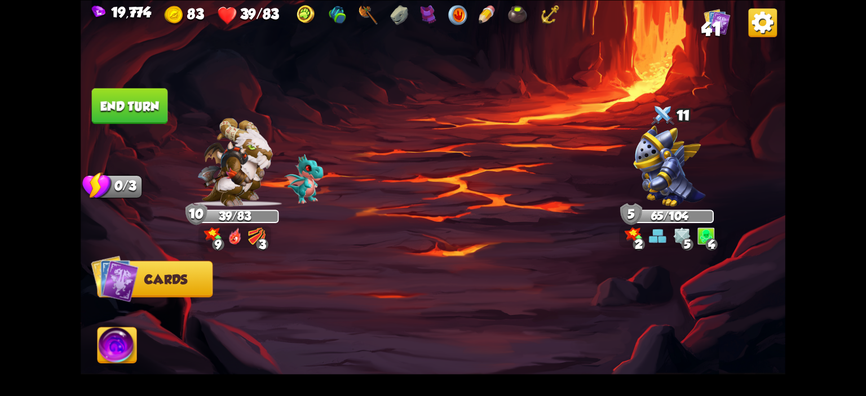
click at [156, 121] on button "End turn" at bounding box center [130, 106] width 76 height 36
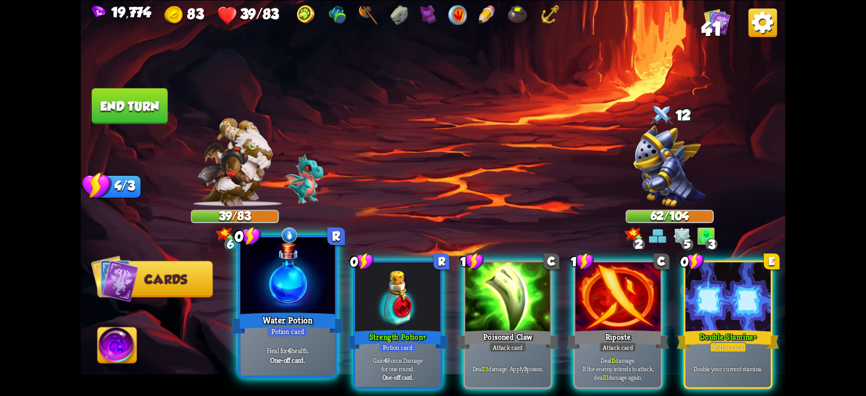
click at [302, 261] on div at bounding box center [287, 277] width 95 height 80
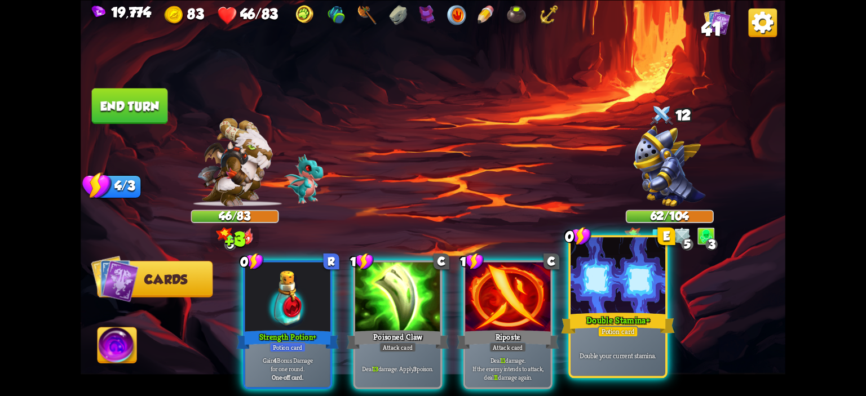
click at [595, 264] on div at bounding box center [617, 277] width 95 height 80
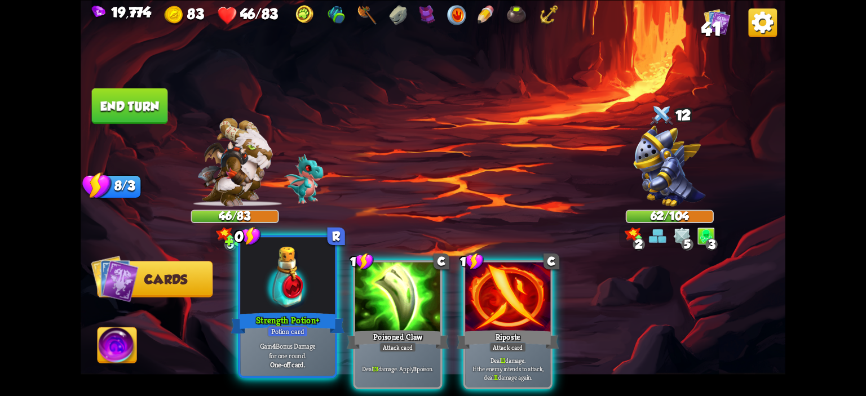
click at [310, 280] on div at bounding box center [287, 277] width 95 height 80
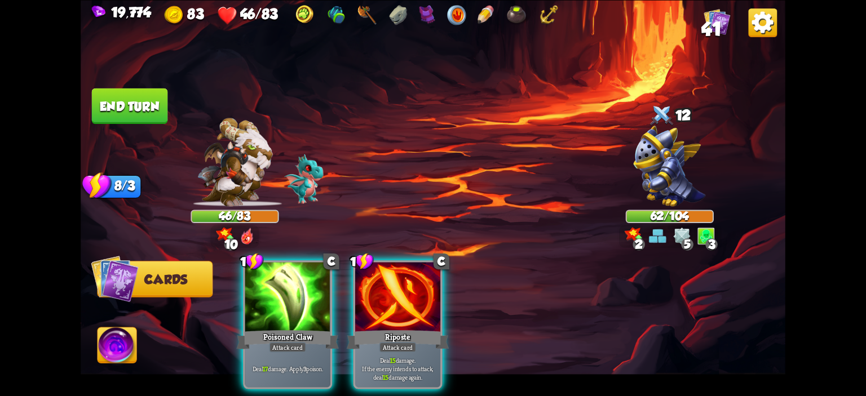
click at [310, 280] on div at bounding box center [287, 298] width 85 height 72
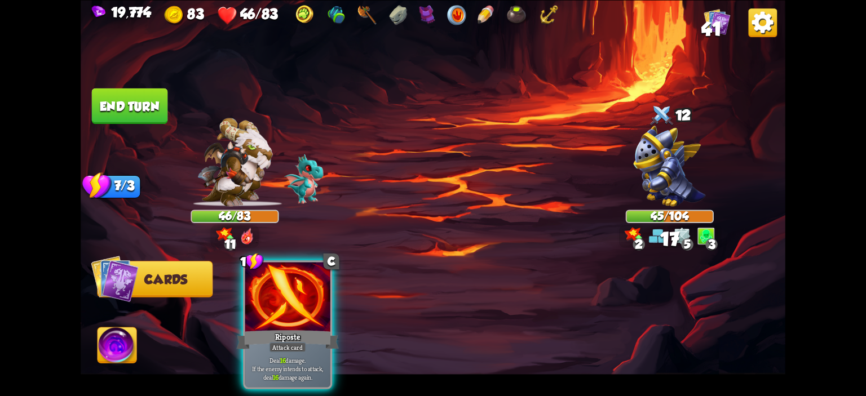
click at [310, 280] on div at bounding box center [287, 298] width 85 height 72
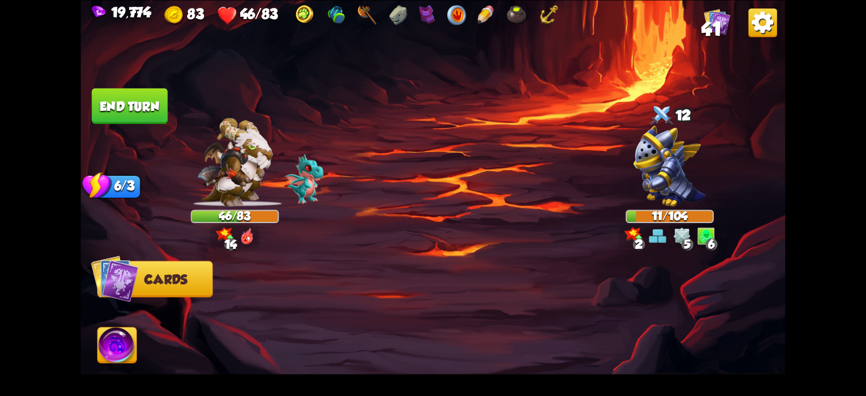
click at [129, 328] on img at bounding box center [116, 346] width 39 height 39
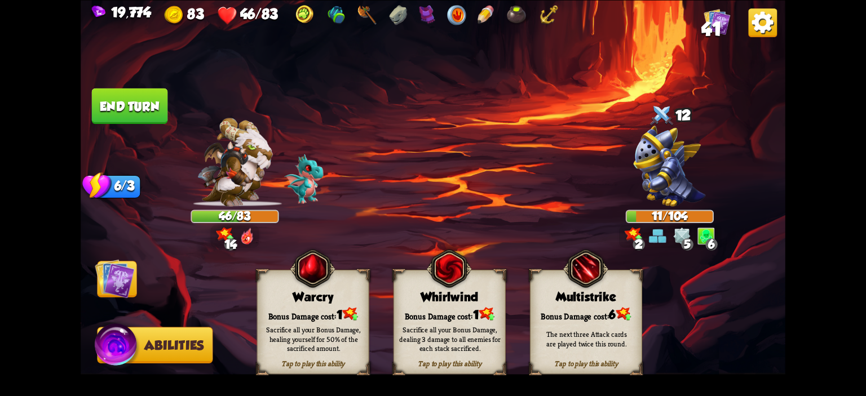
click at [409, 310] on div "Bonus Damage cost: 1" at bounding box center [449, 314] width 111 height 16
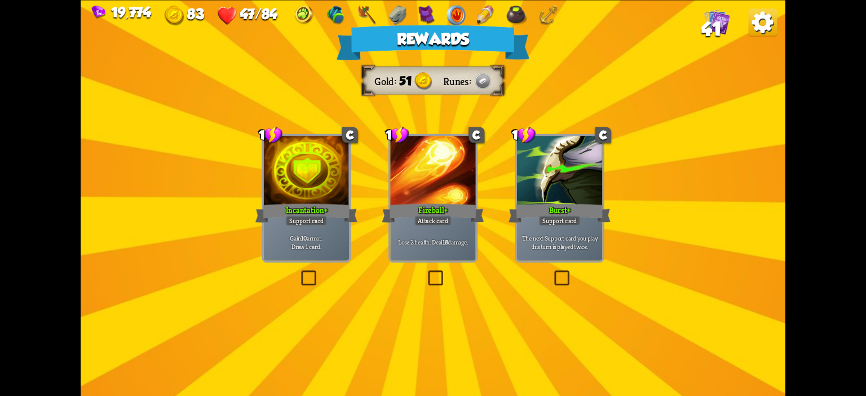
click at [328, 200] on div at bounding box center [306, 172] width 85 height 72
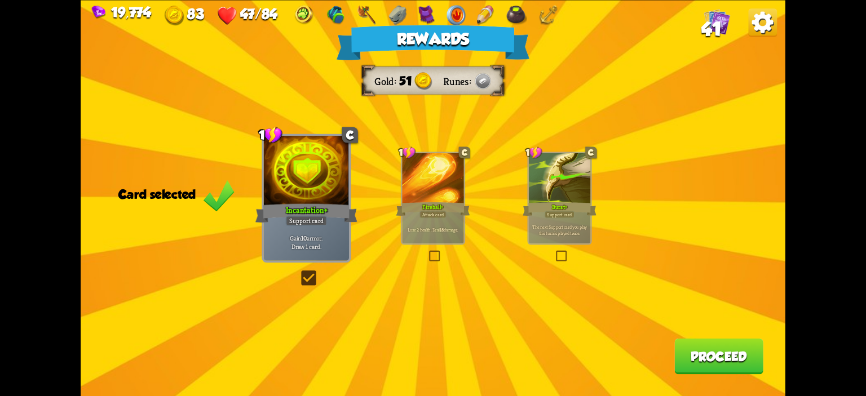
click at [677, 342] on button "Proceed" at bounding box center [718, 356] width 89 height 36
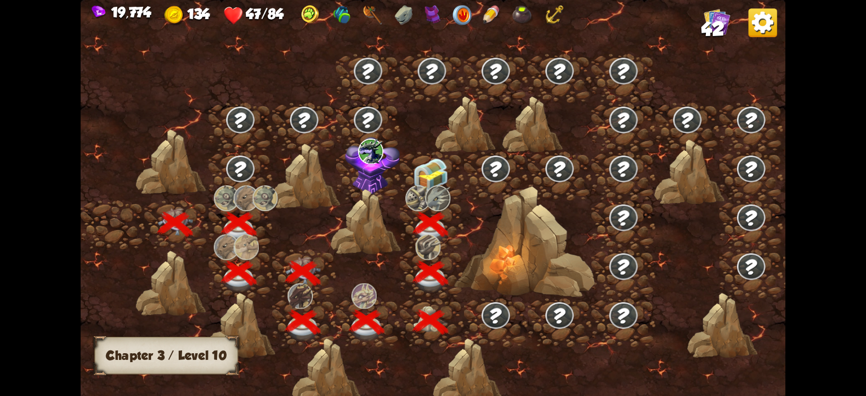
click at [446, 178] on img at bounding box center [430, 174] width 35 height 33
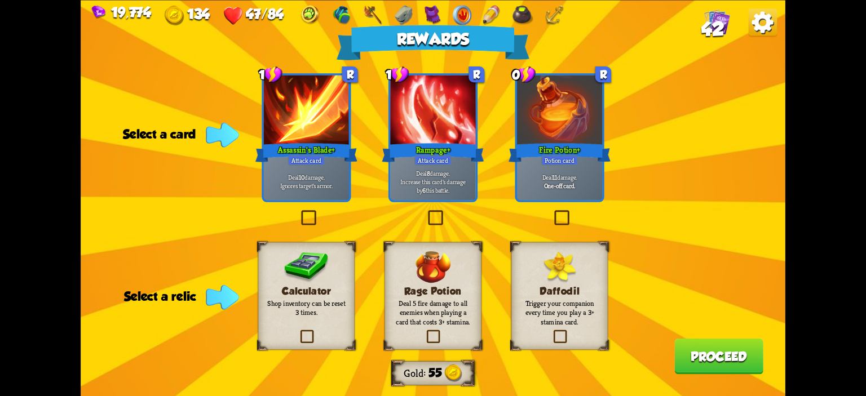
click at [298, 151] on div "Assassin's Blade+" at bounding box center [306, 152] width 102 height 23
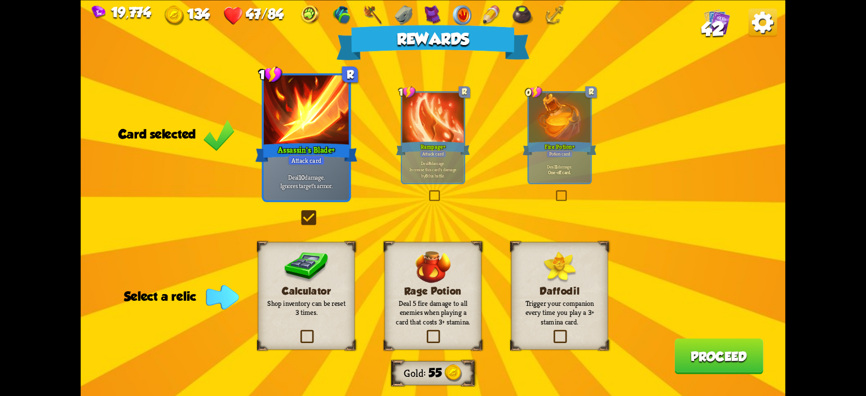
click at [308, 259] on img at bounding box center [306, 267] width 45 height 32
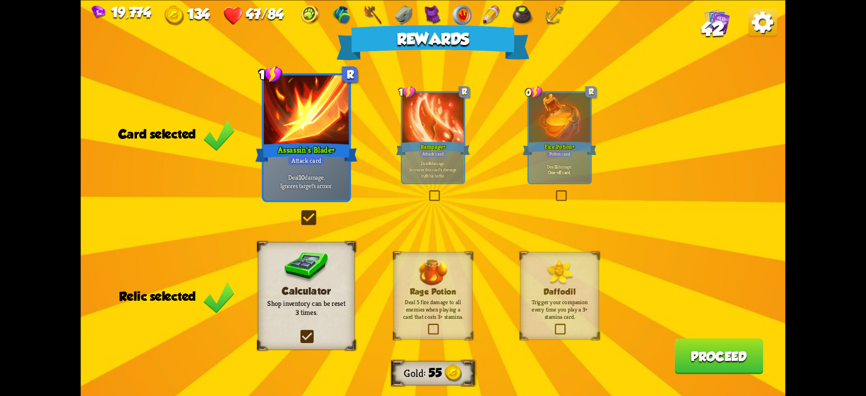
click at [675, 351] on button "Proceed" at bounding box center [718, 356] width 89 height 36
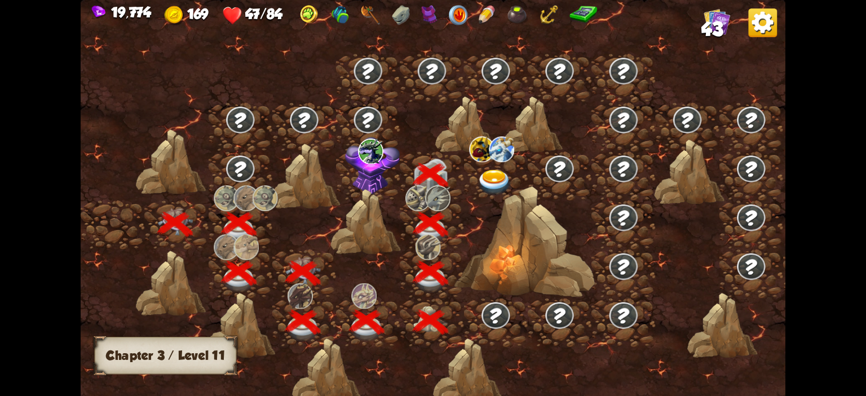
scroll to position [0, 171]
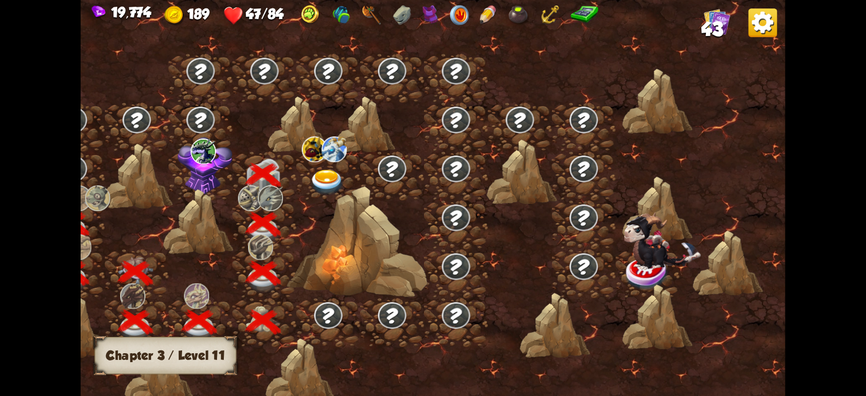
click at [322, 180] on img at bounding box center [326, 183] width 35 height 26
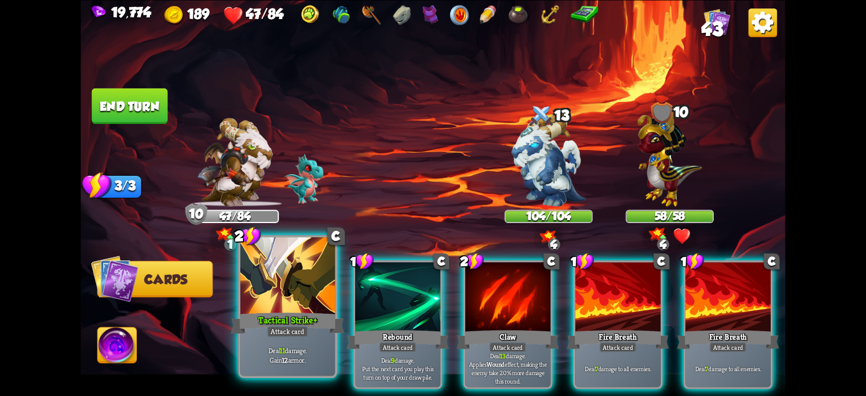
click at [304, 277] on div at bounding box center [287, 277] width 95 height 80
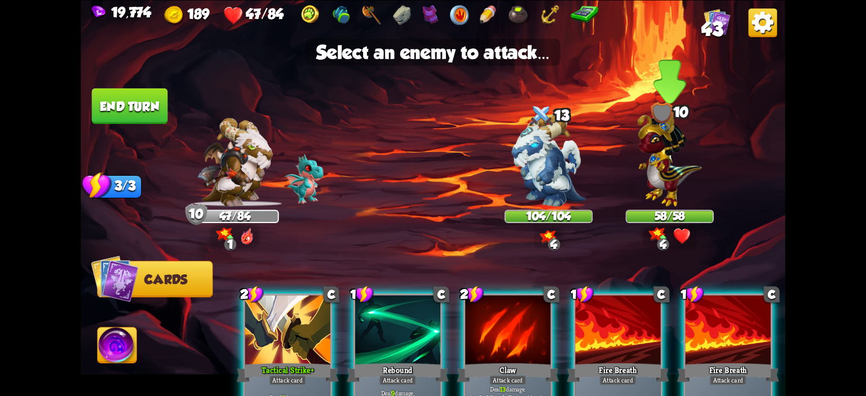
click at [646, 144] on img at bounding box center [669, 156] width 64 height 100
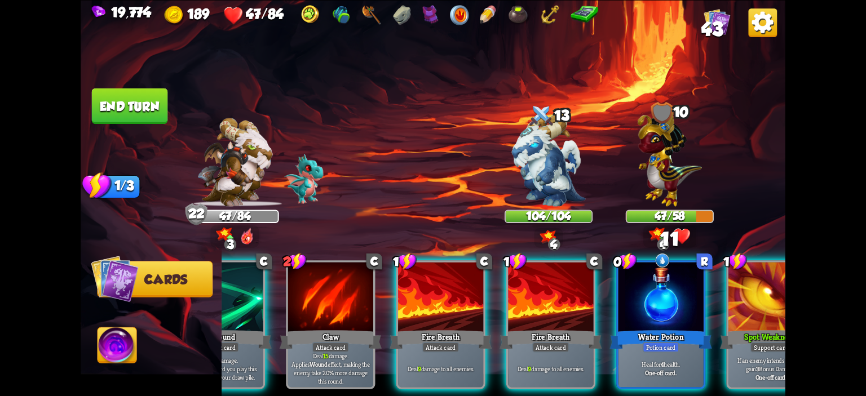
scroll to position [0, 70]
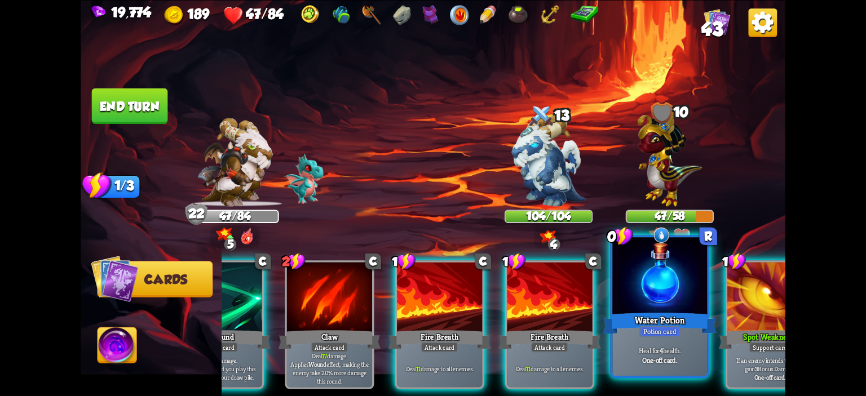
click at [650, 314] on div "Water Potion" at bounding box center [660, 323] width 114 height 25
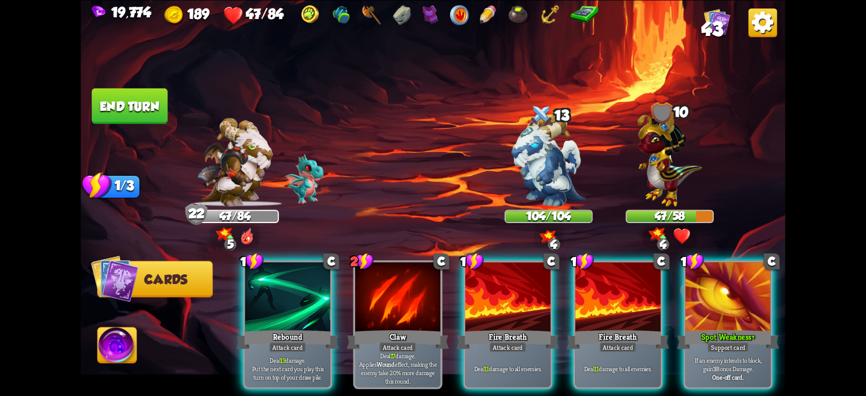
scroll to position [0, 0]
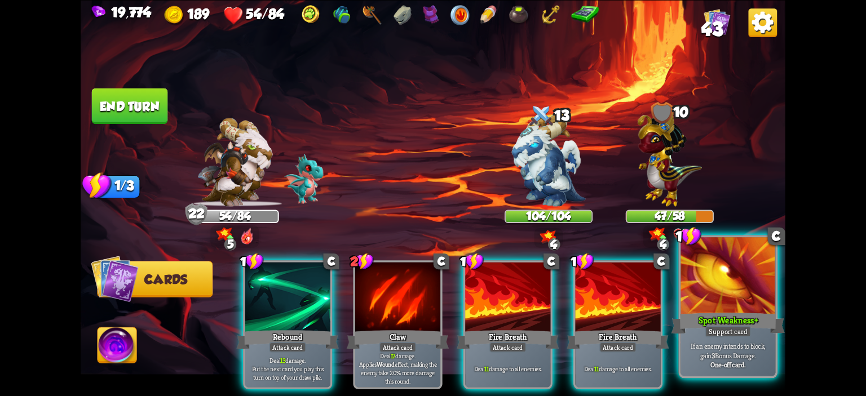
click at [688, 290] on div at bounding box center [727, 277] width 95 height 80
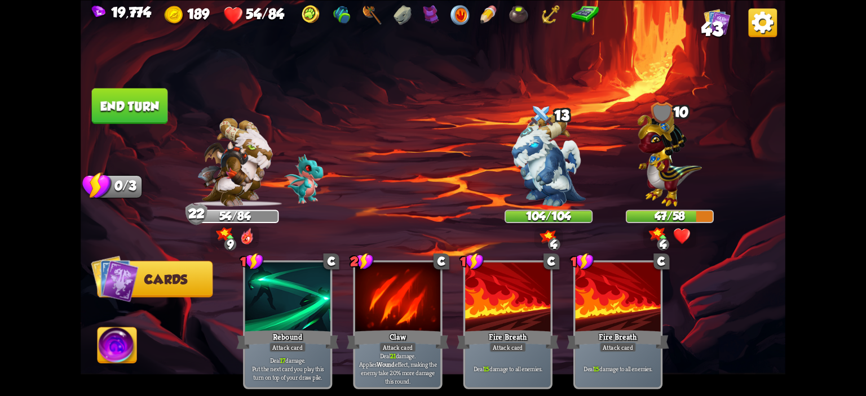
click at [153, 114] on button "End turn" at bounding box center [130, 106] width 76 height 36
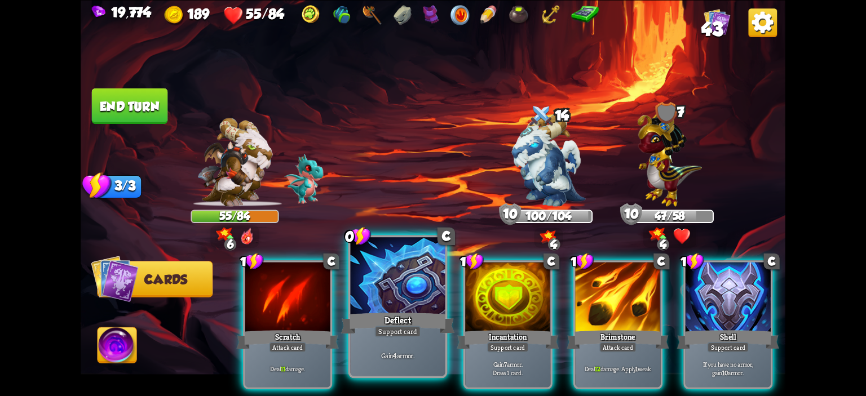
click at [378, 286] on div at bounding box center [398, 277] width 95 height 80
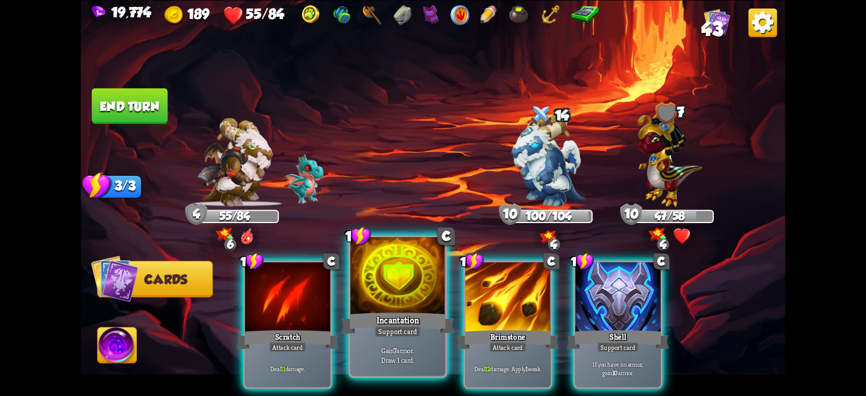
click at [383, 285] on div at bounding box center [398, 277] width 95 height 80
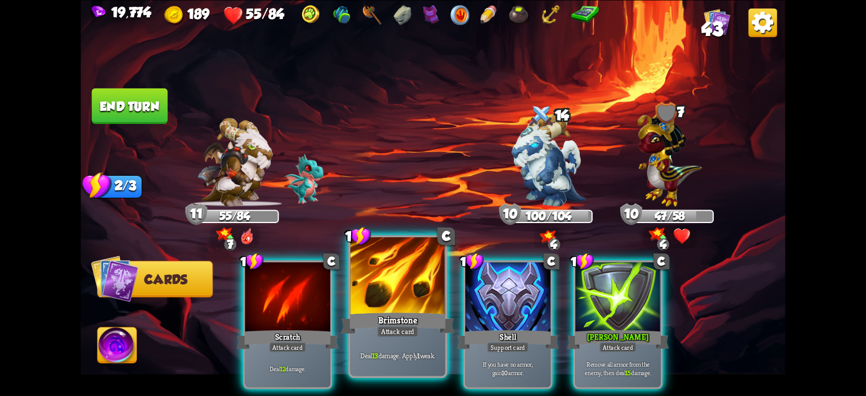
click at [360, 281] on div at bounding box center [398, 277] width 95 height 80
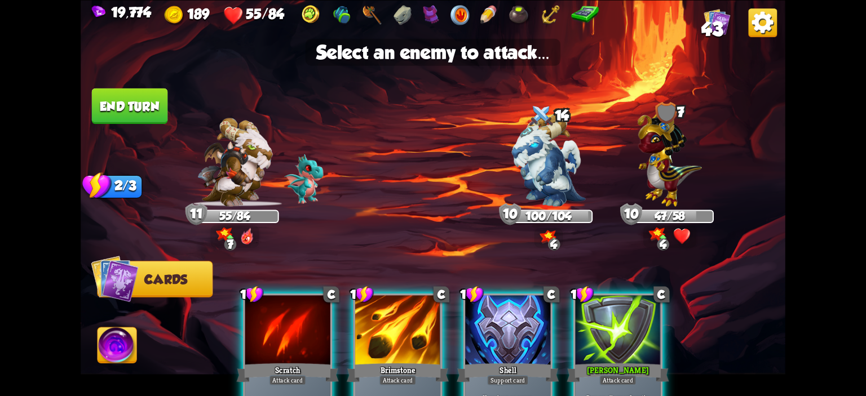
click at [493, 196] on img at bounding box center [433, 198] width 704 height 396
click at [525, 168] on img at bounding box center [549, 160] width 74 height 92
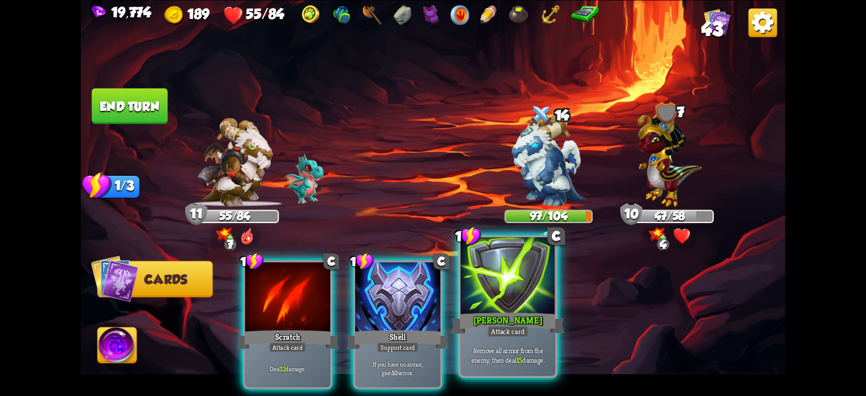
click at [525, 291] on div at bounding box center [507, 277] width 95 height 80
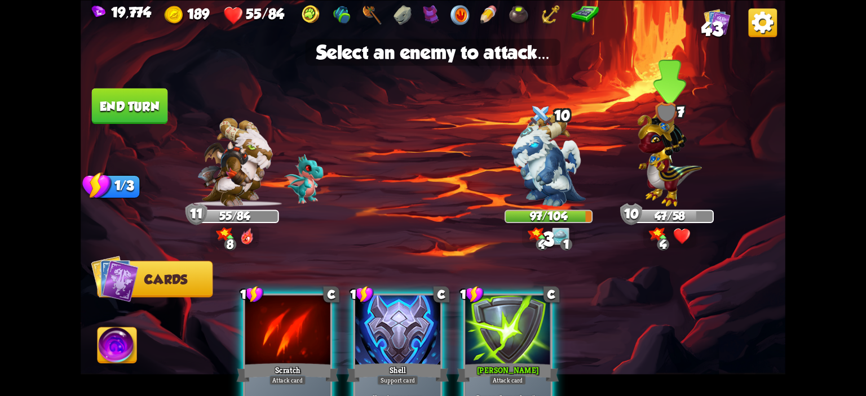
click at [663, 187] on img at bounding box center [669, 156] width 64 height 100
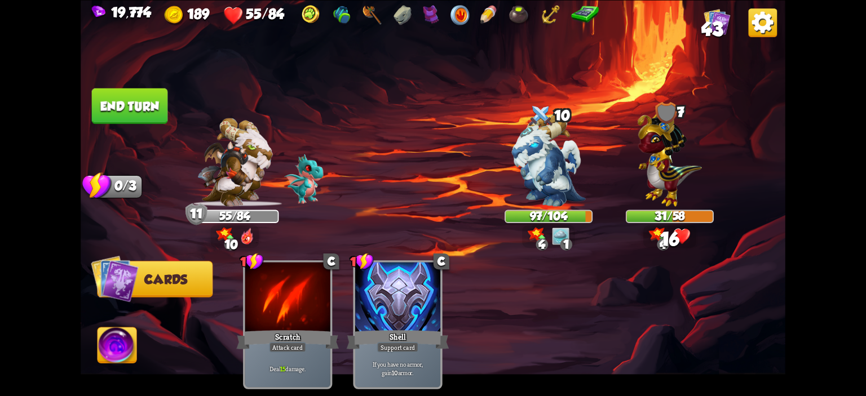
click at [148, 125] on img at bounding box center [433, 198] width 704 height 396
click at [150, 114] on button "End turn" at bounding box center [130, 106] width 76 height 36
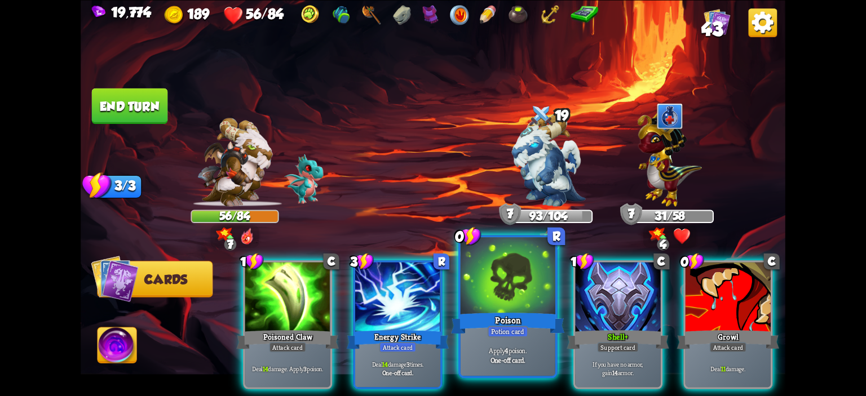
click at [495, 265] on div at bounding box center [507, 277] width 95 height 80
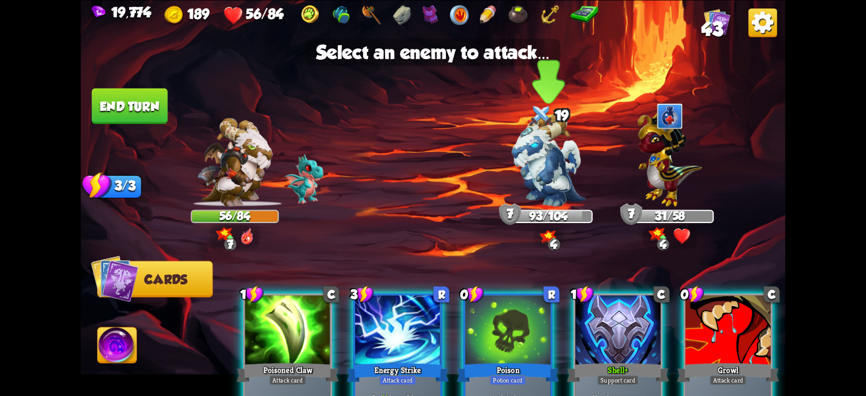
click at [512, 172] on img at bounding box center [549, 160] width 74 height 92
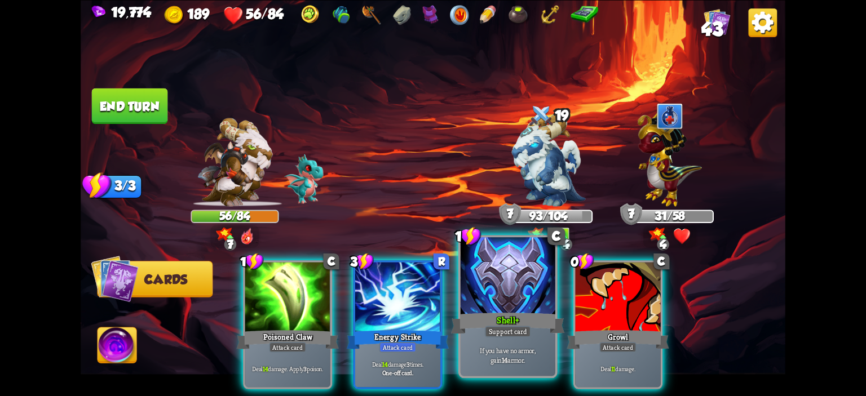
click at [508, 265] on div at bounding box center [507, 277] width 95 height 80
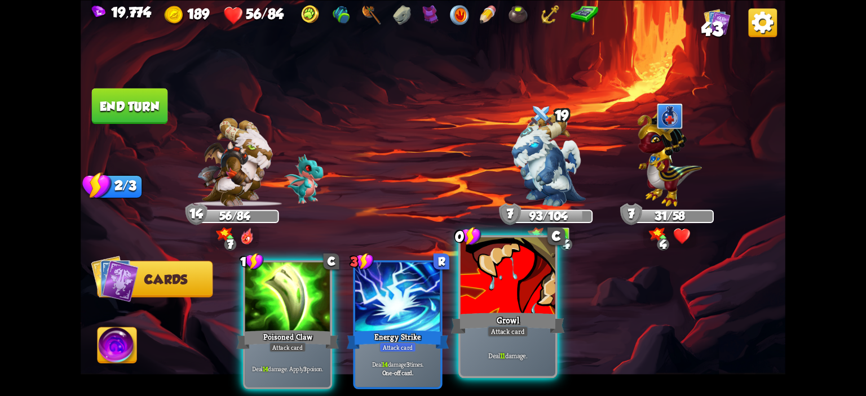
click at [508, 266] on div at bounding box center [507, 277] width 95 height 80
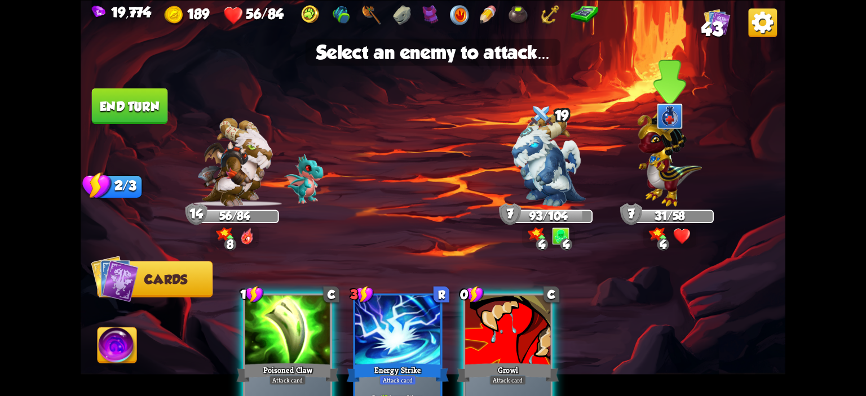
click at [657, 185] on img at bounding box center [669, 156] width 64 height 100
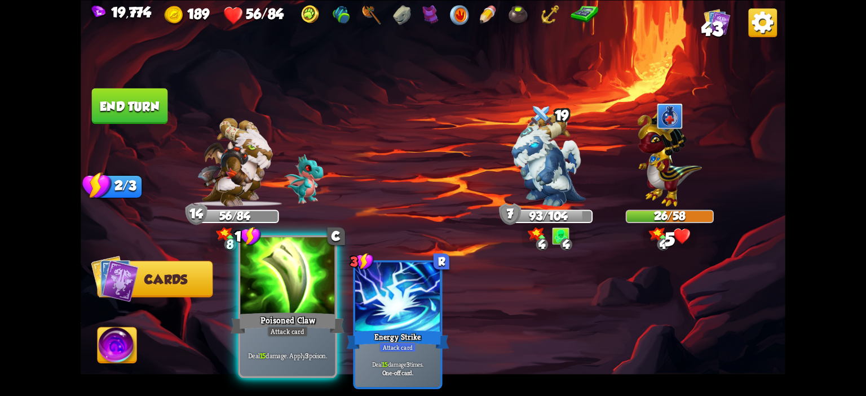
click at [313, 276] on div at bounding box center [287, 277] width 95 height 80
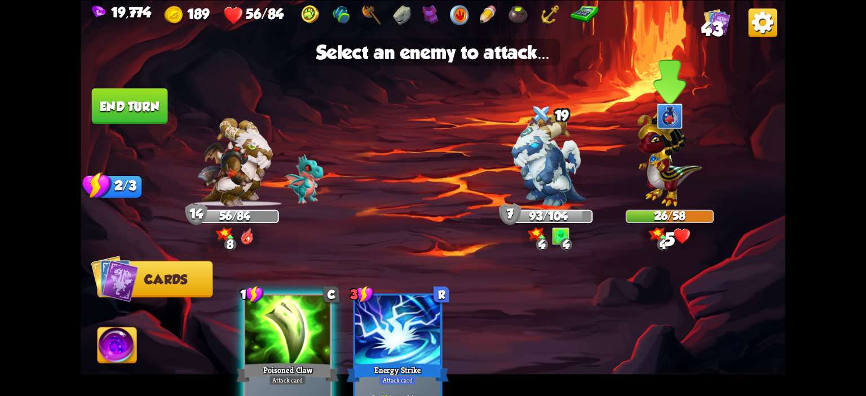
click at [663, 180] on img at bounding box center [669, 156] width 64 height 100
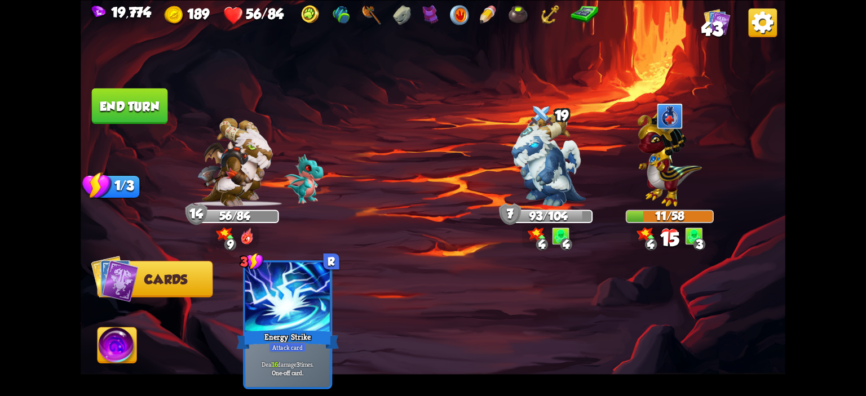
click at [90, 86] on img at bounding box center [433, 198] width 704 height 396
click at [110, 107] on button "End turn" at bounding box center [130, 106] width 76 height 36
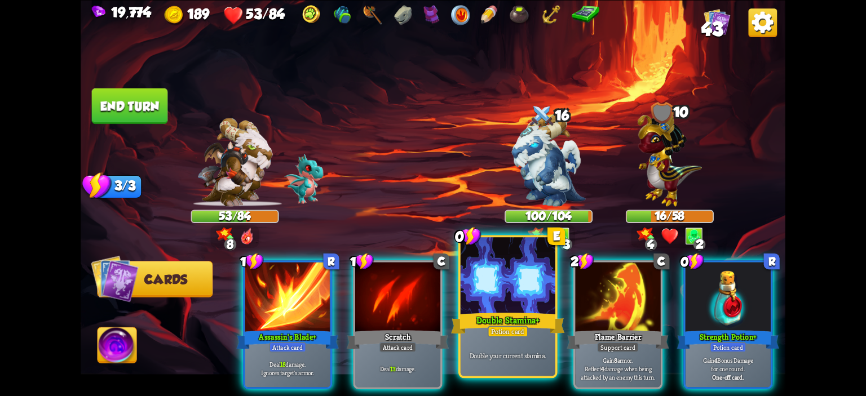
click at [473, 267] on div at bounding box center [507, 277] width 95 height 80
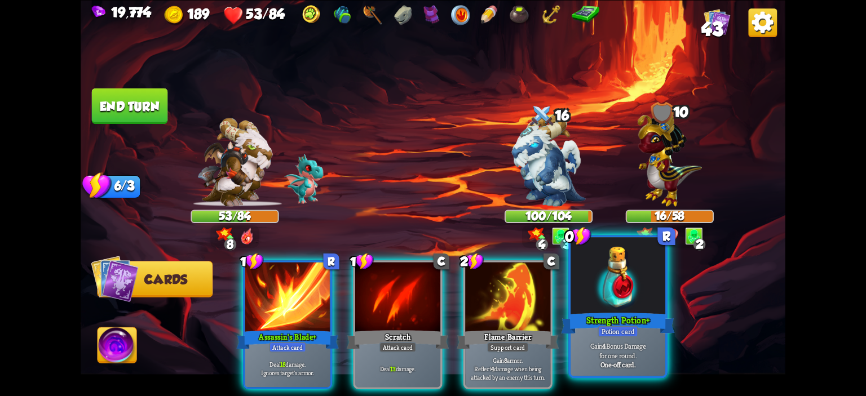
click at [579, 279] on div at bounding box center [617, 277] width 95 height 80
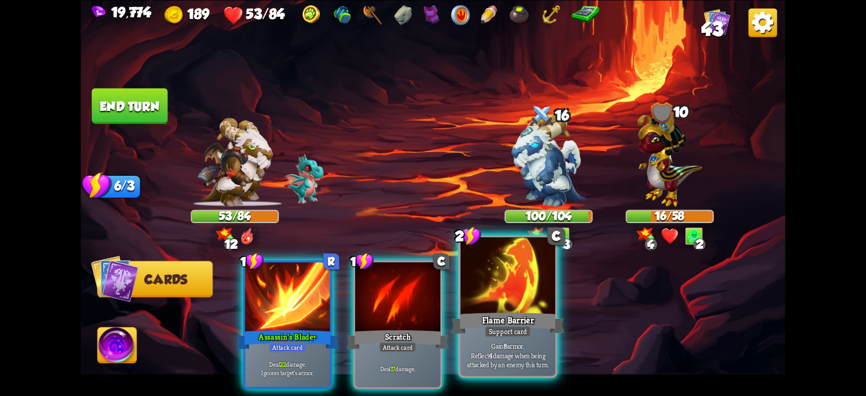
click at [534, 277] on div at bounding box center [507, 277] width 95 height 80
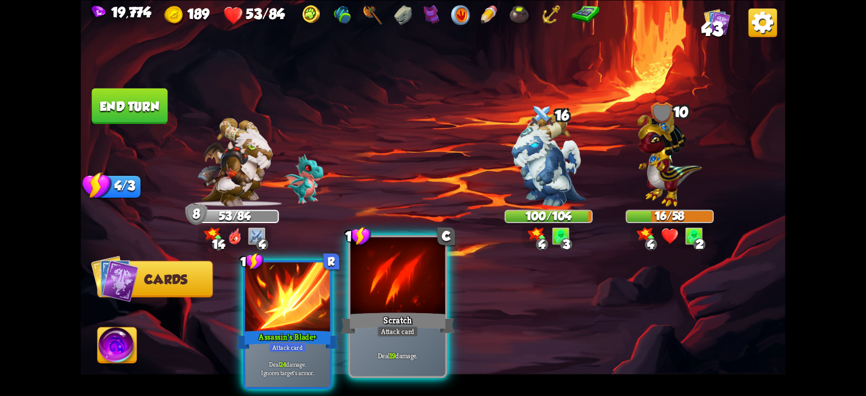
click at [422, 285] on div at bounding box center [398, 277] width 95 height 80
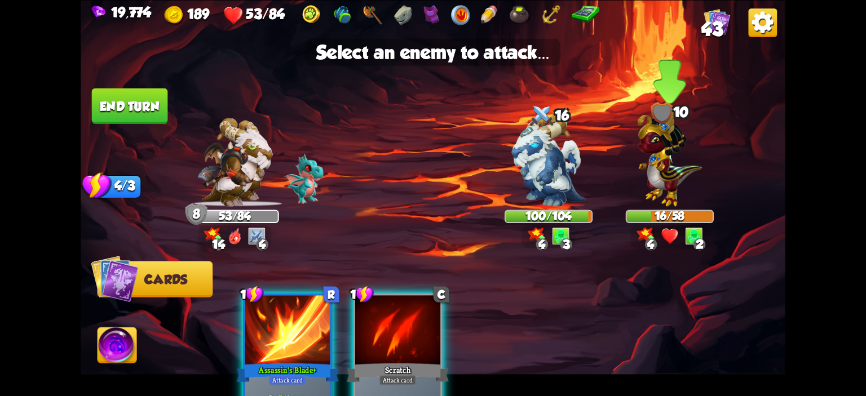
click at [631, 189] on div at bounding box center [670, 167] width 88 height 77
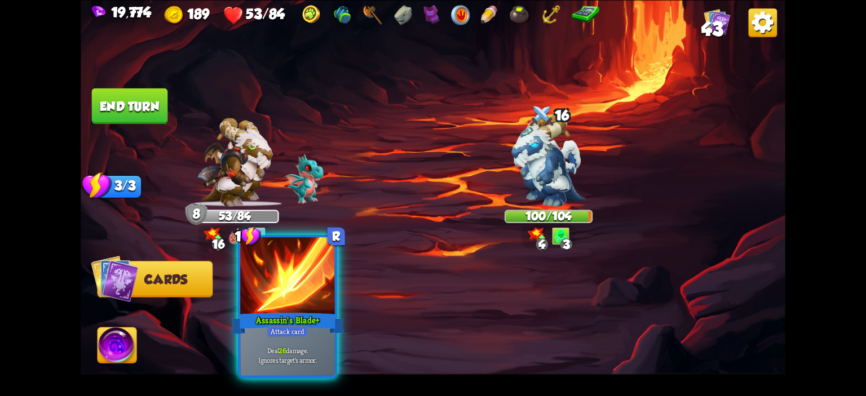
click at [327, 286] on div at bounding box center [287, 277] width 95 height 80
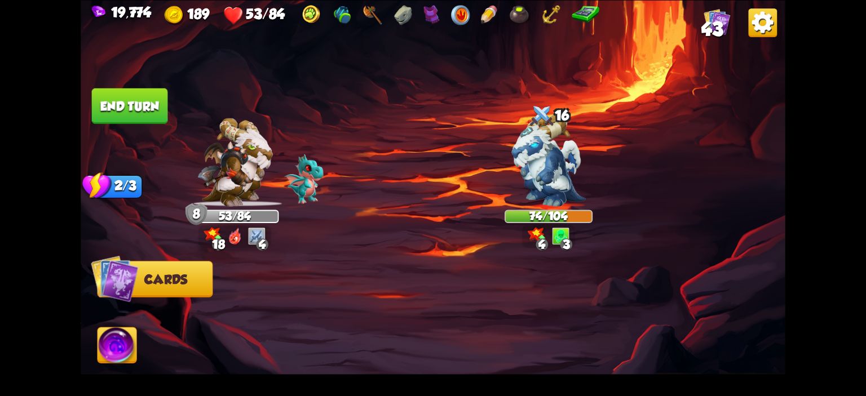
click at [142, 114] on button "End turn" at bounding box center [130, 106] width 76 height 36
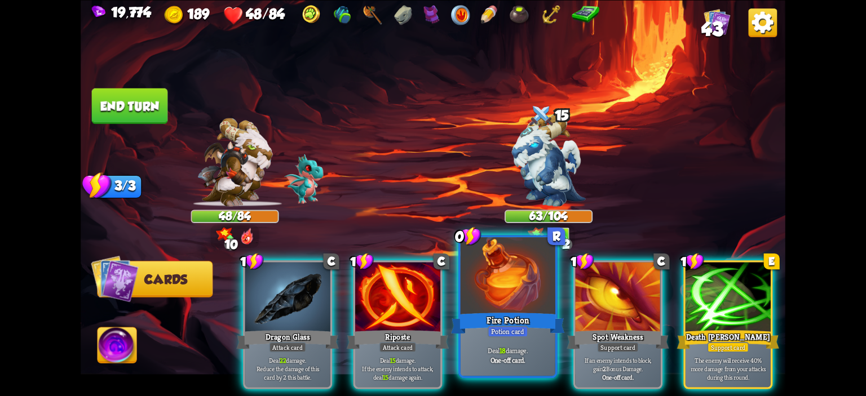
click at [473, 268] on div at bounding box center [507, 277] width 95 height 80
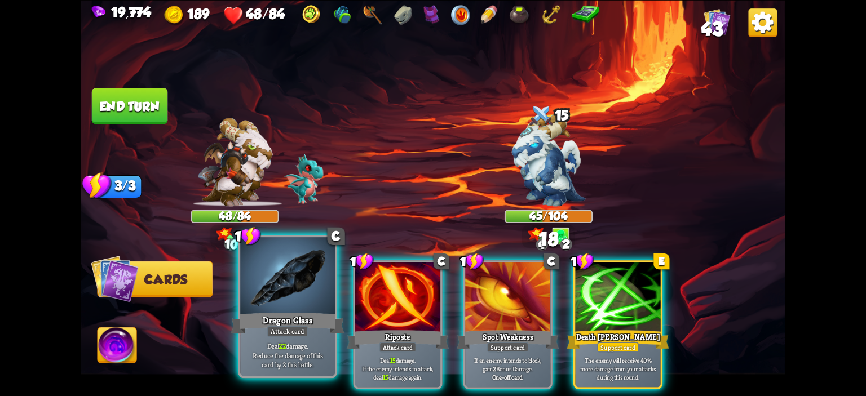
click at [290, 287] on div at bounding box center [287, 277] width 95 height 80
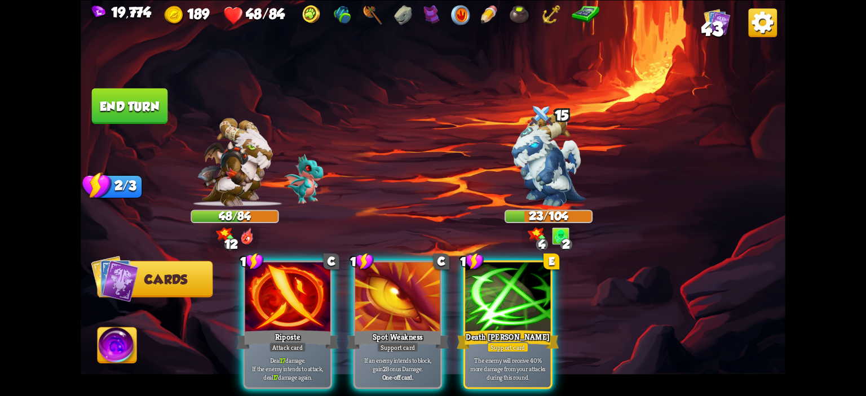
click at [138, 334] on img at bounding box center [433, 198] width 704 height 396
click at [136, 347] on button "Abilities" at bounding box center [116, 345] width 39 height 36
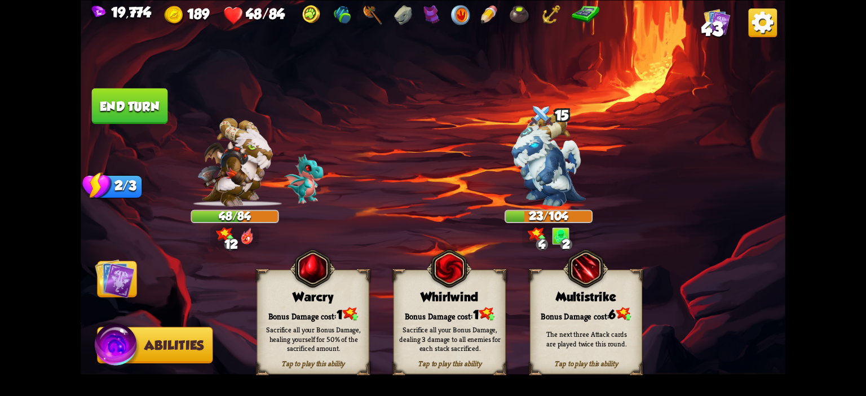
click at [272, 296] on div "Warcry" at bounding box center [313, 297] width 111 height 14
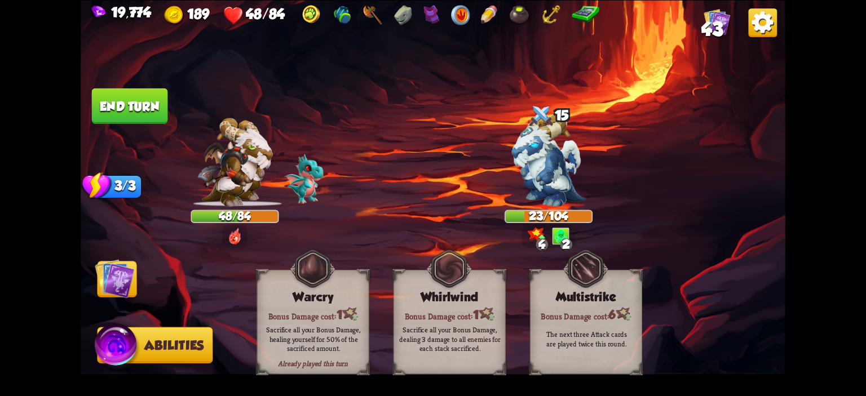
click at [139, 285] on div "Select an enemy to attack... You don't have enough stamina to play that card...…" at bounding box center [433, 198] width 704 height 396
click at [119, 287] on img at bounding box center [114, 278] width 39 height 39
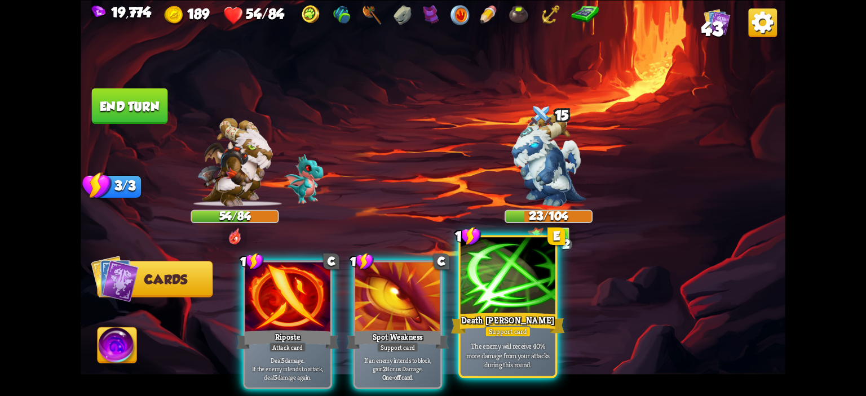
click at [480, 263] on div at bounding box center [507, 277] width 95 height 80
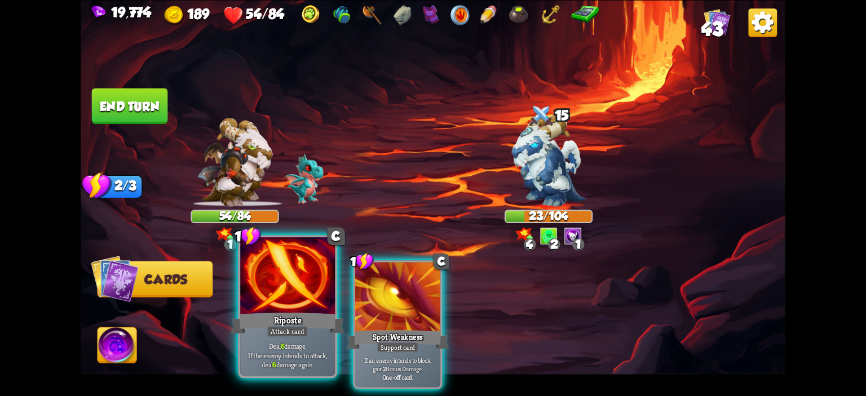
click at [302, 294] on div at bounding box center [287, 277] width 95 height 80
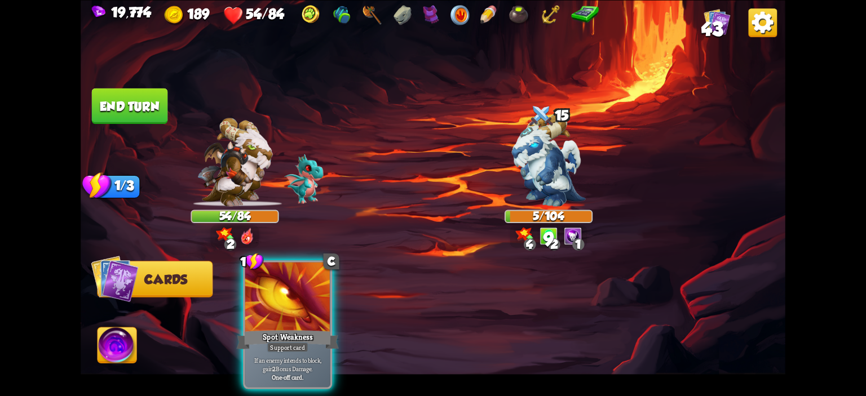
click at [117, 330] on img at bounding box center [116, 346] width 39 height 39
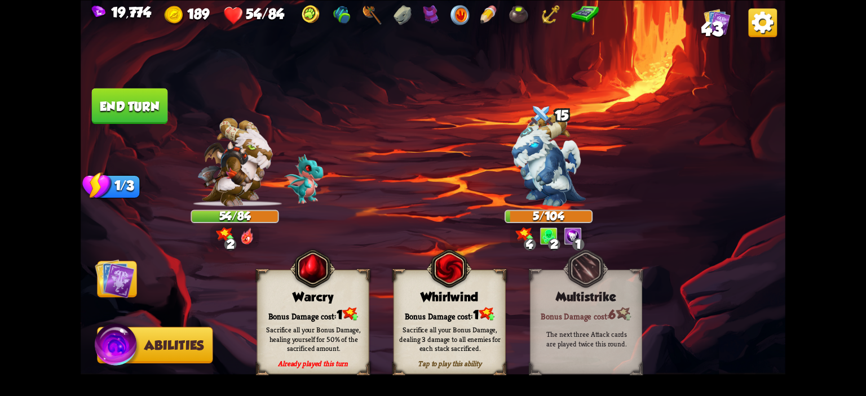
click at [132, 115] on button "End turn" at bounding box center [130, 106] width 76 height 36
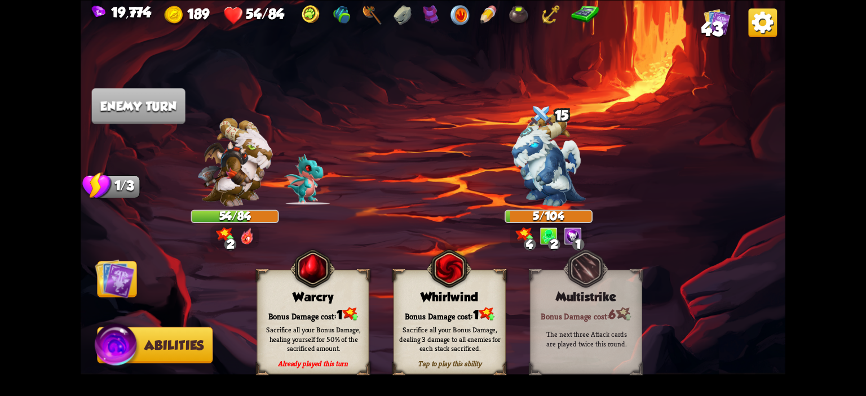
click at [130, 264] on img at bounding box center [114, 278] width 39 height 39
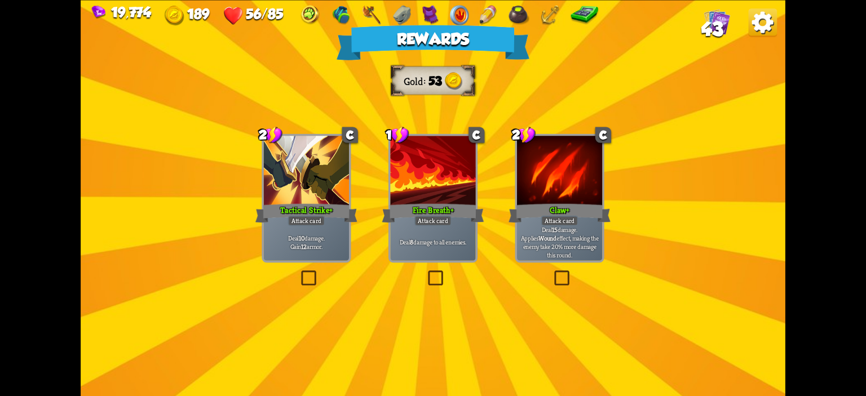
click at [460, 202] on div "Fire Breath+" at bounding box center [433, 213] width 102 height 23
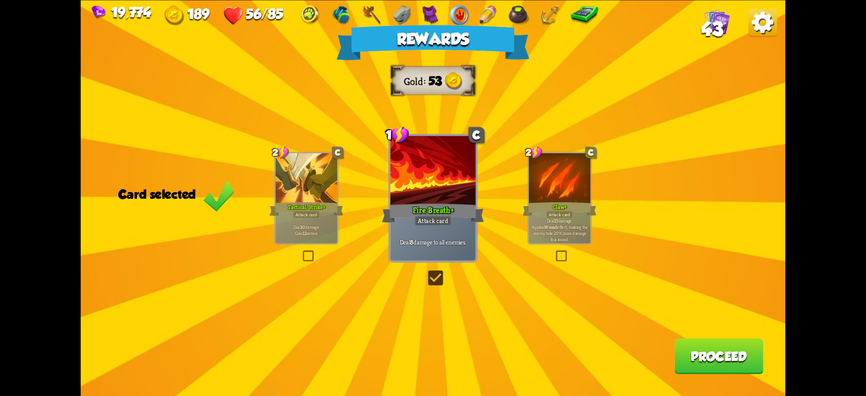
click at [679, 347] on button "Proceed" at bounding box center [718, 356] width 89 height 36
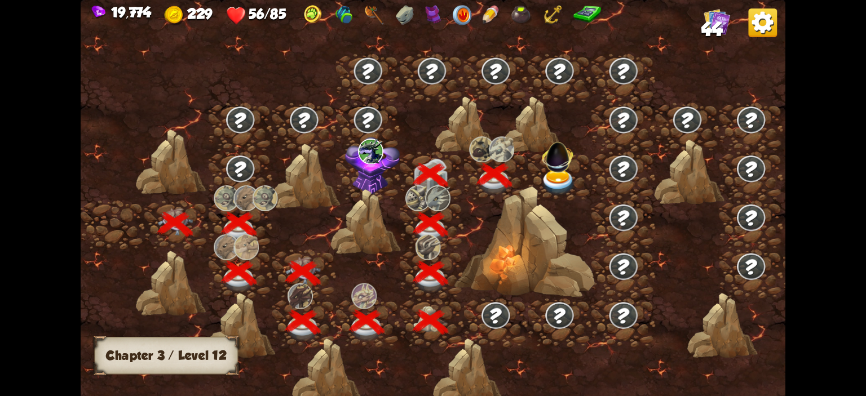
scroll to position [0, 171]
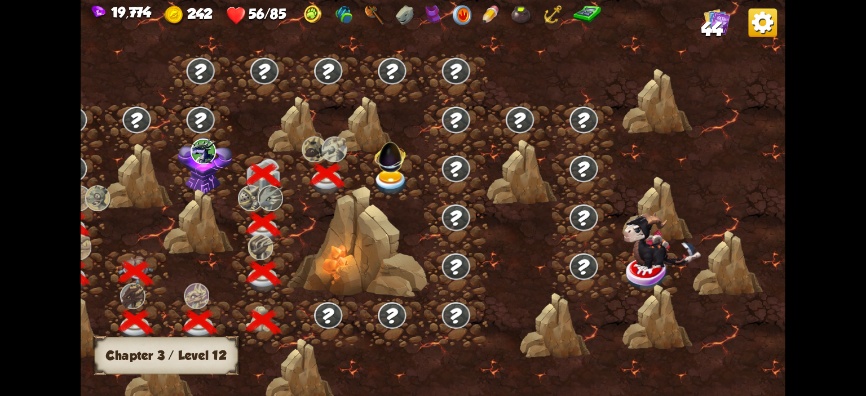
click at [382, 173] on img at bounding box center [391, 183] width 35 height 26
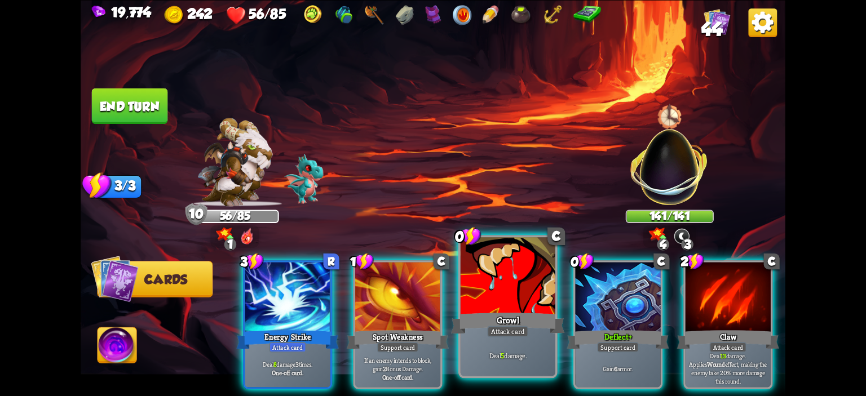
click at [471, 311] on div "Growl" at bounding box center [508, 323] width 114 height 25
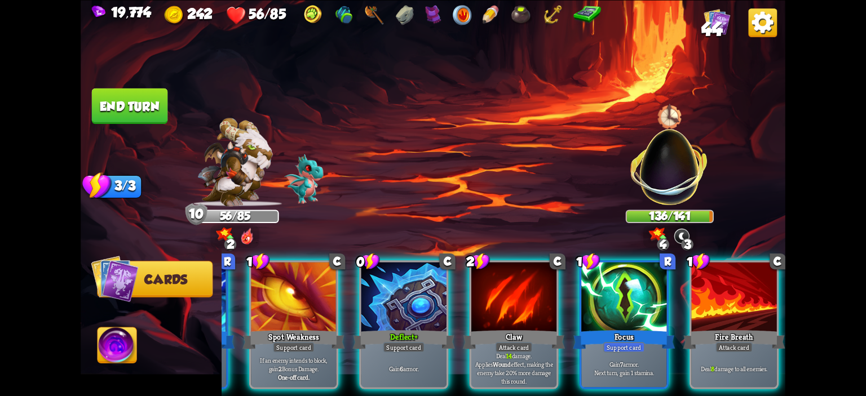
scroll to position [0, 0]
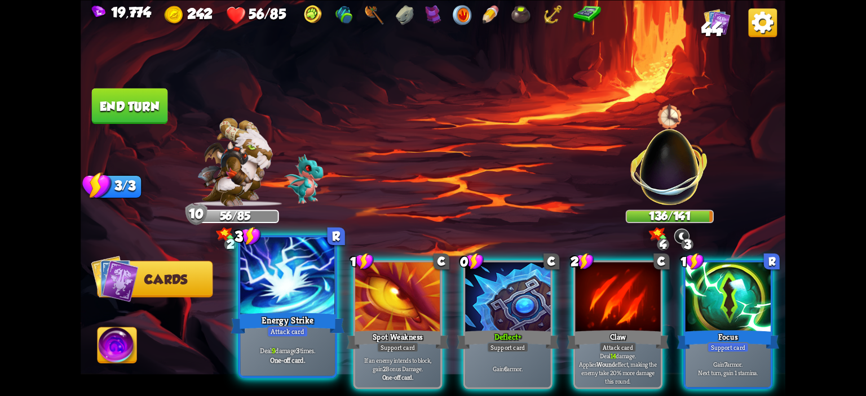
click at [303, 328] on div "Attack card" at bounding box center [287, 332] width 41 height 12
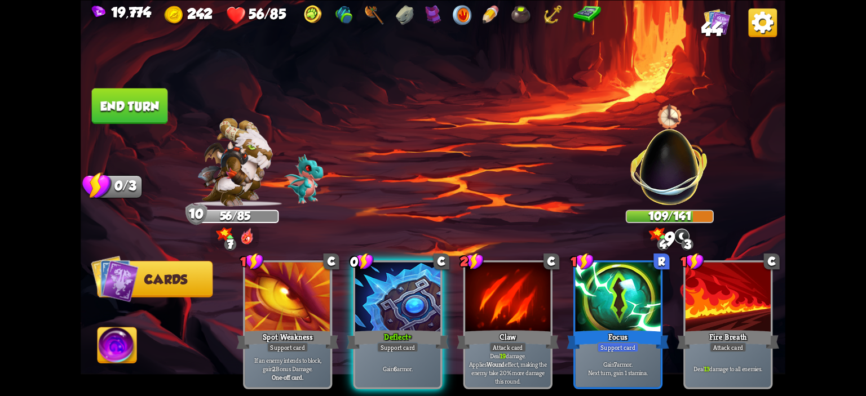
click at [149, 119] on button "End turn" at bounding box center [130, 106] width 76 height 36
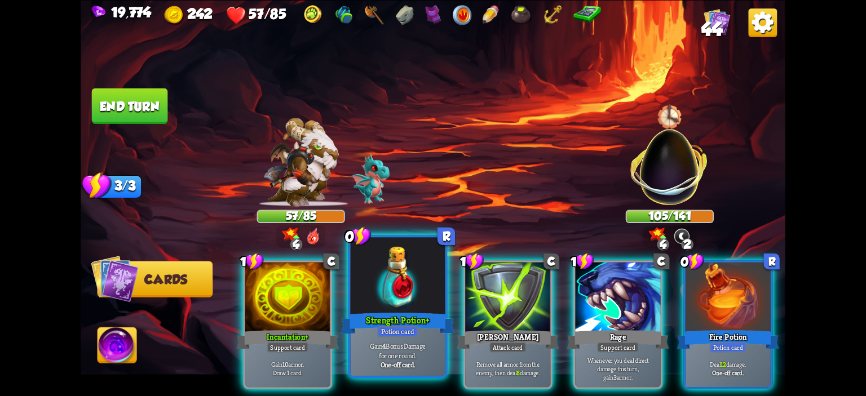
click at [384, 272] on div at bounding box center [398, 277] width 95 height 80
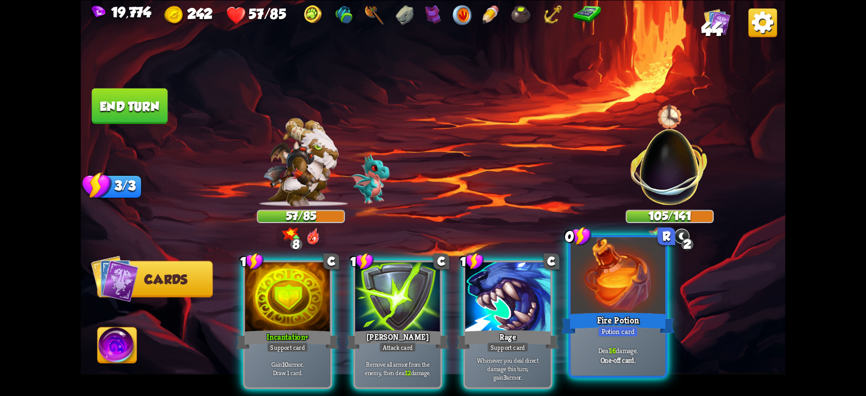
click at [612, 281] on div at bounding box center [617, 277] width 95 height 80
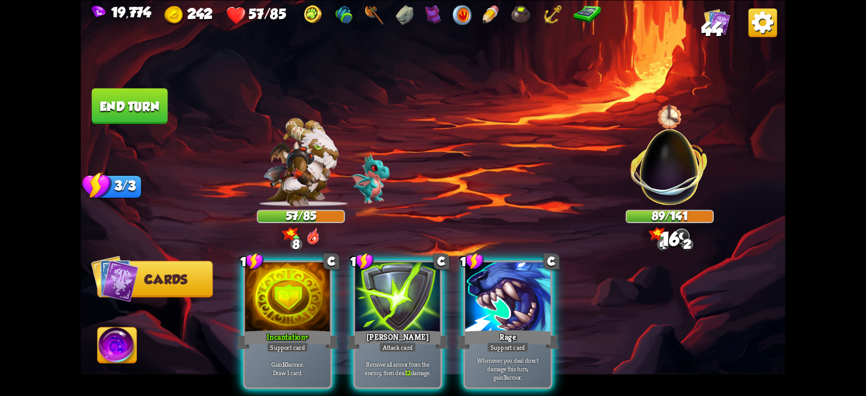
click at [287, 271] on div at bounding box center [287, 298] width 85 height 72
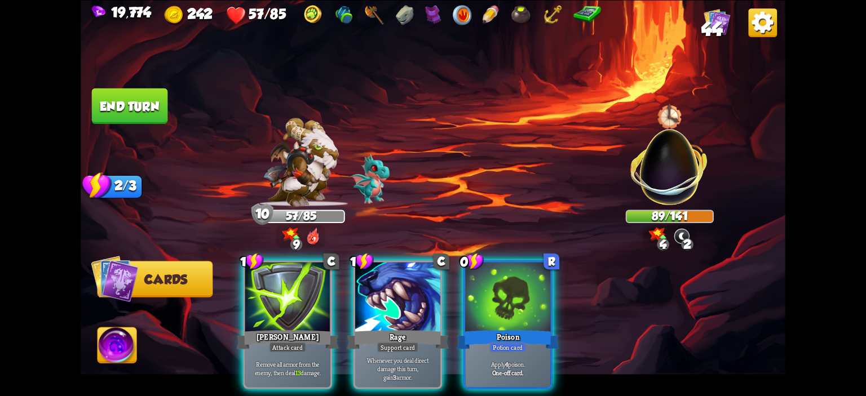
click at [565, 283] on div "1 C [PERSON_NAME] Attack card Remove all armor from the enemy, then deal 13 dam…" at bounding box center [503, 308] width 564 height 176
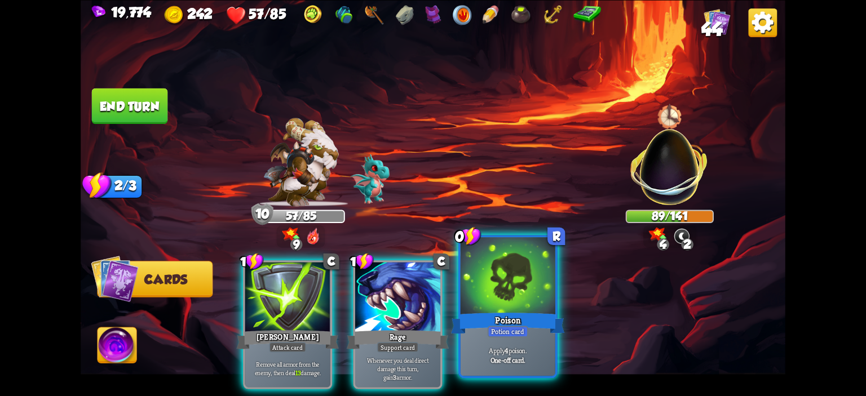
click at [537, 283] on div at bounding box center [507, 277] width 95 height 80
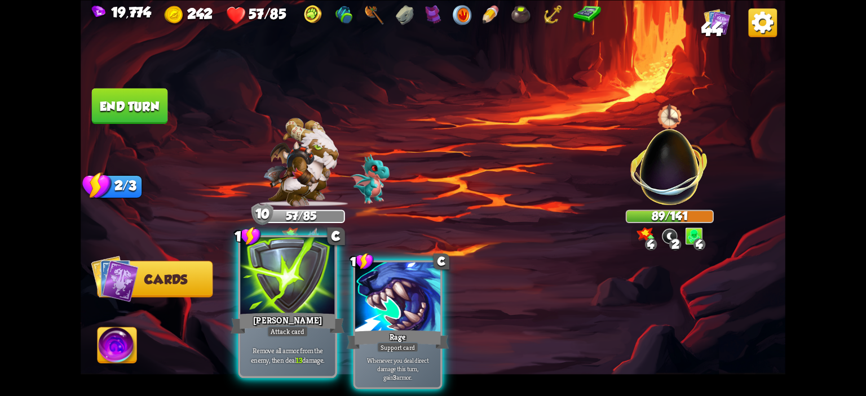
click at [321, 294] on div at bounding box center [287, 277] width 95 height 80
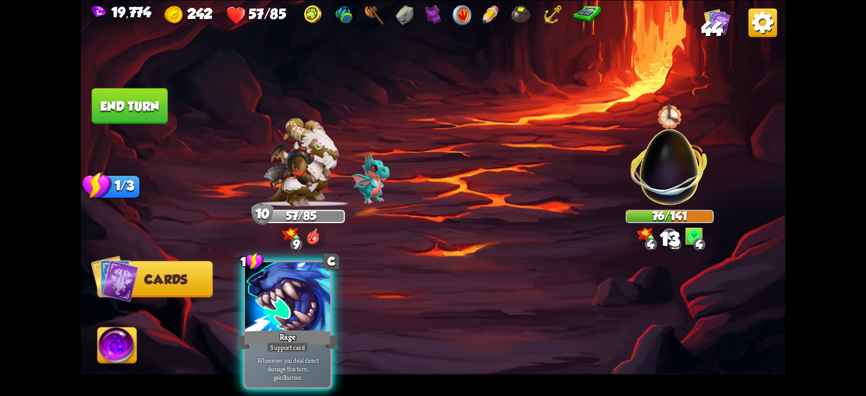
click at [146, 111] on button "End turn" at bounding box center [130, 106] width 76 height 36
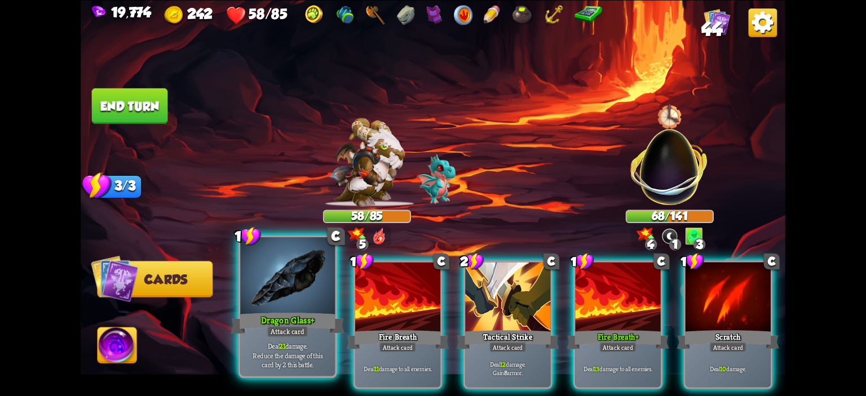
click at [323, 294] on div at bounding box center [287, 277] width 95 height 80
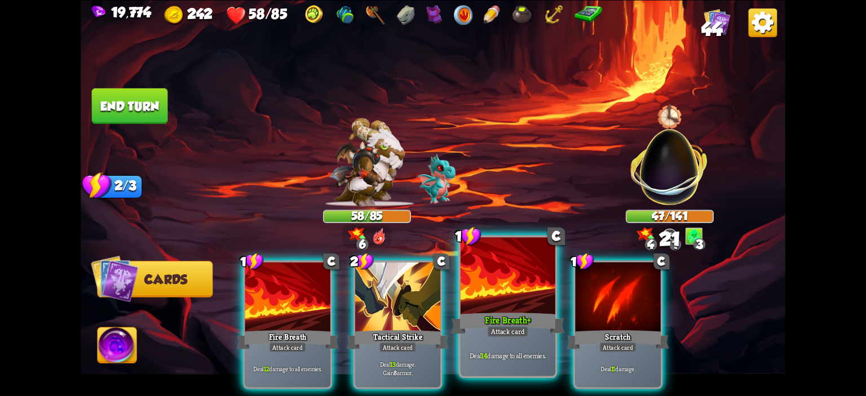
click at [485, 276] on div at bounding box center [507, 277] width 95 height 80
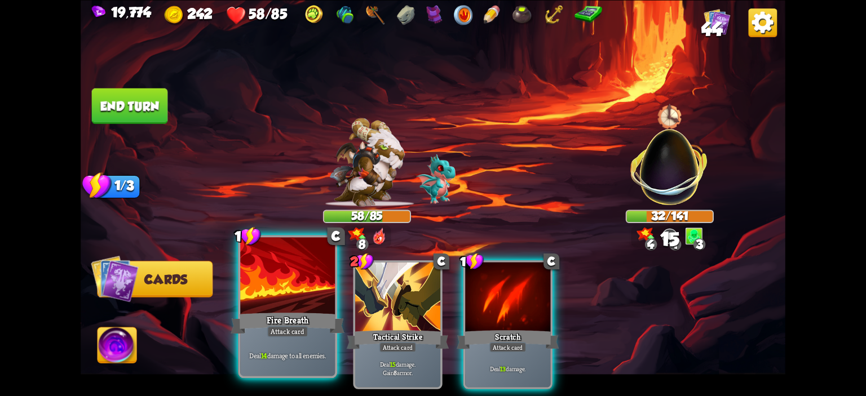
click at [292, 286] on div at bounding box center [287, 277] width 95 height 80
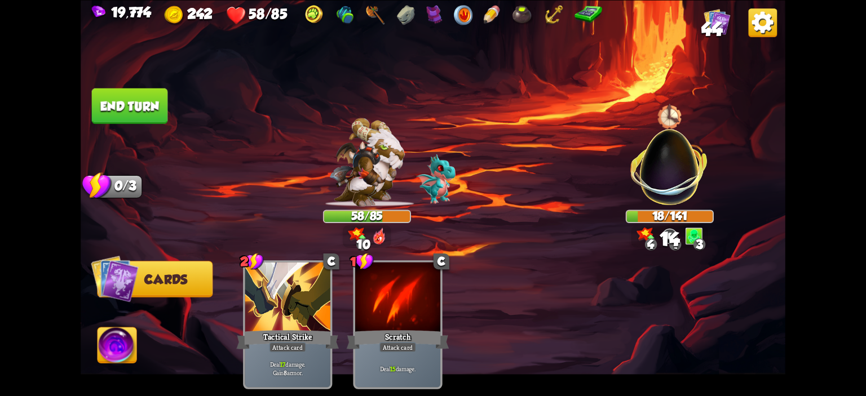
click at [140, 340] on span "Abilities" at bounding box center [126, 345] width 59 height 14
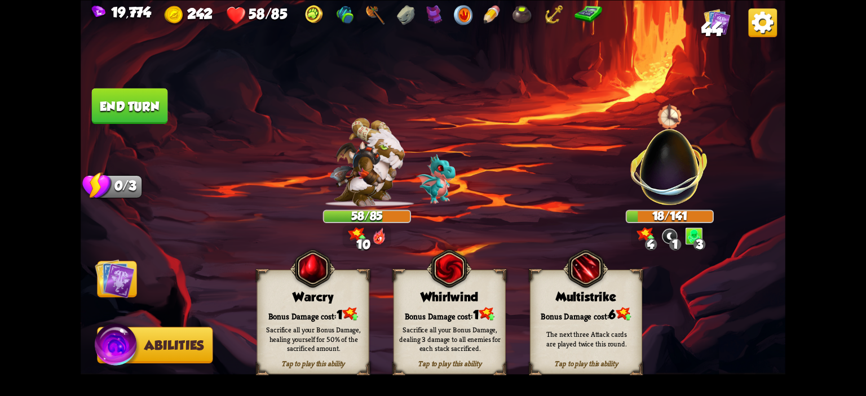
click at [292, 304] on div "Tap to play this ability Warcry Bonus Damage cost: 1 Sacrifice all your Bonus D…" at bounding box center [313, 321] width 112 height 105
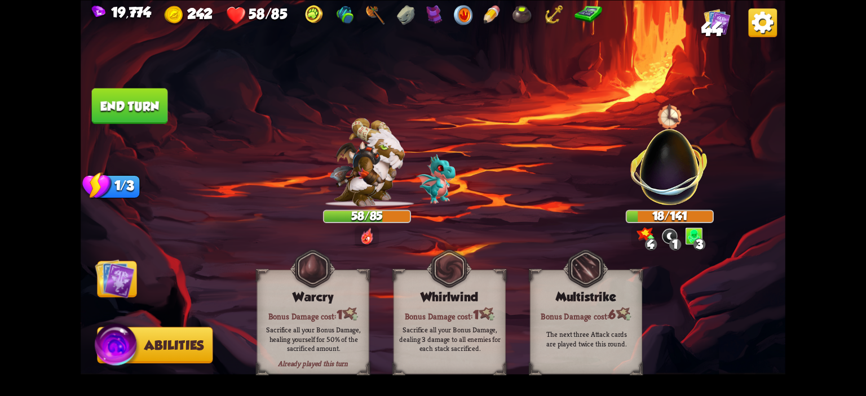
click at [132, 300] on img at bounding box center [433, 198] width 704 height 396
click at [126, 286] on img at bounding box center [114, 278] width 39 height 39
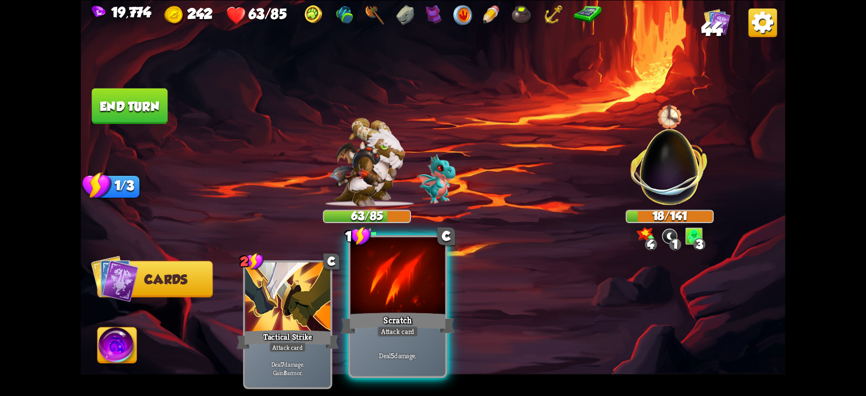
click at [369, 284] on div at bounding box center [398, 277] width 95 height 80
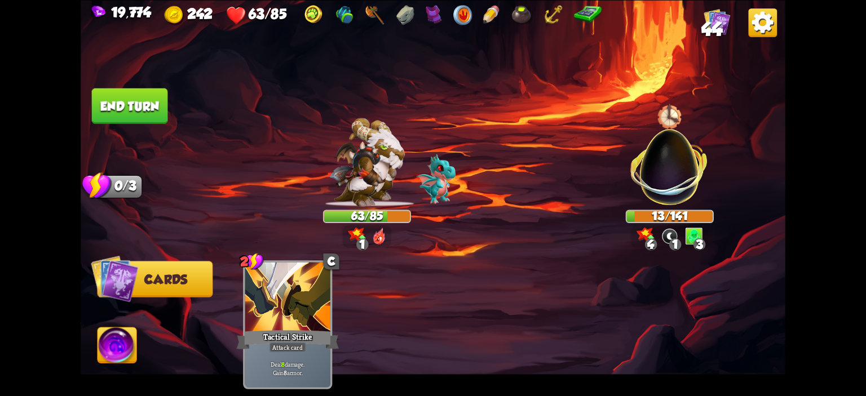
click at [140, 113] on button "End turn" at bounding box center [130, 106] width 76 height 36
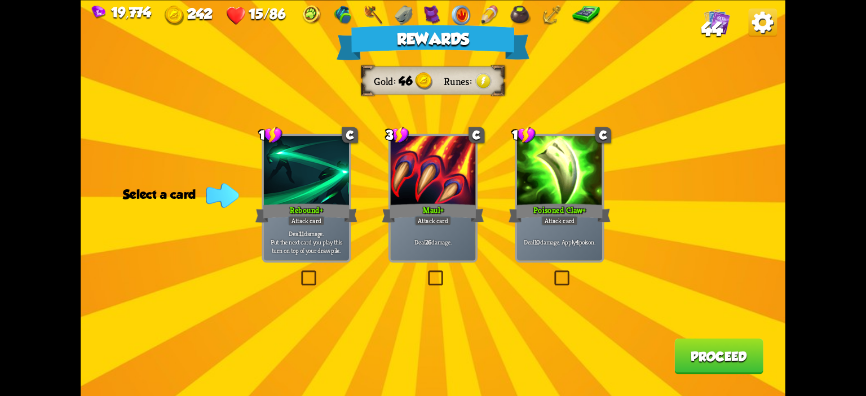
click at [529, 181] on div at bounding box center [559, 172] width 85 height 72
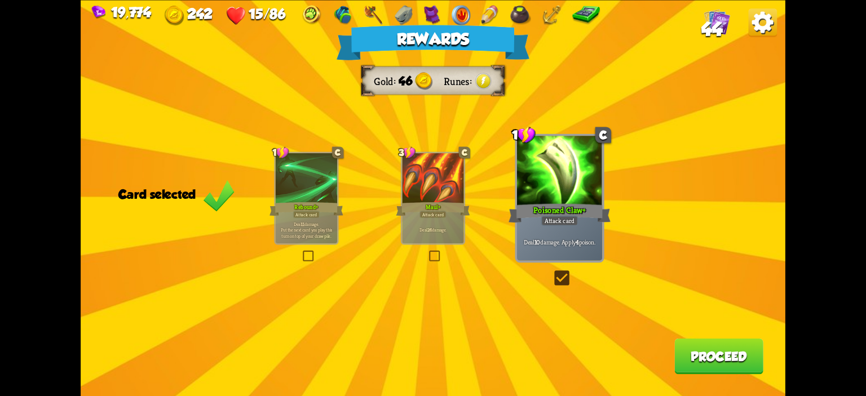
click at [676, 344] on button "Proceed" at bounding box center [718, 356] width 89 height 36
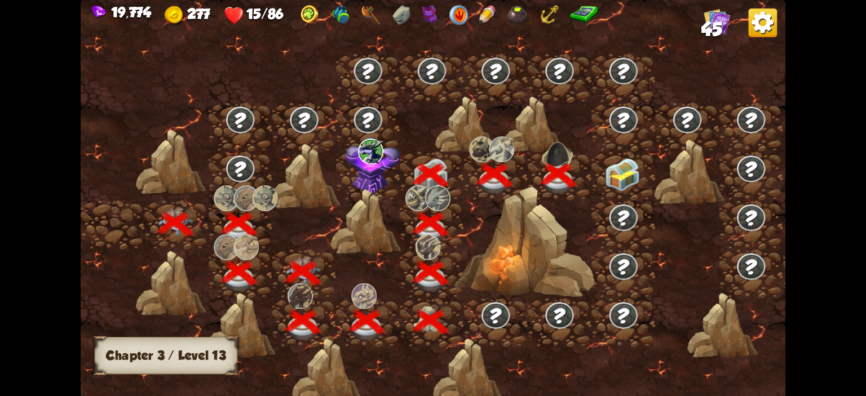
scroll to position [0, 171]
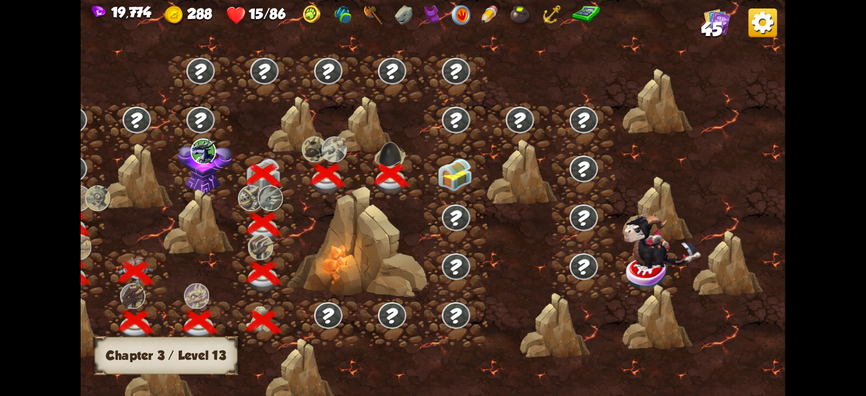
click at [468, 177] on img at bounding box center [454, 174] width 35 height 33
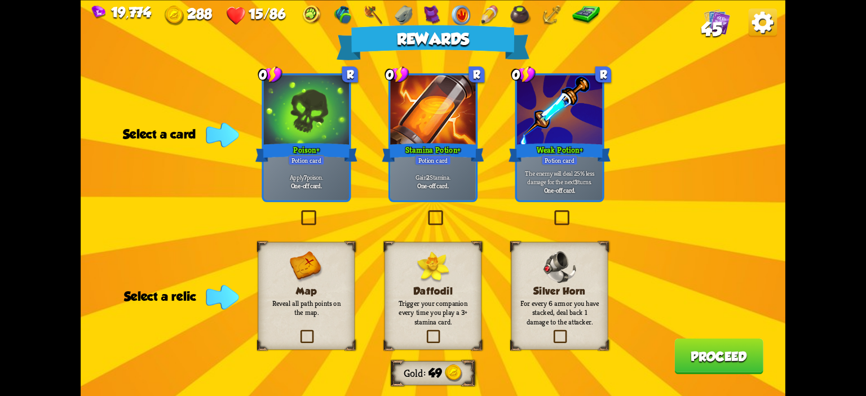
click at [447, 185] on b "One-off card." at bounding box center [433, 185] width 32 height 8
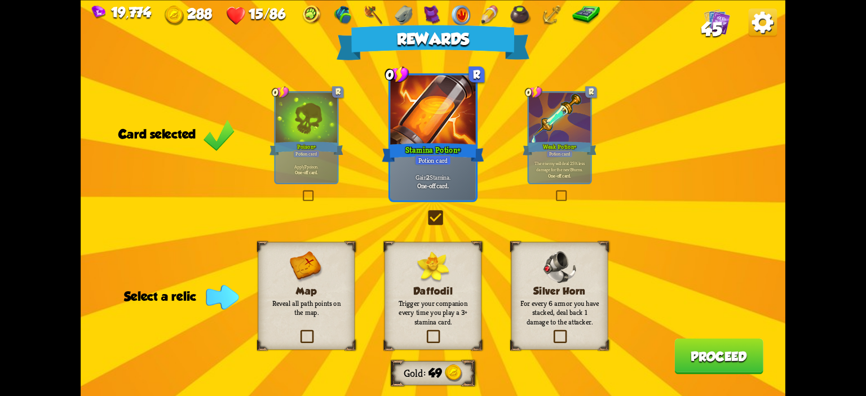
click at [553, 249] on div "Silver Horn For every 6 armor you have stacked, deal back 1 damage to the attac…" at bounding box center [559, 296] width 97 height 108
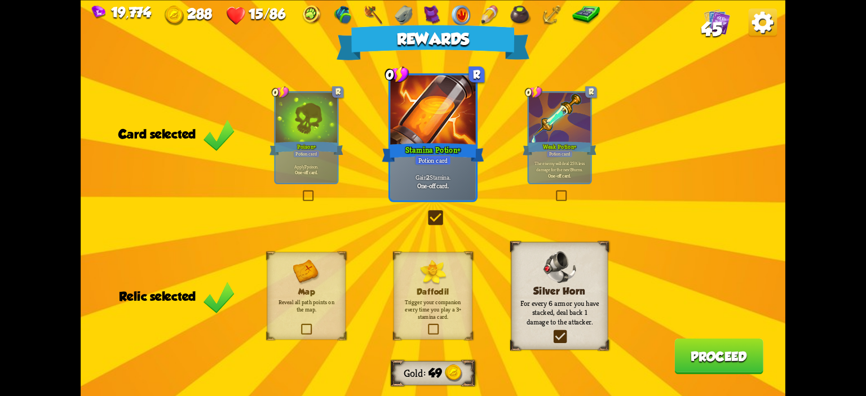
click at [682, 345] on button "Proceed" at bounding box center [718, 356] width 89 height 36
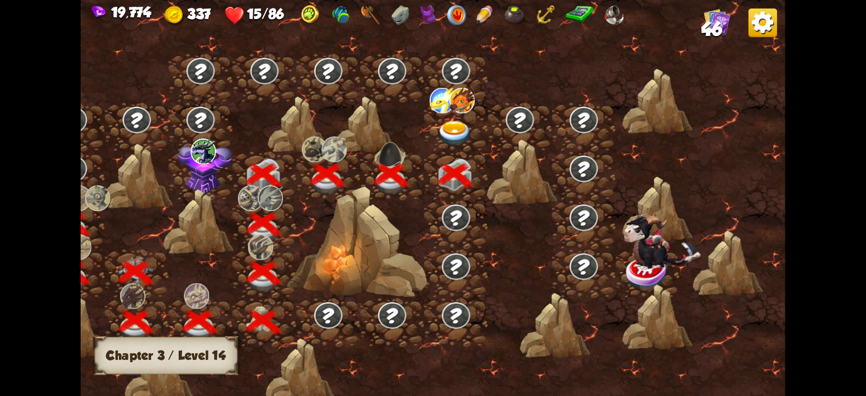
click at [460, 133] on img at bounding box center [454, 134] width 35 height 26
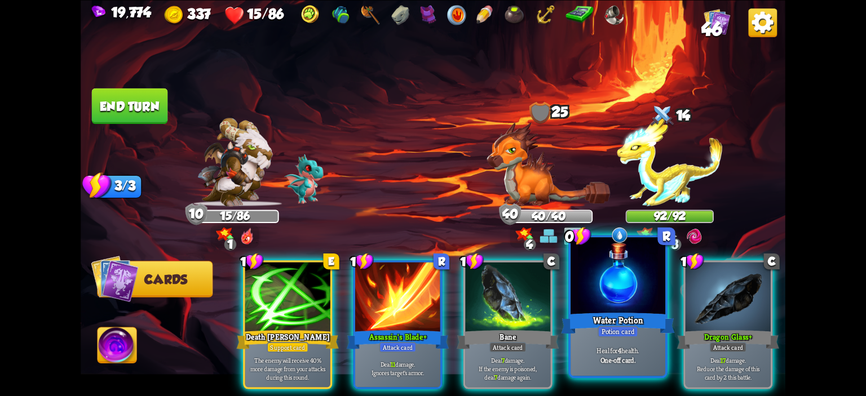
click at [597, 315] on div "Water Potion" at bounding box center [618, 323] width 114 height 25
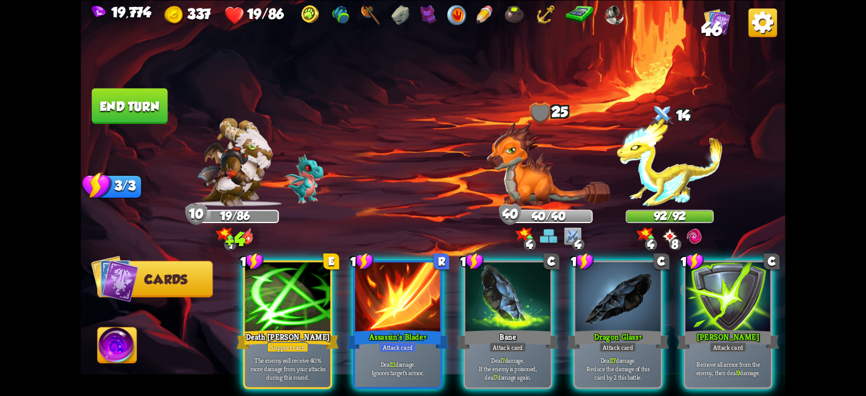
scroll to position [0, 86]
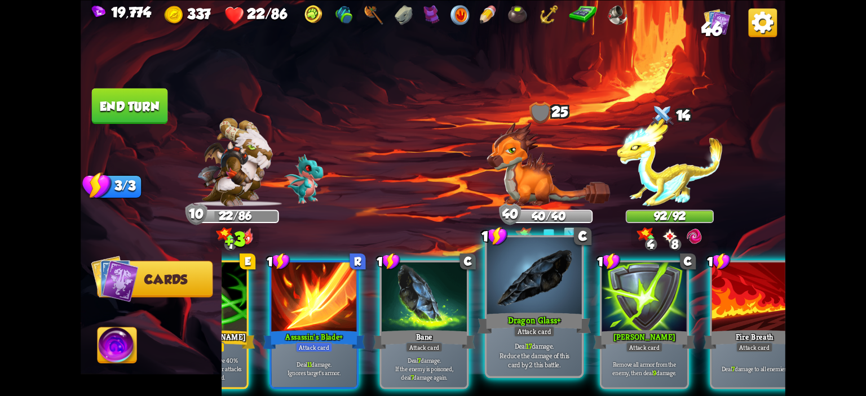
click at [528, 320] on div "Dragon Glass+" at bounding box center [534, 323] width 114 height 25
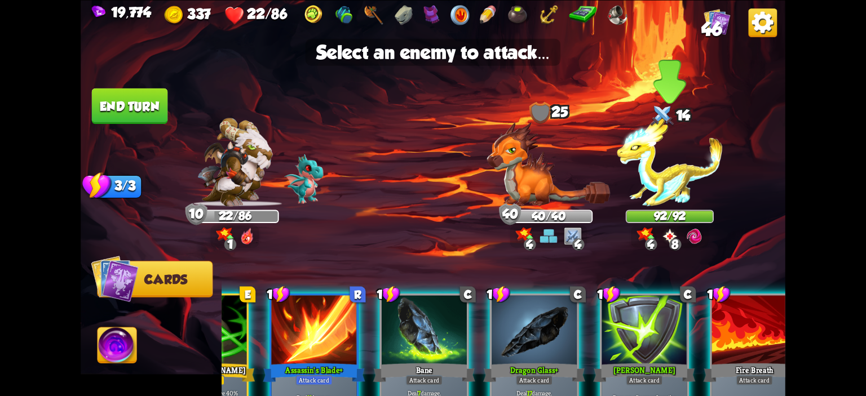
click at [648, 159] on img at bounding box center [669, 162] width 105 height 88
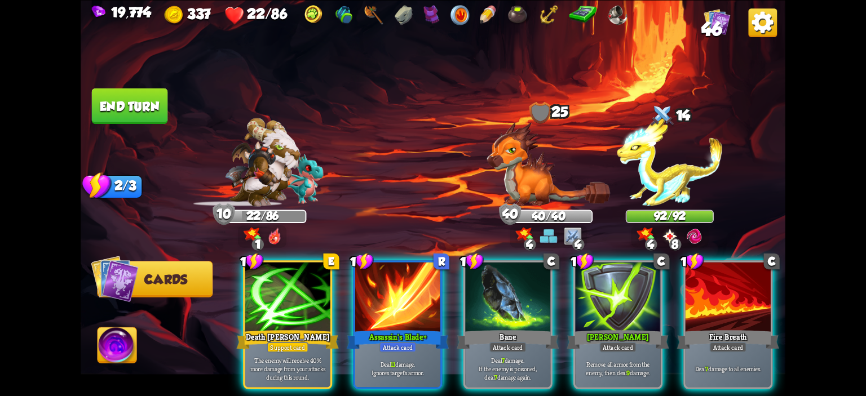
scroll to position [0, 0]
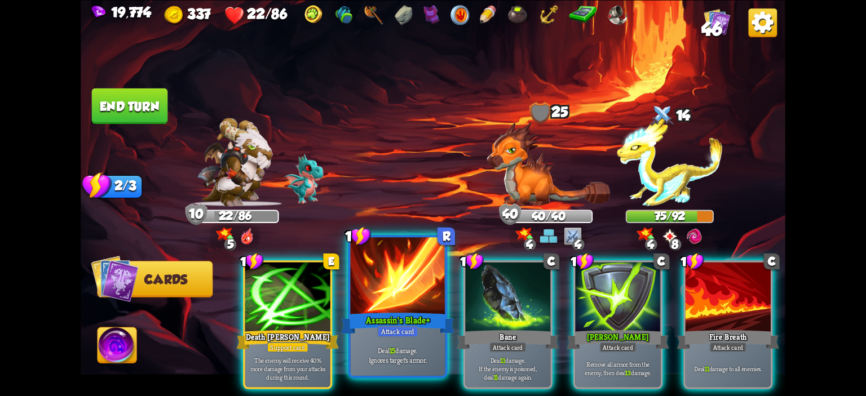
click at [416, 273] on div at bounding box center [398, 277] width 95 height 80
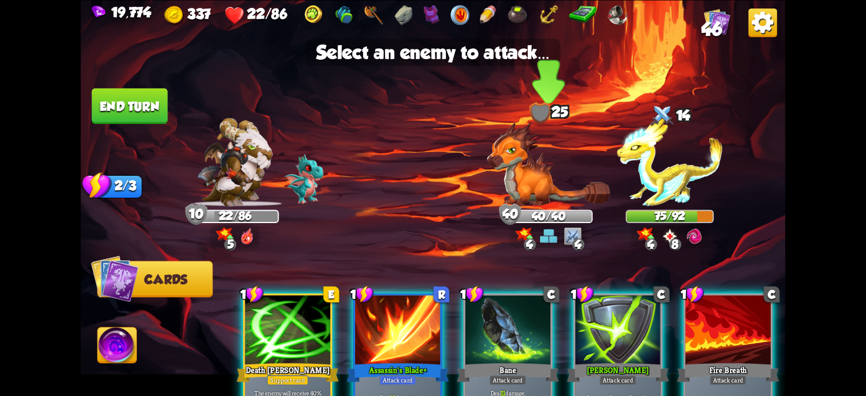
click at [502, 162] on img at bounding box center [548, 164] width 123 height 85
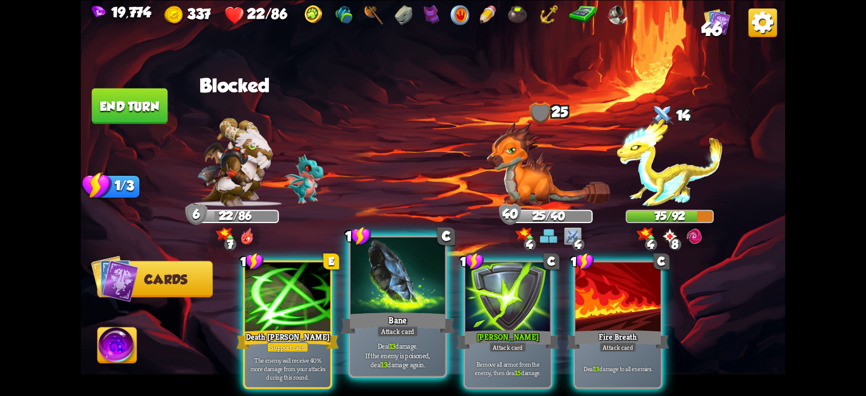
click at [414, 306] on div at bounding box center [398, 277] width 95 height 80
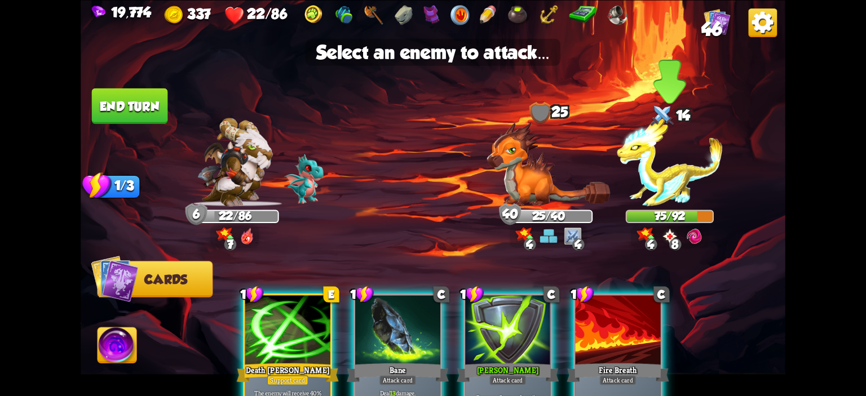
click at [690, 158] on img at bounding box center [669, 162] width 105 height 88
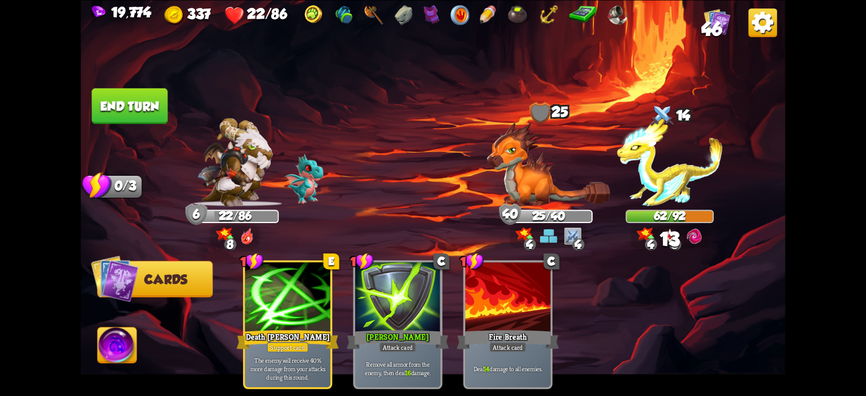
click at [127, 112] on button "End turn" at bounding box center [130, 106] width 76 height 36
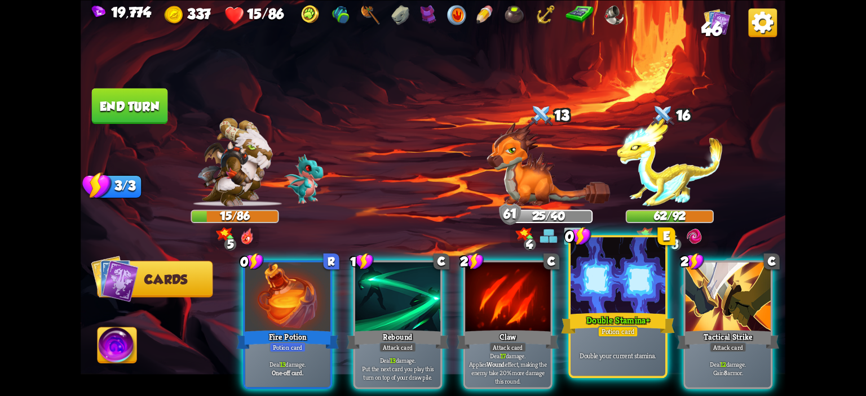
click at [622, 295] on div at bounding box center [617, 277] width 95 height 80
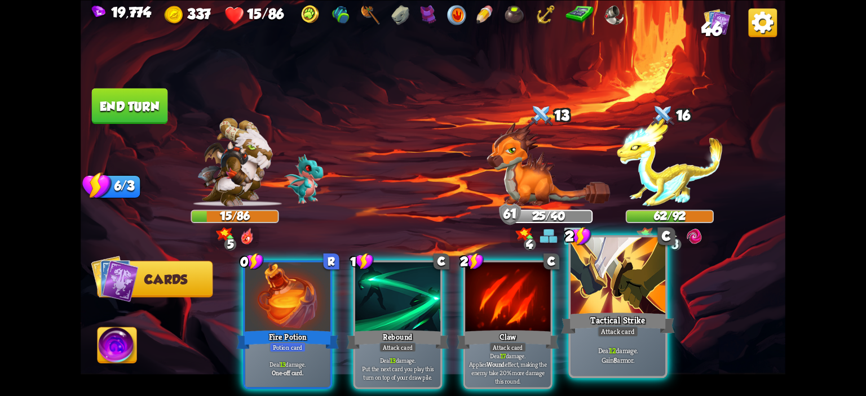
click at [586, 283] on div at bounding box center [617, 277] width 95 height 80
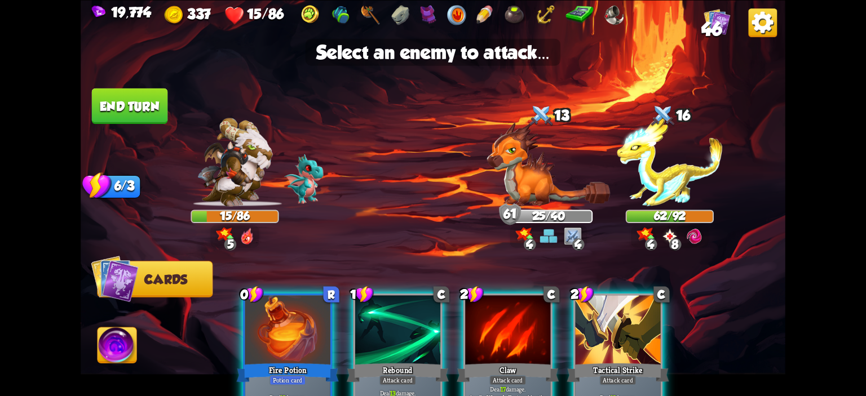
click at [628, 315] on div at bounding box center [617, 331] width 85 height 72
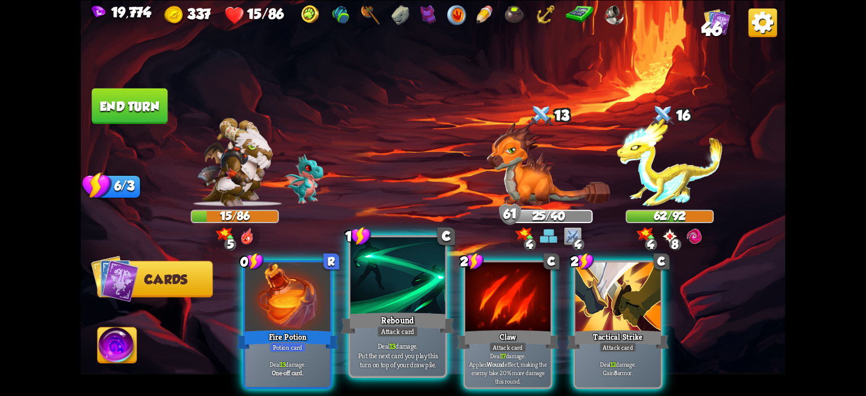
click at [428, 315] on div "Rebound" at bounding box center [398, 323] width 114 height 25
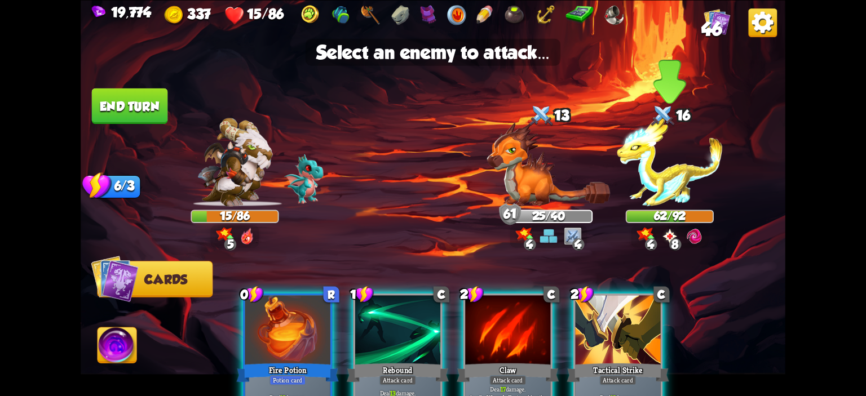
click at [661, 192] on img at bounding box center [669, 162] width 105 height 88
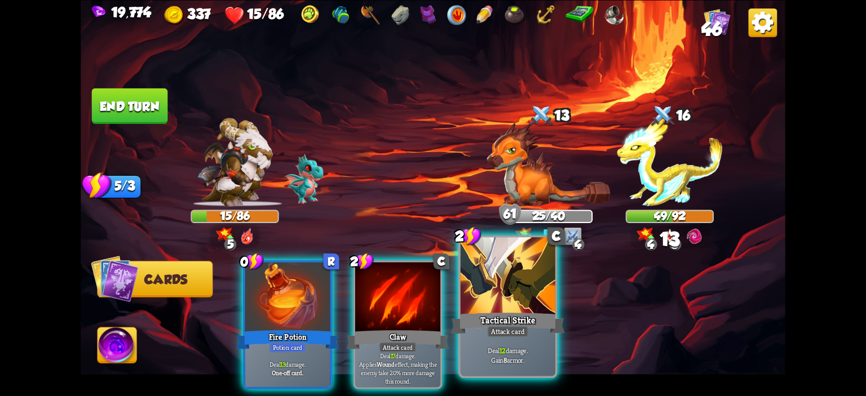
click at [522, 274] on div at bounding box center [507, 277] width 95 height 80
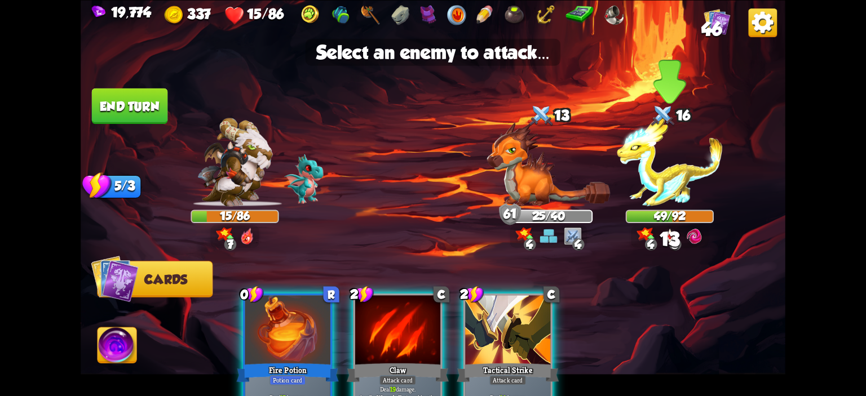
click at [673, 184] on img at bounding box center [669, 162] width 105 height 88
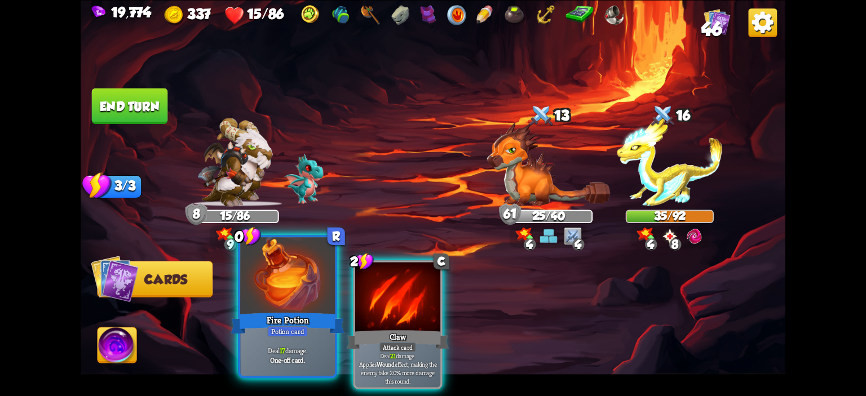
click at [317, 277] on div at bounding box center [287, 277] width 95 height 80
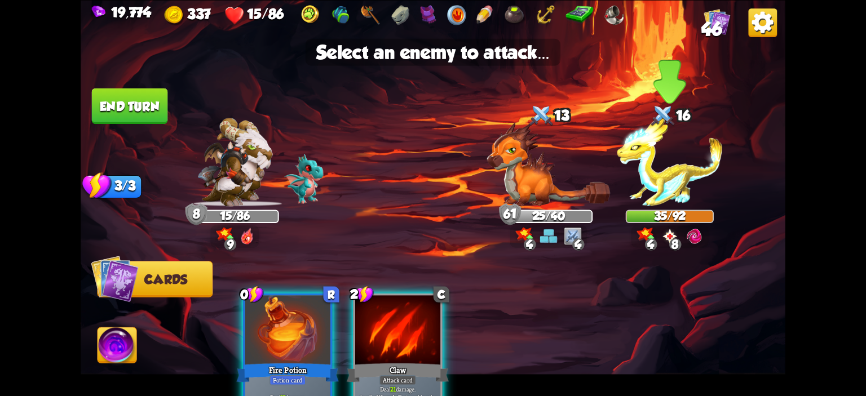
click at [675, 162] on img at bounding box center [669, 162] width 105 height 88
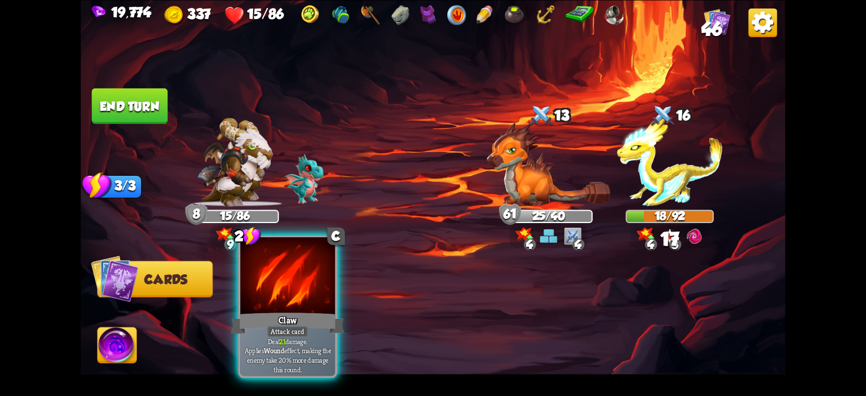
click at [298, 274] on div at bounding box center [287, 277] width 95 height 80
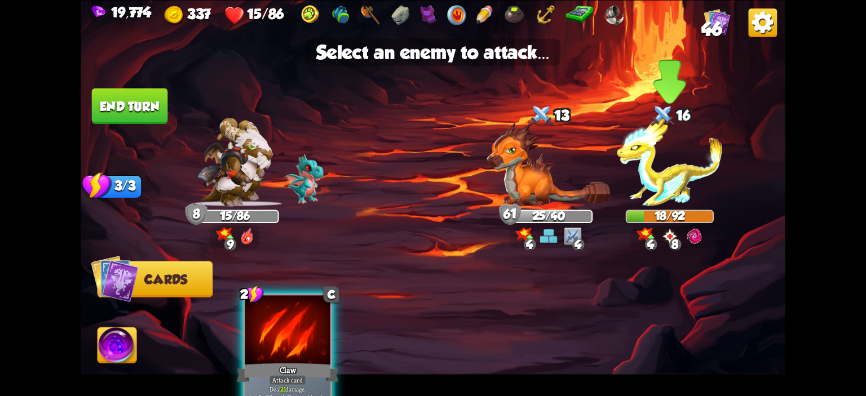
click at [661, 145] on img at bounding box center [669, 162] width 105 height 88
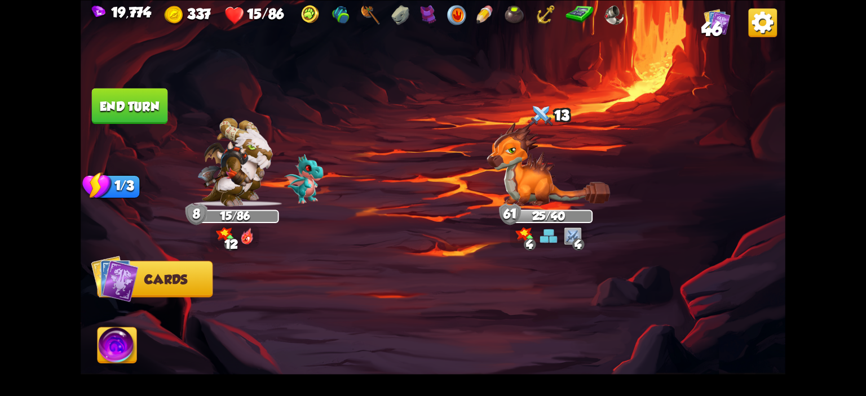
click at [126, 128] on img at bounding box center [433, 198] width 704 height 396
click at [130, 114] on button "End turn" at bounding box center [130, 106] width 76 height 36
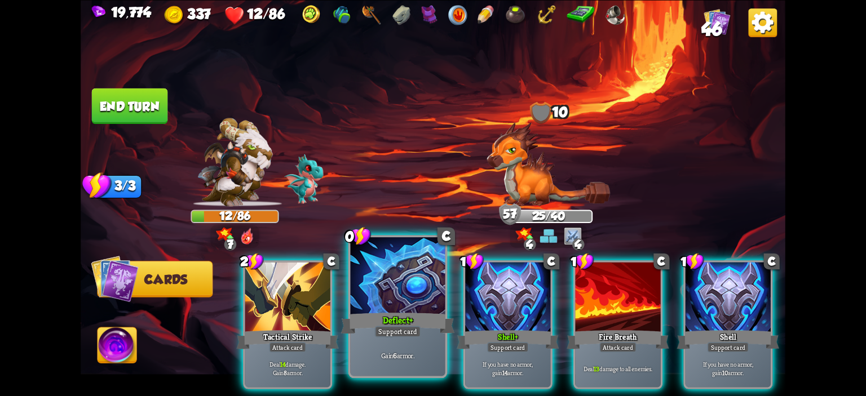
click at [356, 278] on div at bounding box center [398, 277] width 95 height 80
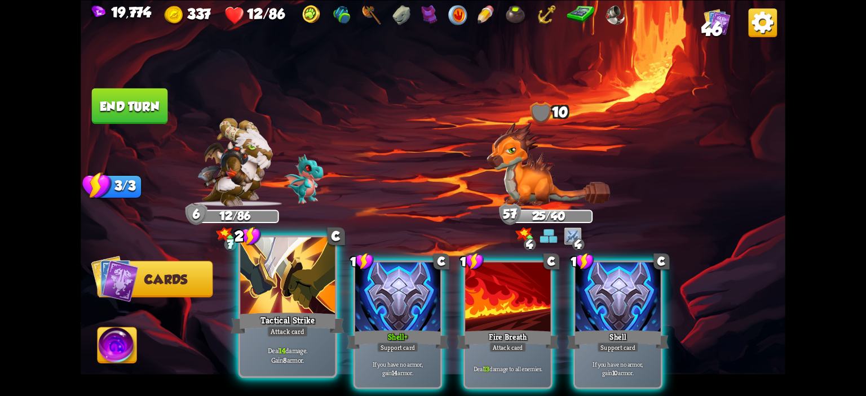
click at [304, 278] on div at bounding box center [287, 277] width 95 height 80
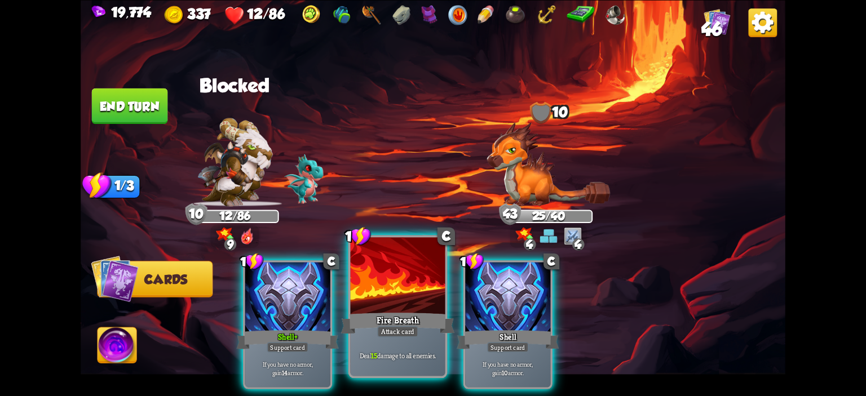
click at [409, 286] on div at bounding box center [398, 277] width 95 height 80
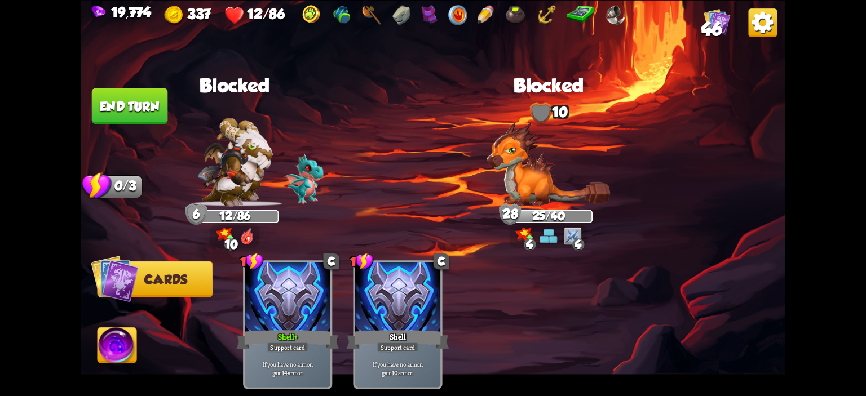
click at [117, 335] on img at bounding box center [116, 346] width 39 height 39
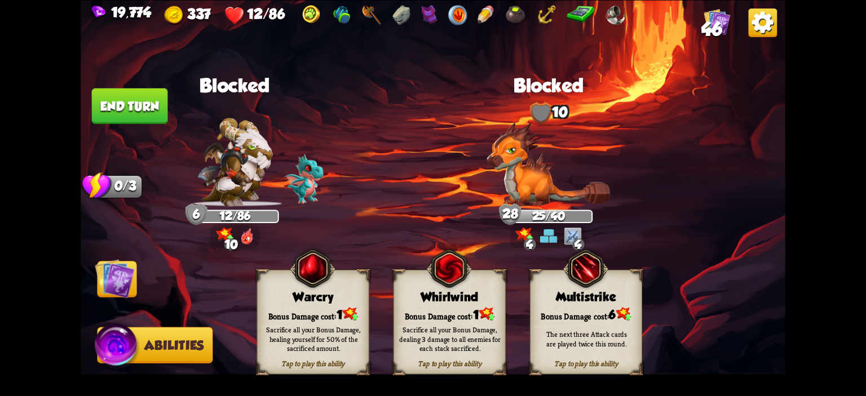
click at [133, 121] on button "End turn" at bounding box center [130, 106] width 76 height 36
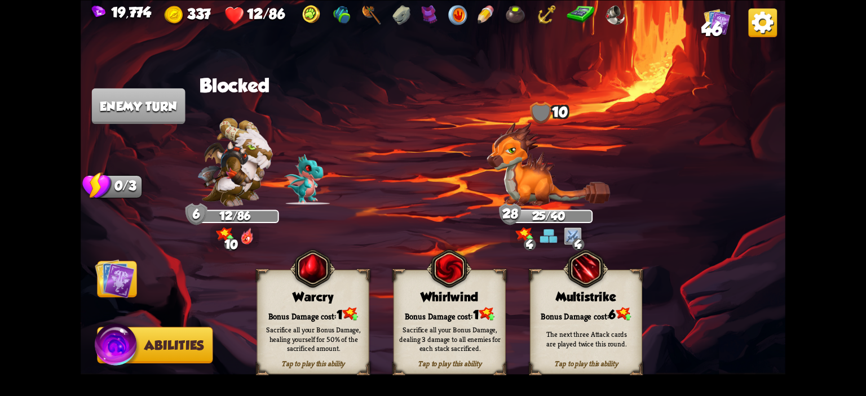
click at [113, 279] on img at bounding box center [114, 278] width 39 height 39
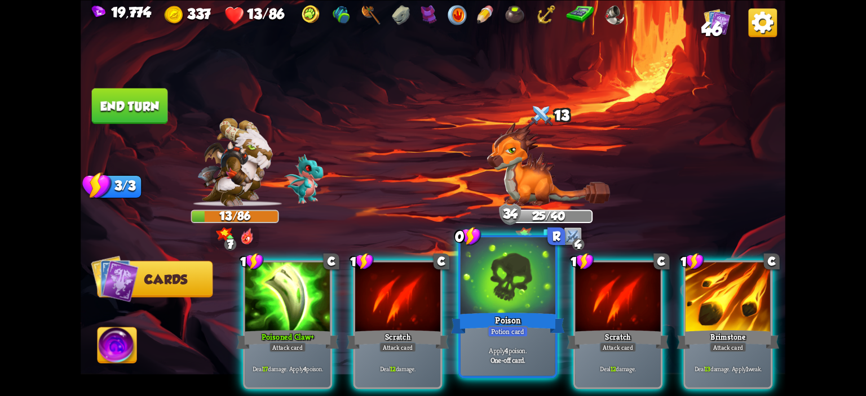
click at [493, 284] on div at bounding box center [507, 277] width 95 height 80
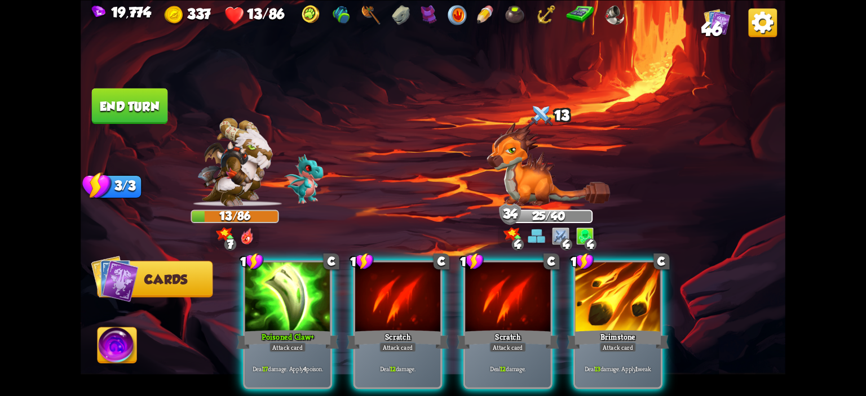
click at [121, 344] on img at bounding box center [116, 346] width 39 height 39
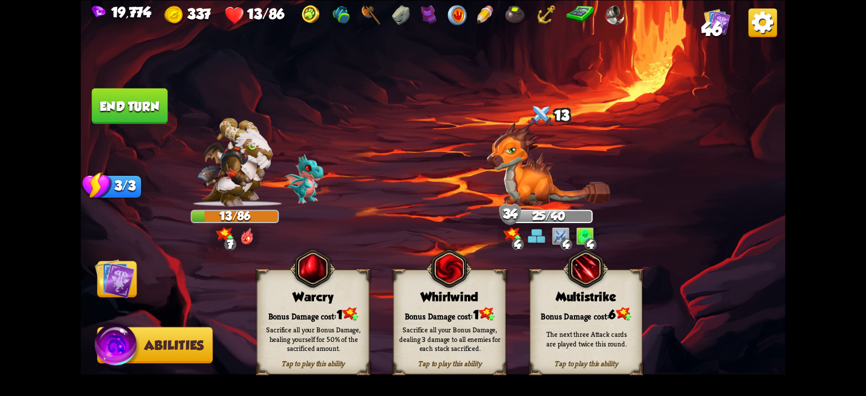
click at [282, 288] on div "Tap to play this ability Warcry Bonus Damage cost: 1 Sacrifice all your Bonus D…" at bounding box center [313, 321] width 112 height 105
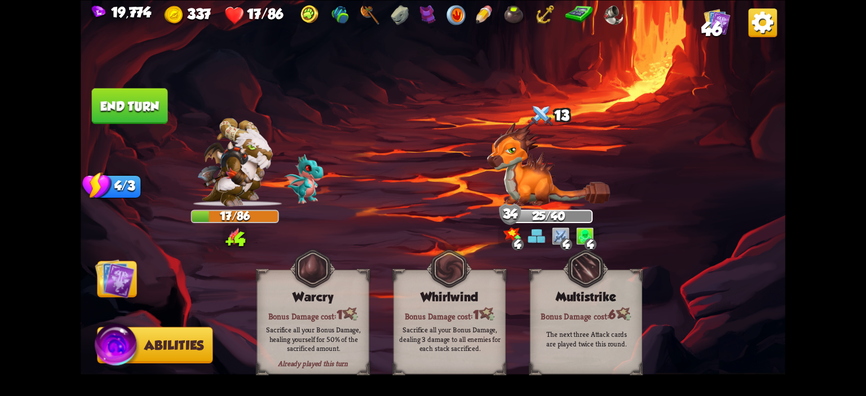
click at [117, 97] on button "End turn" at bounding box center [130, 106] width 76 height 36
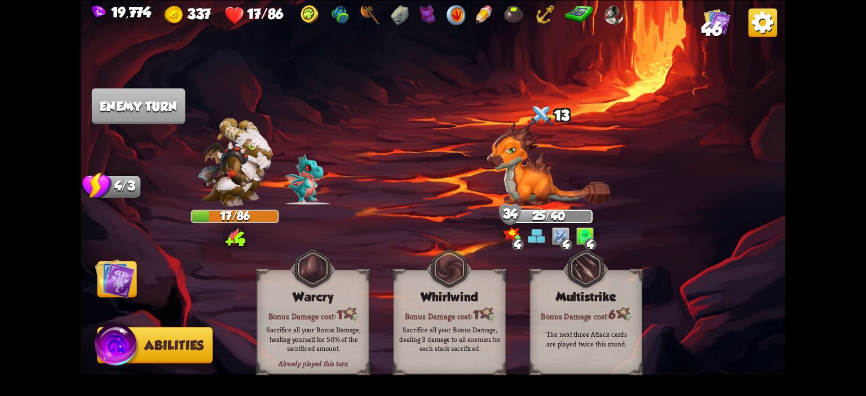
click at [103, 286] on img at bounding box center [114, 278] width 39 height 39
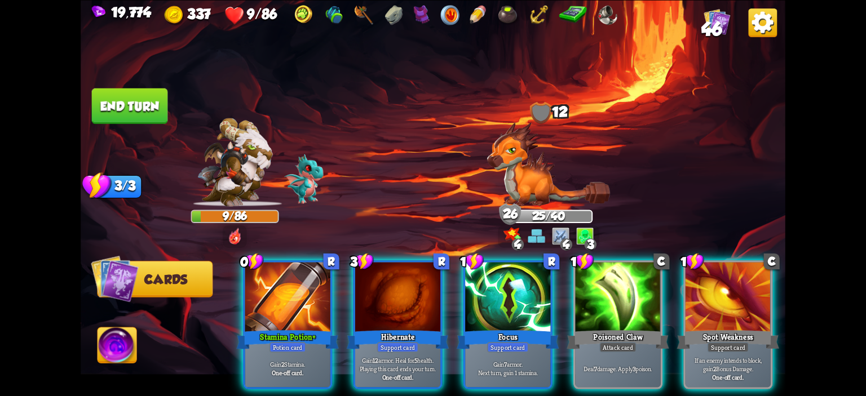
click at [291, 278] on div at bounding box center [287, 298] width 85 height 72
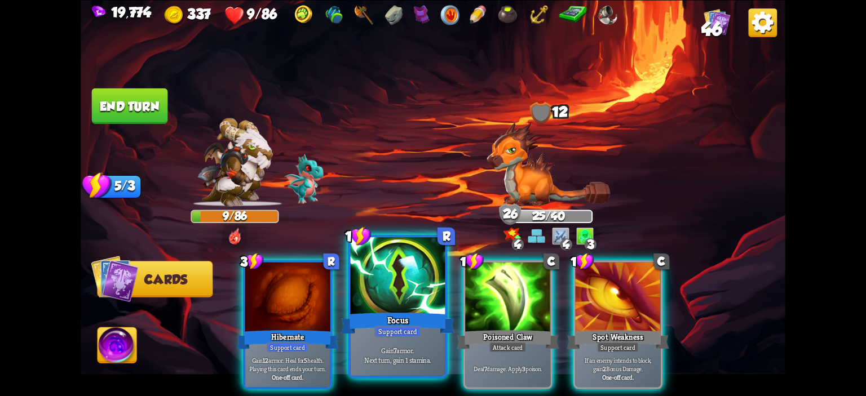
click at [401, 275] on div at bounding box center [398, 277] width 95 height 80
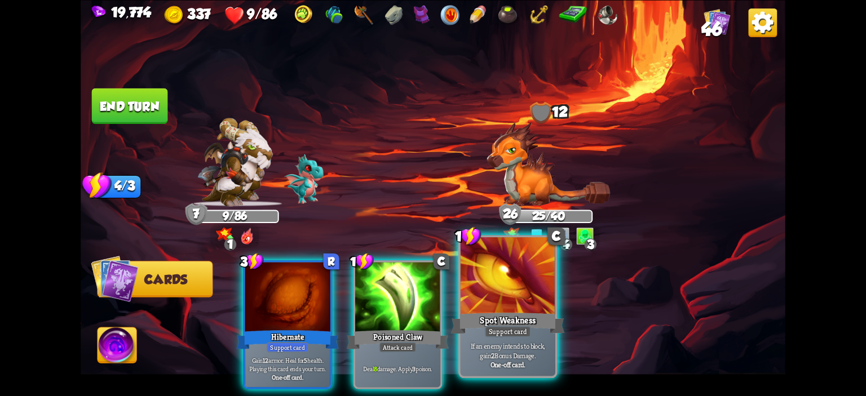
click at [516, 283] on div at bounding box center [507, 277] width 95 height 80
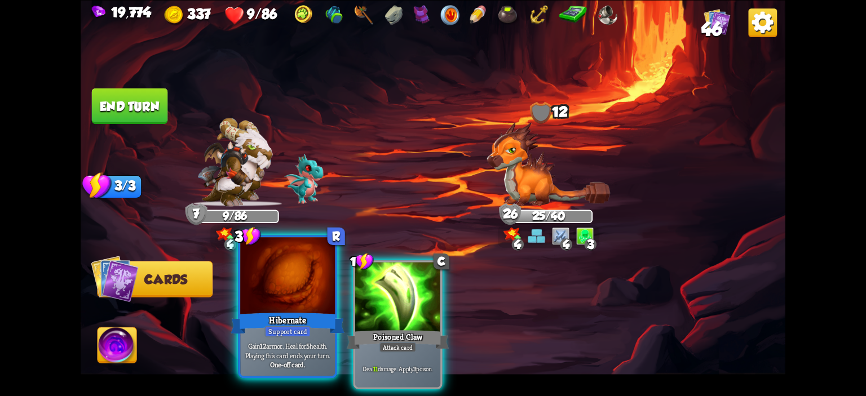
click at [298, 290] on div at bounding box center [287, 277] width 95 height 80
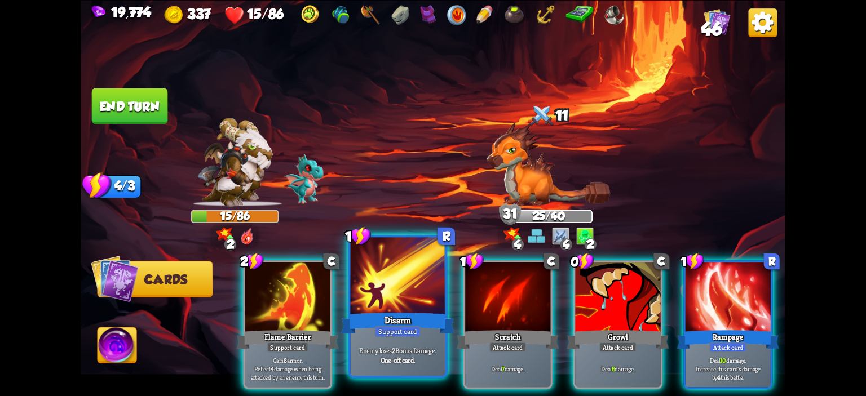
click at [375, 278] on div at bounding box center [398, 277] width 95 height 80
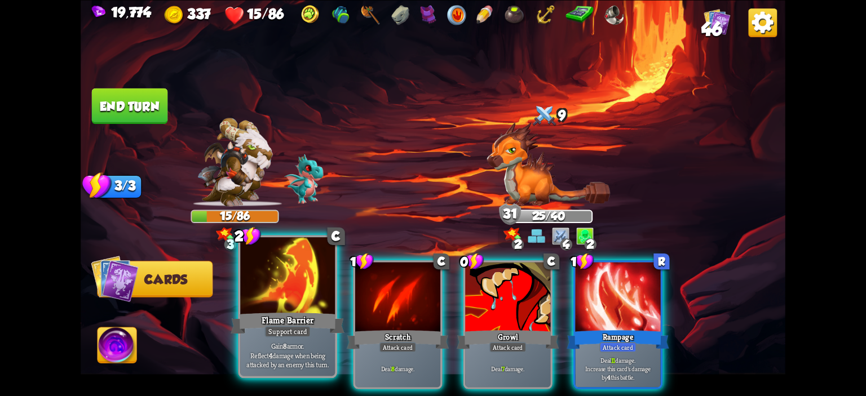
click at [319, 285] on div at bounding box center [287, 277] width 95 height 80
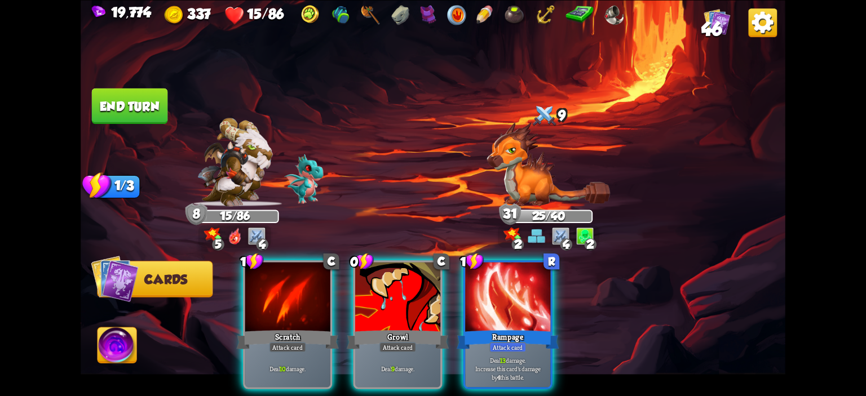
click at [136, 119] on button "End turn" at bounding box center [130, 106] width 76 height 36
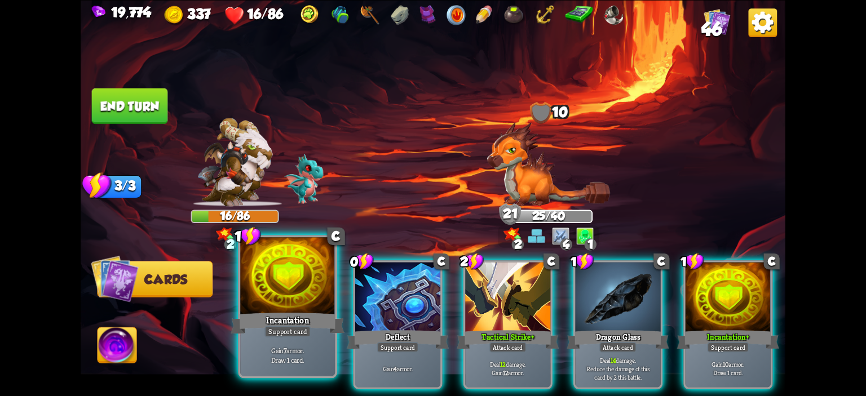
click at [270, 268] on div at bounding box center [287, 277] width 95 height 80
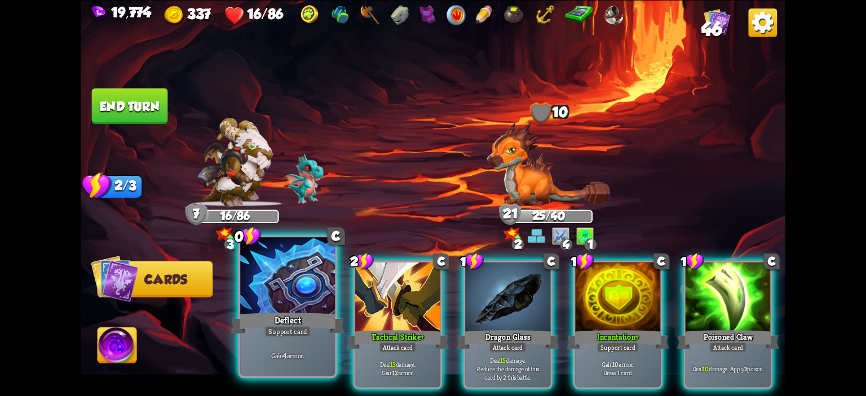
click at [317, 279] on div at bounding box center [287, 277] width 95 height 80
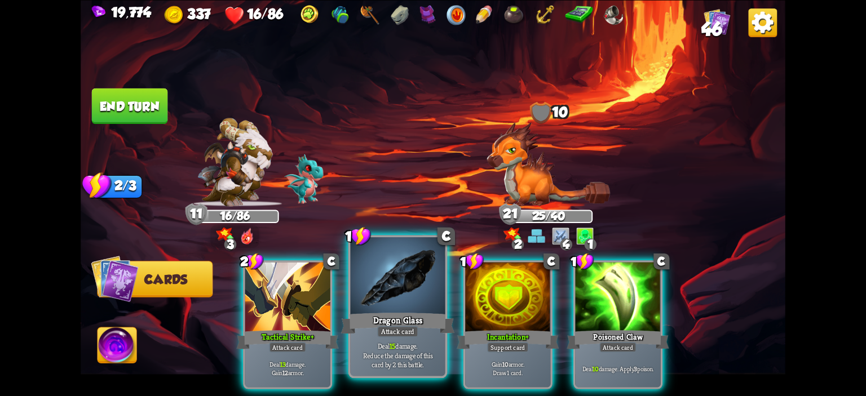
click at [389, 292] on div at bounding box center [398, 277] width 95 height 80
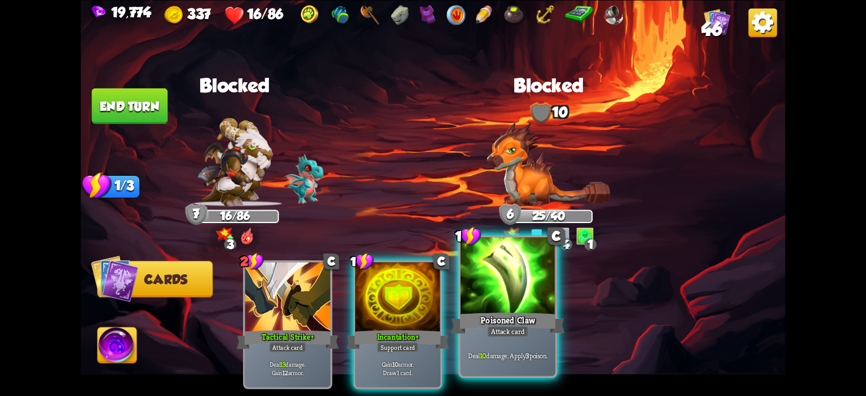
click at [488, 285] on div at bounding box center [507, 277] width 95 height 80
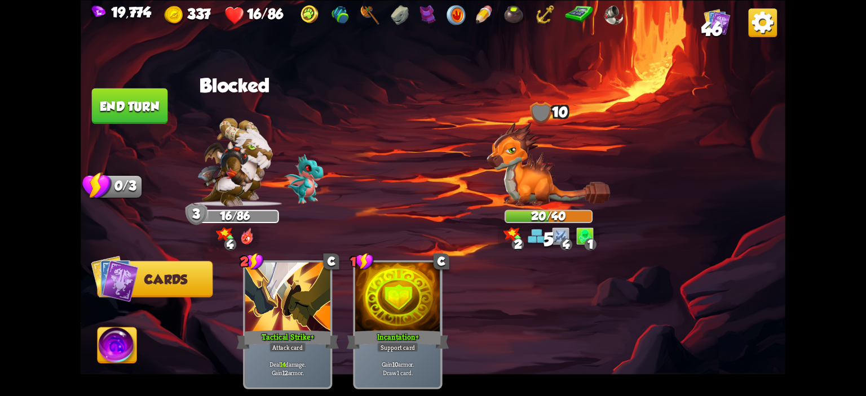
click at [147, 339] on span "Abilities" at bounding box center [126, 345] width 59 height 14
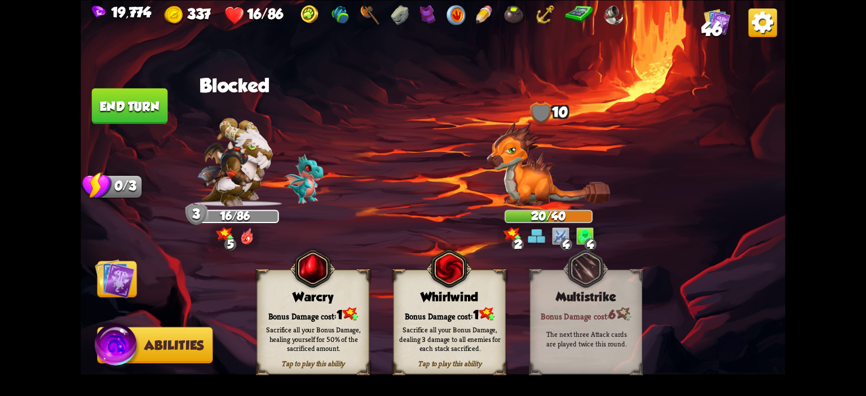
click at [411, 299] on div "Whirlwind" at bounding box center [449, 297] width 111 height 14
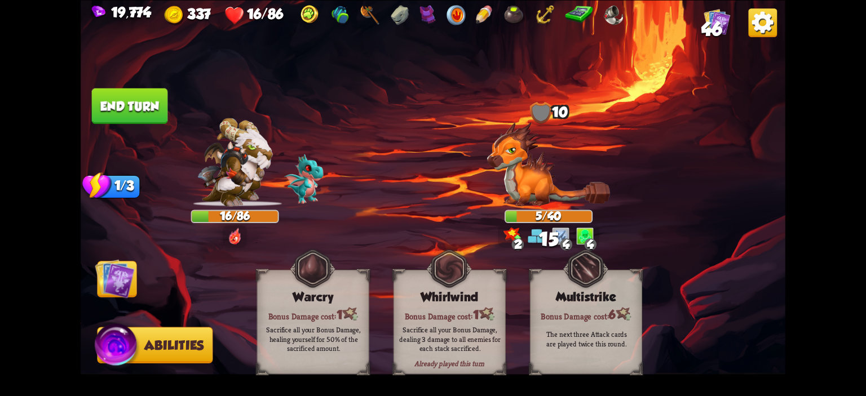
click at [95, 102] on button "End turn" at bounding box center [130, 106] width 76 height 36
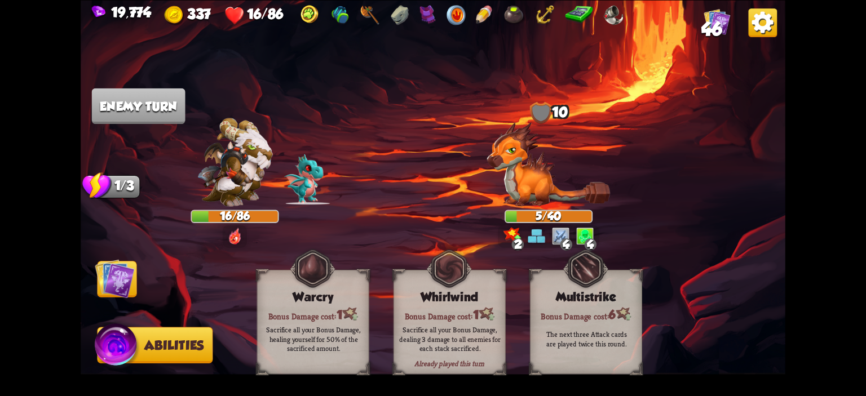
click at [110, 124] on img at bounding box center [433, 198] width 704 height 396
click at [123, 254] on img at bounding box center [433, 198] width 704 height 396
click at [124, 266] on img at bounding box center [114, 278] width 39 height 39
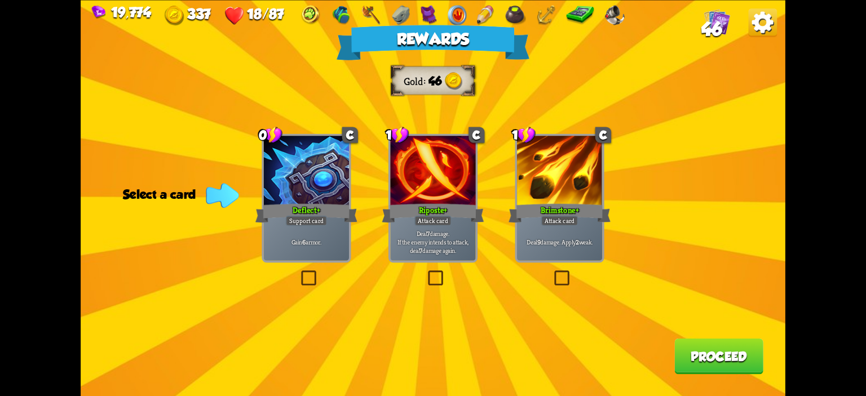
drag, startPoint x: 295, startPoint y: 203, endPoint x: 404, endPoint y: 258, distance: 122.0
click at [295, 202] on div "Deflect+" at bounding box center [306, 213] width 102 height 23
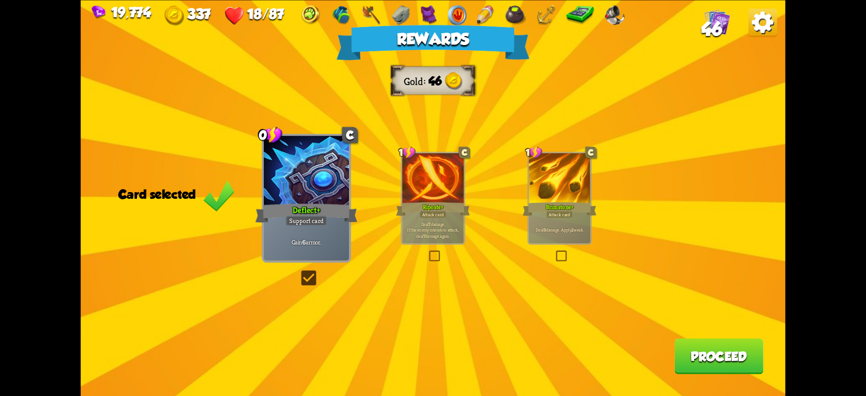
click at [675, 350] on button "Proceed" at bounding box center [718, 356] width 89 height 36
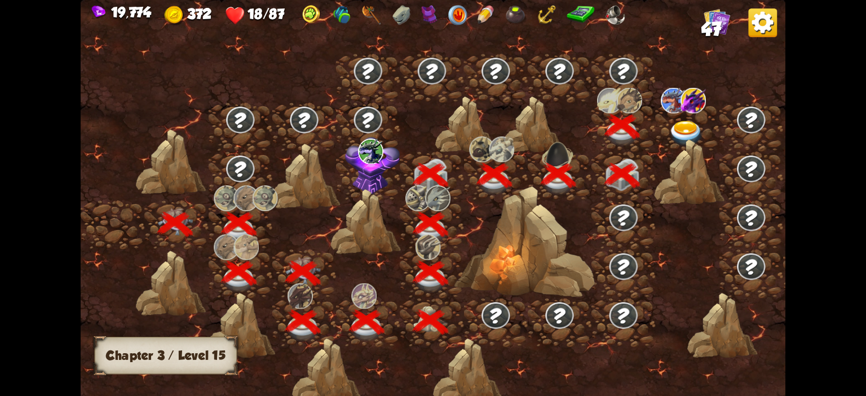
scroll to position [0, 171]
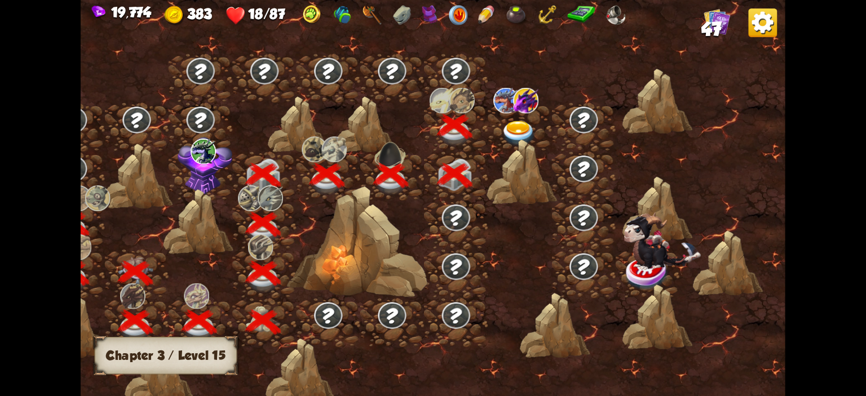
click at [490, 123] on div at bounding box center [520, 127] width 64 height 49
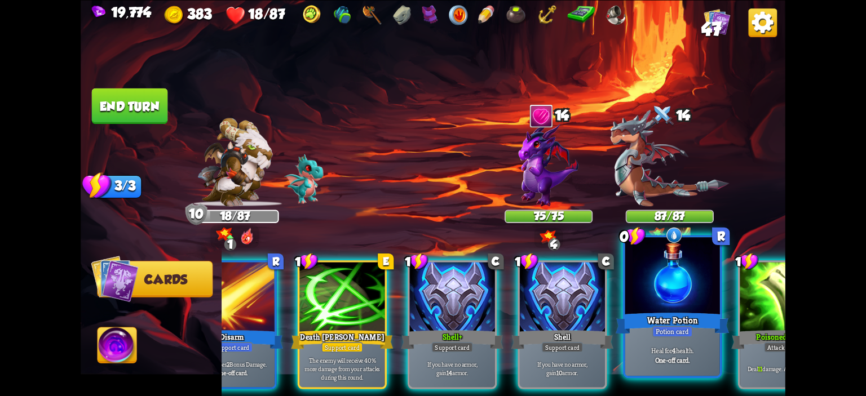
click at [647, 318] on div "Water Potion" at bounding box center [672, 323] width 114 height 25
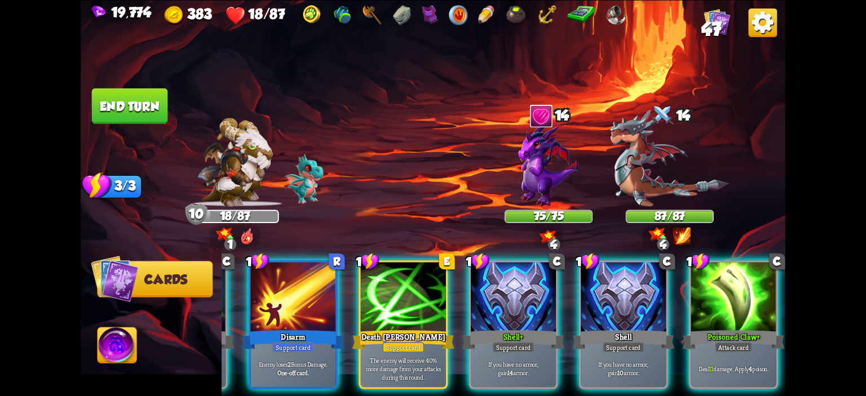
scroll to position [0, 107]
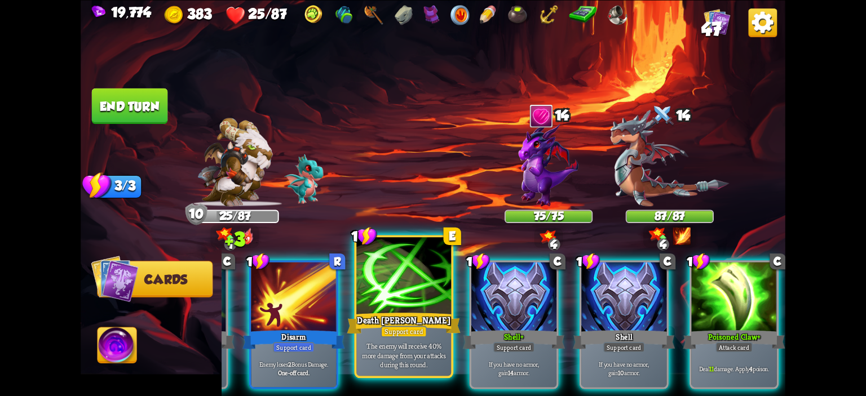
click at [411, 334] on div "Support card" at bounding box center [403, 332] width 46 height 12
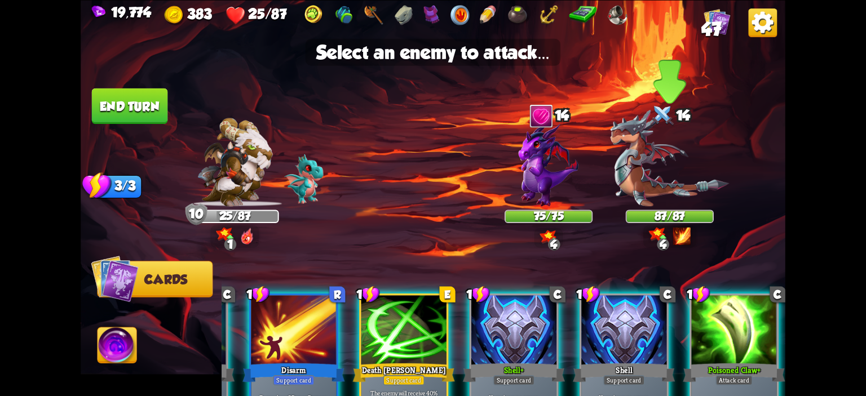
click at [659, 160] on img at bounding box center [669, 157] width 119 height 97
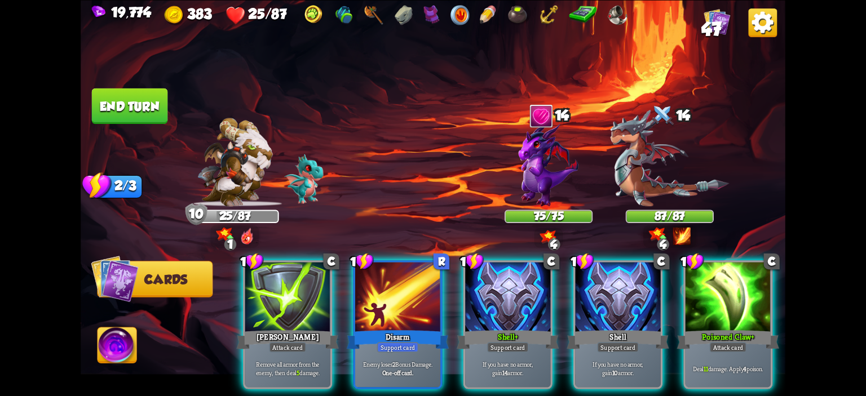
scroll to position [0, 0]
drag, startPoint x: 422, startPoint y: 272, endPoint x: 428, endPoint y: 270, distance: 6.6
click at [422, 272] on div at bounding box center [397, 298] width 85 height 72
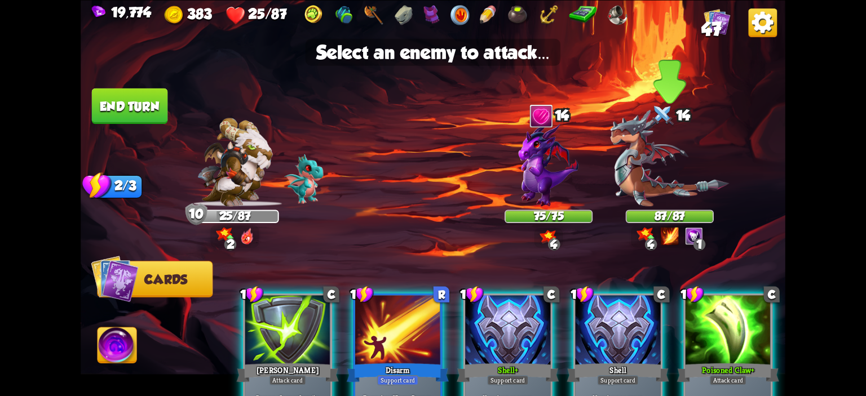
click at [652, 159] on img at bounding box center [669, 157] width 119 height 97
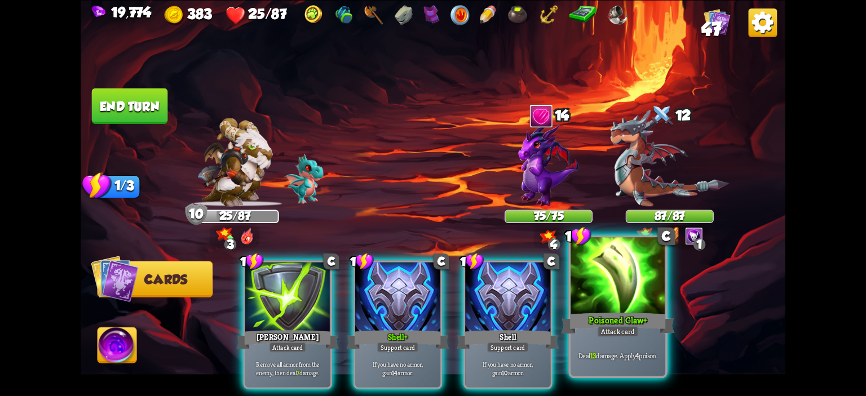
click at [602, 272] on div at bounding box center [617, 277] width 95 height 80
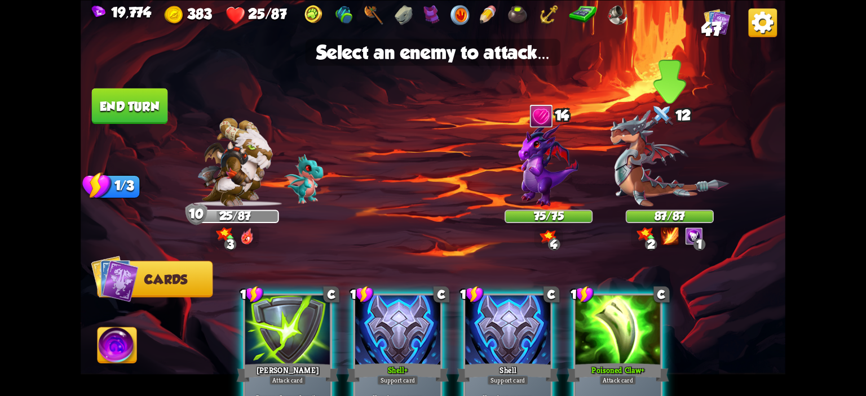
click at [638, 194] on img at bounding box center [669, 157] width 119 height 97
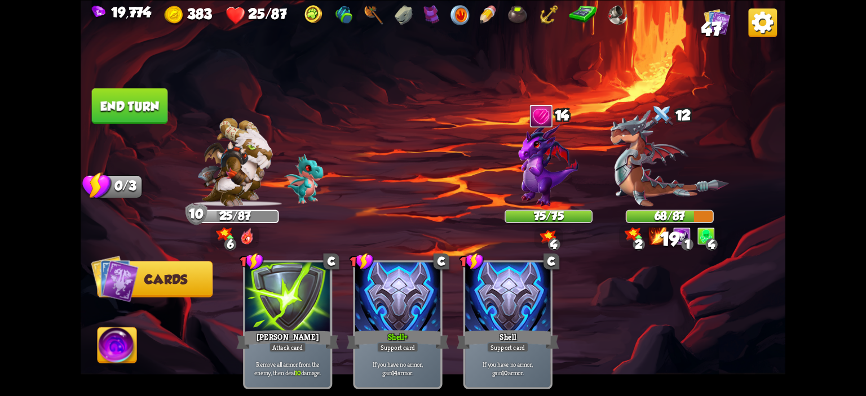
click at [103, 112] on button "End turn" at bounding box center [130, 106] width 76 height 36
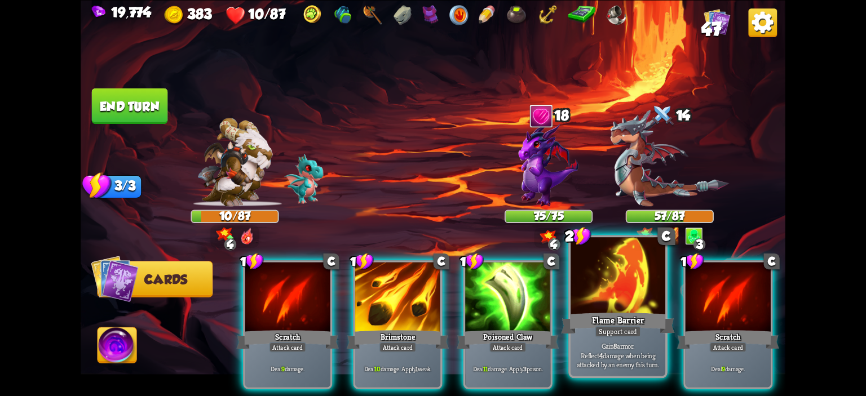
click at [608, 288] on div at bounding box center [617, 277] width 95 height 80
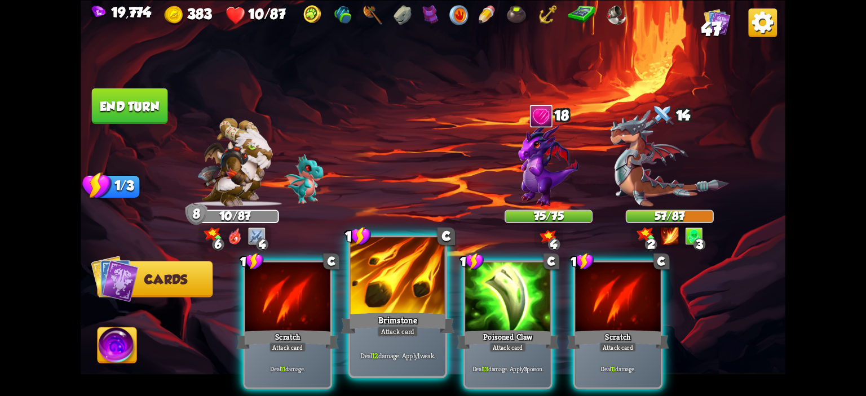
click at [405, 289] on div at bounding box center [398, 277] width 95 height 80
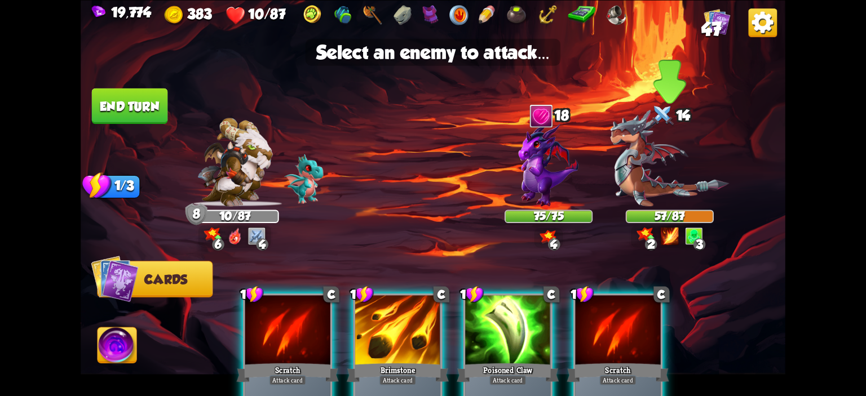
click at [671, 186] on img at bounding box center [669, 157] width 119 height 97
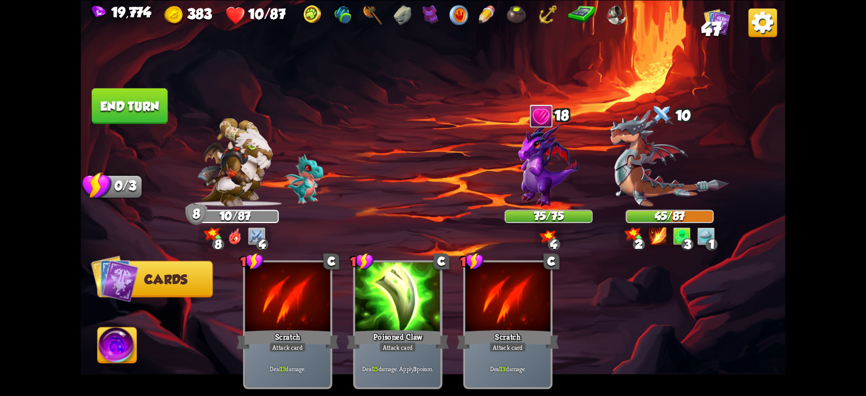
click at [138, 326] on img at bounding box center [433, 198] width 704 height 396
click at [125, 331] on img at bounding box center [116, 346] width 39 height 39
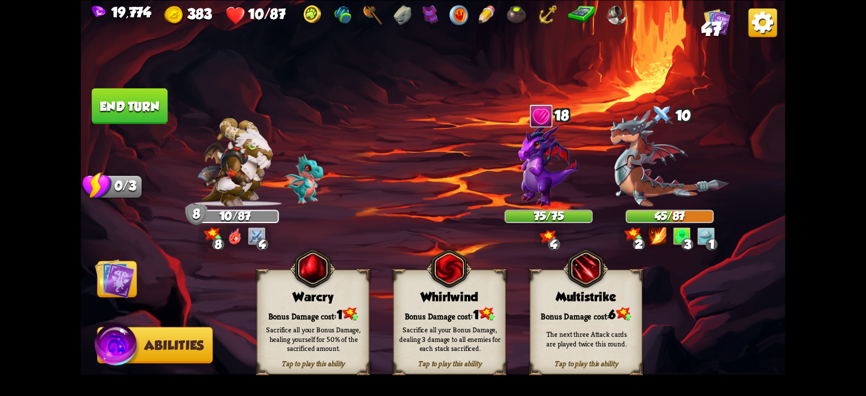
click at [115, 110] on button "End turn" at bounding box center [130, 106] width 76 height 36
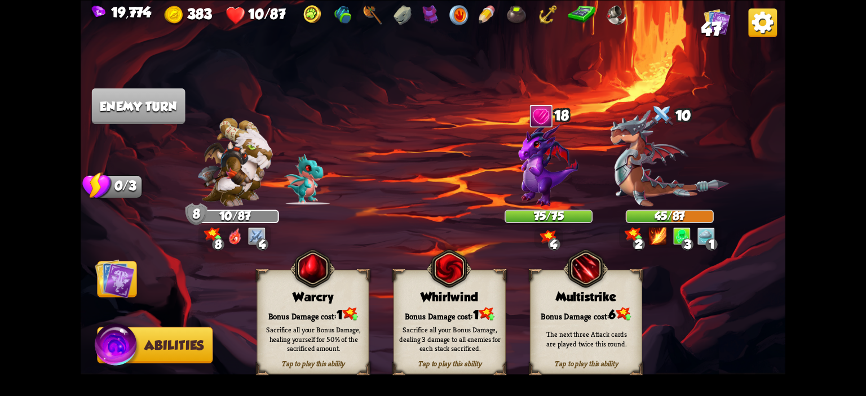
click at [95, 291] on img at bounding box center [114, 278] width 39 height 39
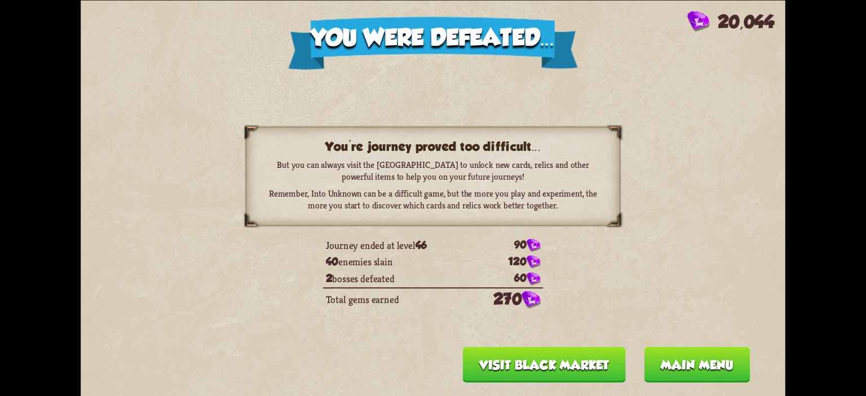
click at [650, 356] on button "Main menu" at bounding box center [697, 365] width 106 height 36
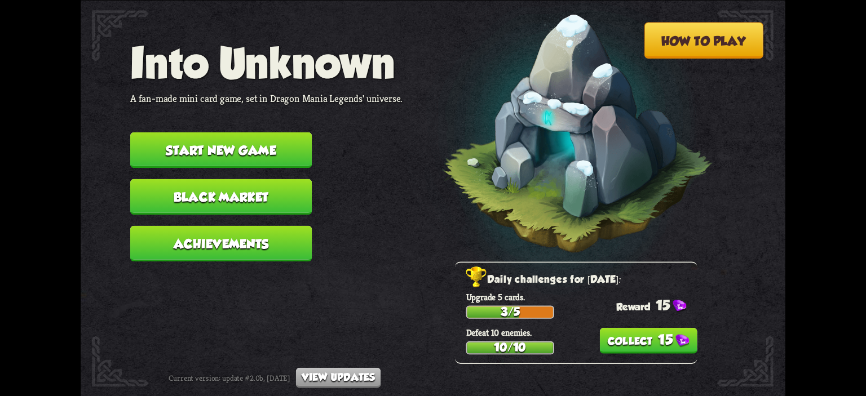
click at [641, 352] on button "15" at bounding box center [647, 340] width 97 height 26
